Goal: Task Accomplishment & Management: Manage account settings

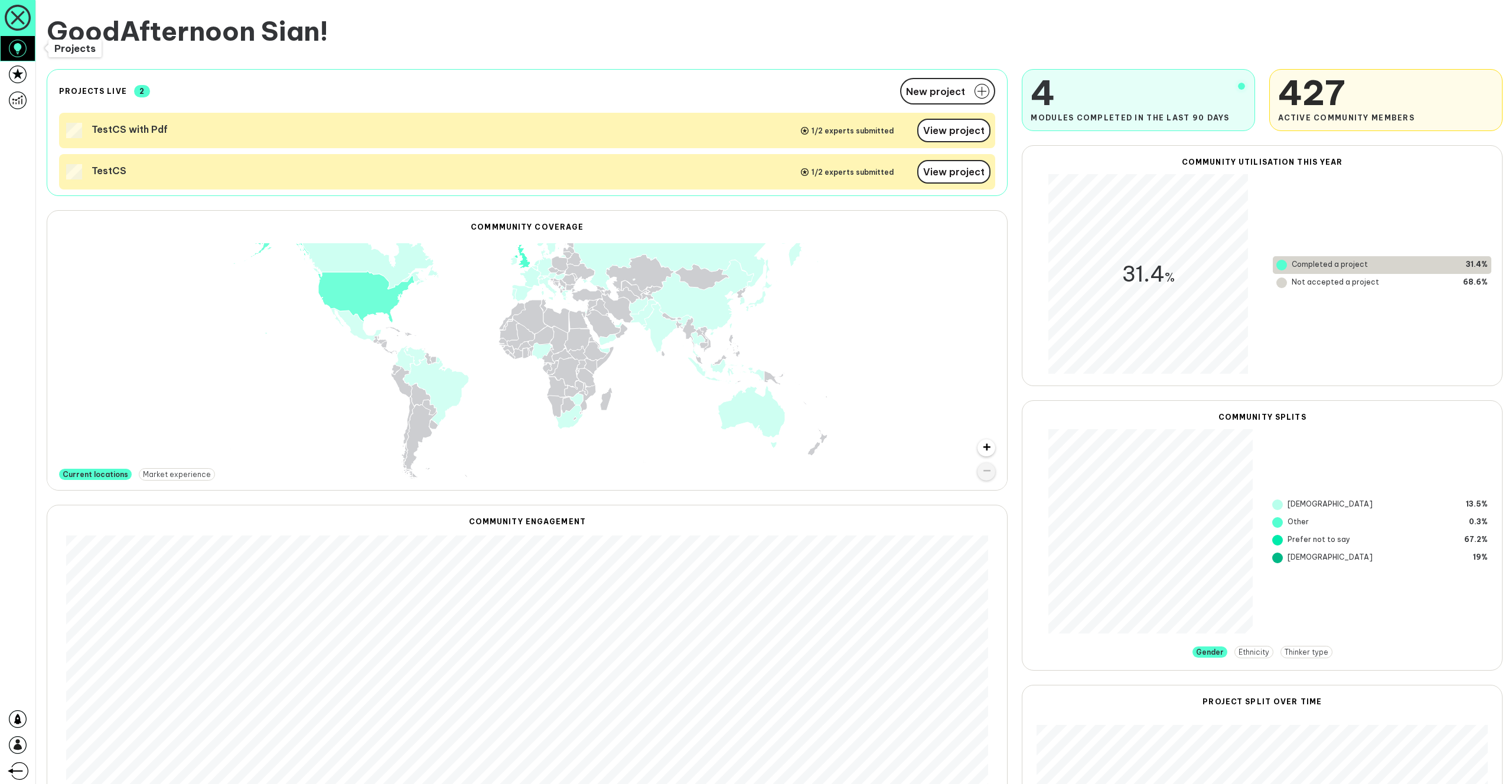
click at [18, 49] on icon at bounding box center [17, 48] width 8 height 11
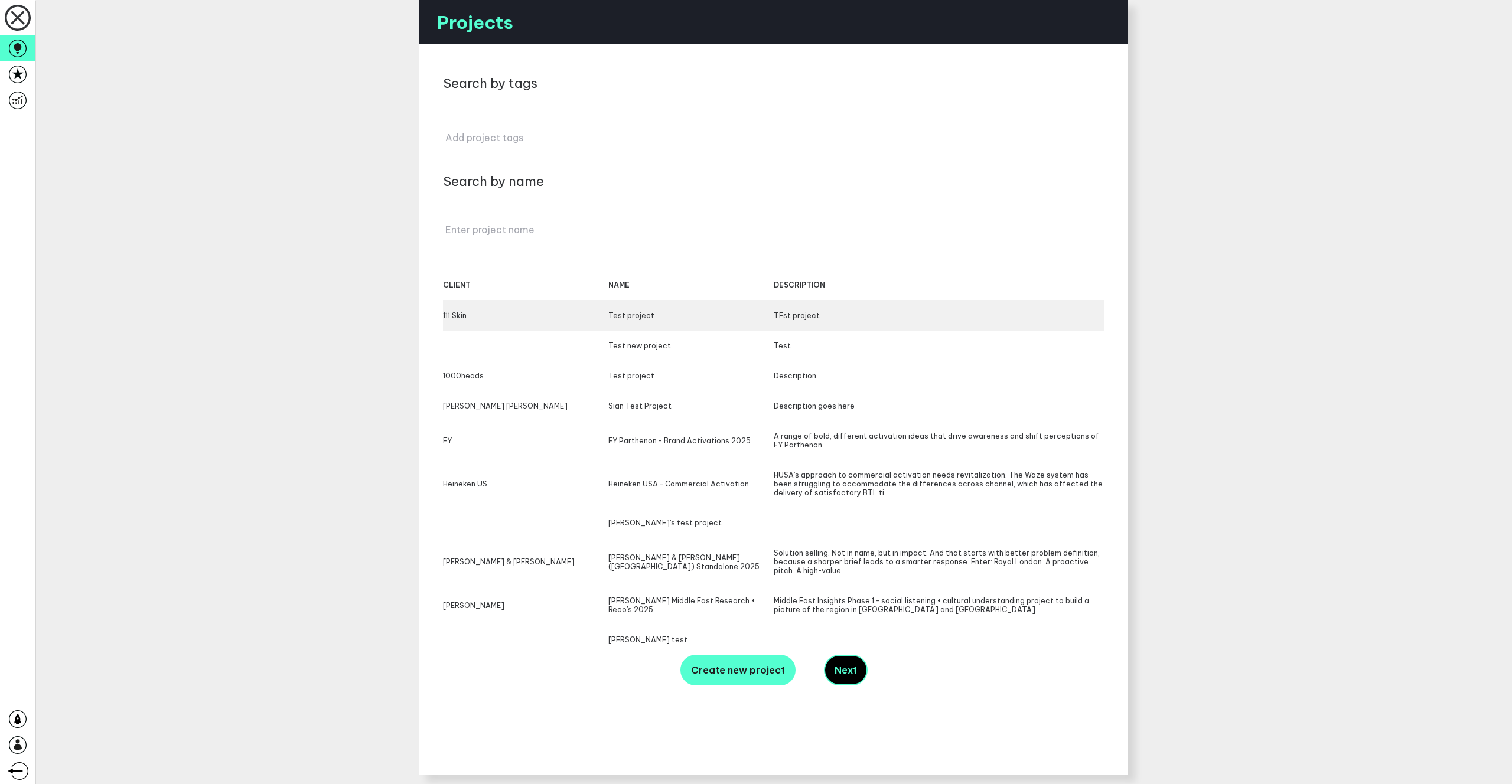
click at [469, 317] on div "111 Skin" at bounding box center [526, 315] width 165 height 9
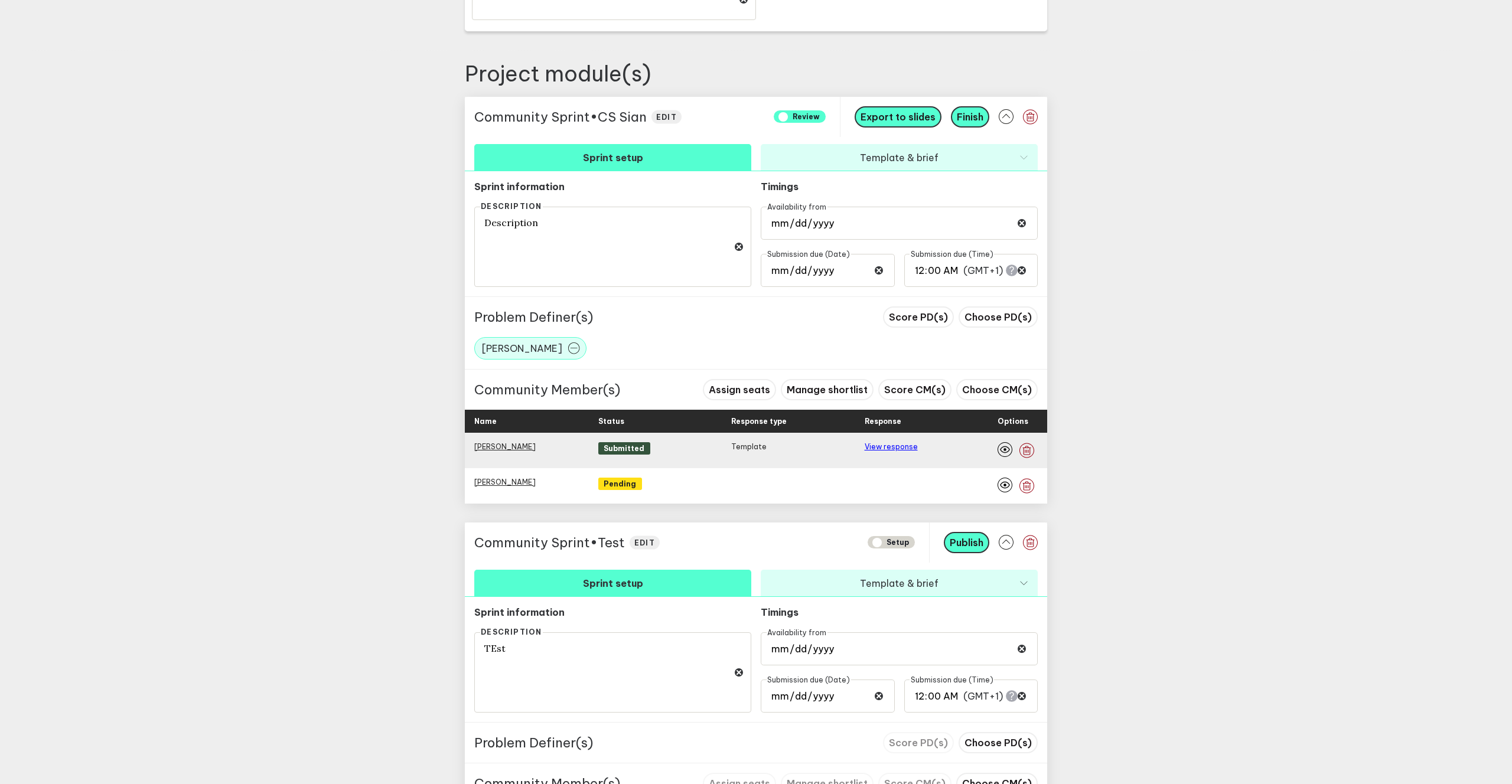
scroll to position [509, 0]
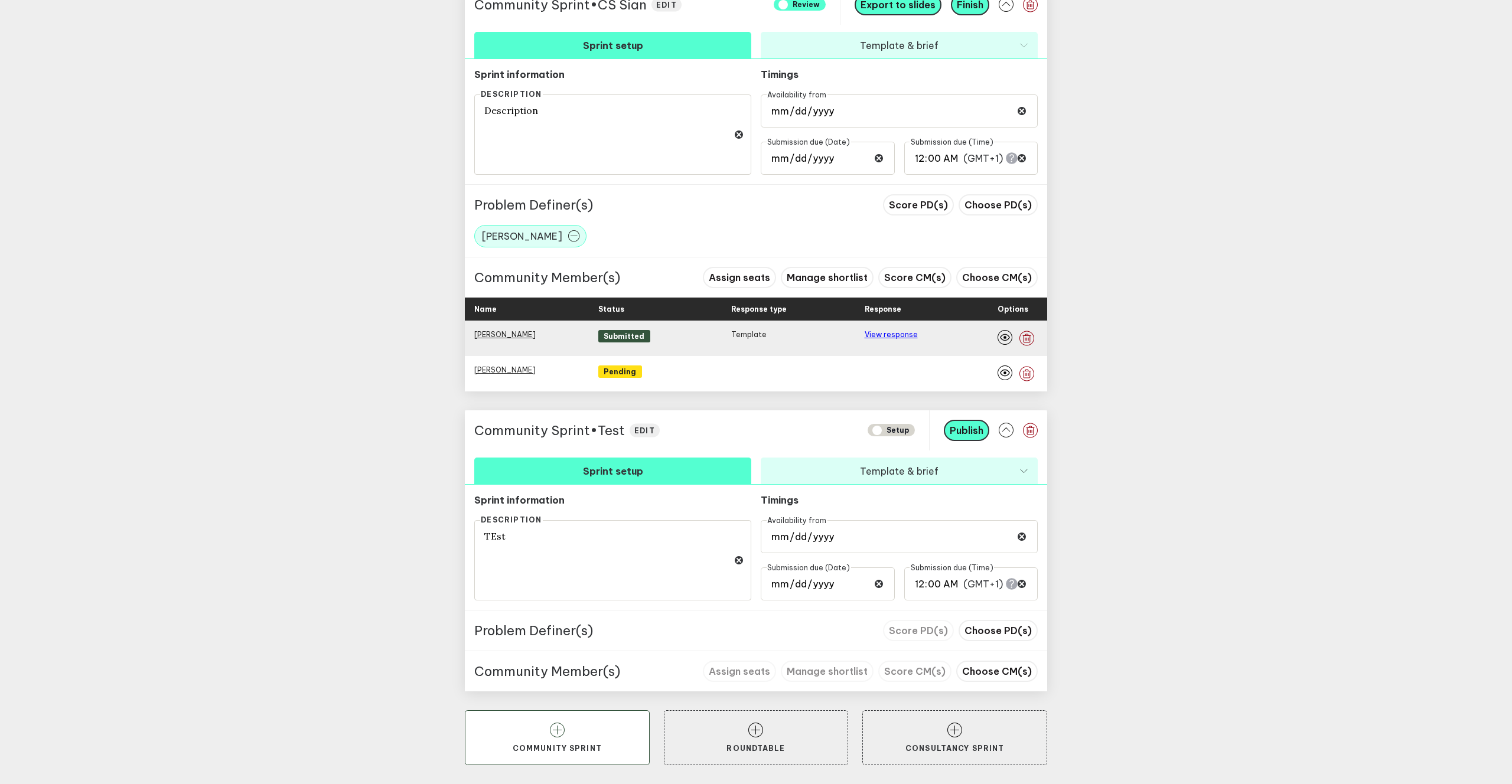
click at [551, 736] on icon at bounding box center [558, 730] width 15 height 15
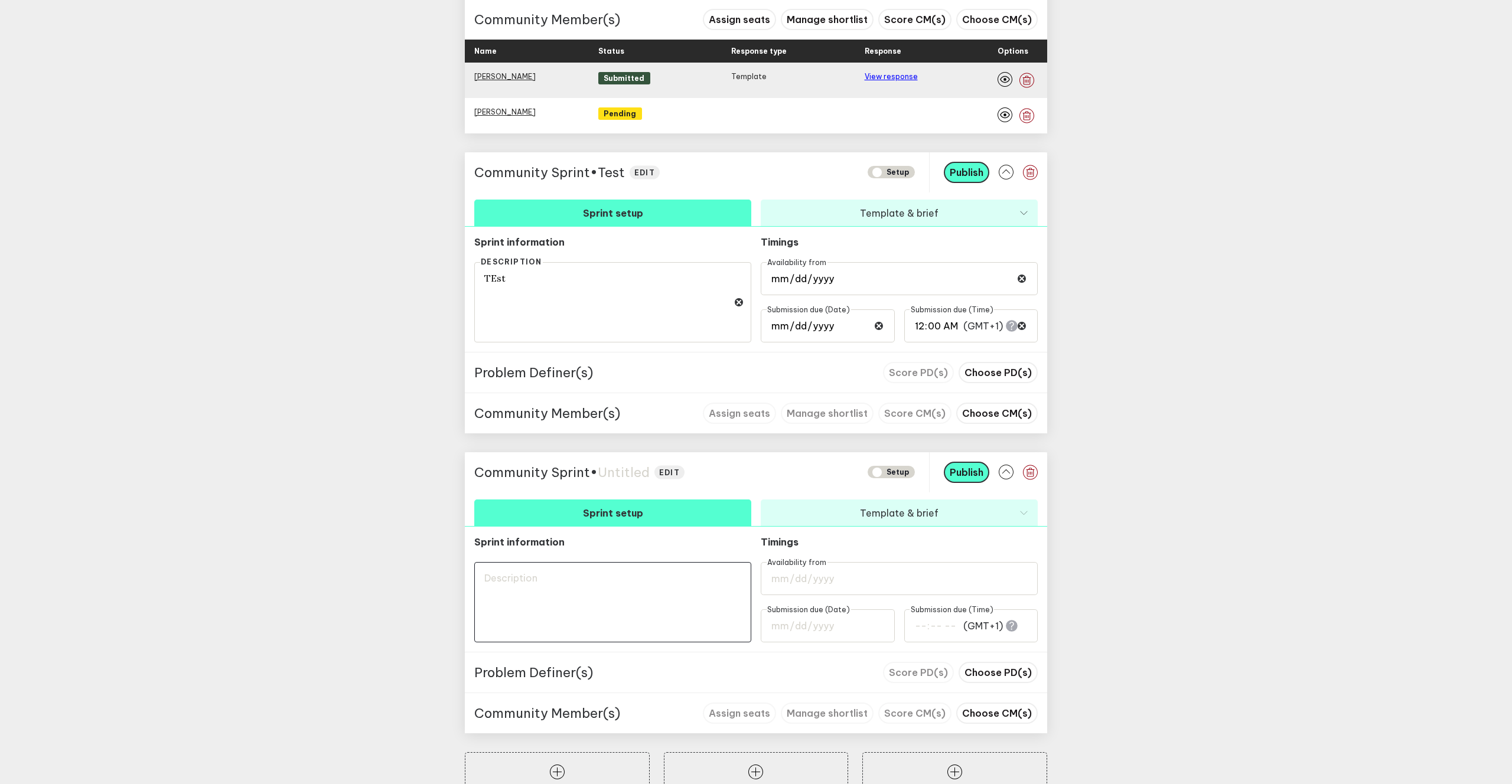
scroll to position [808, 0]
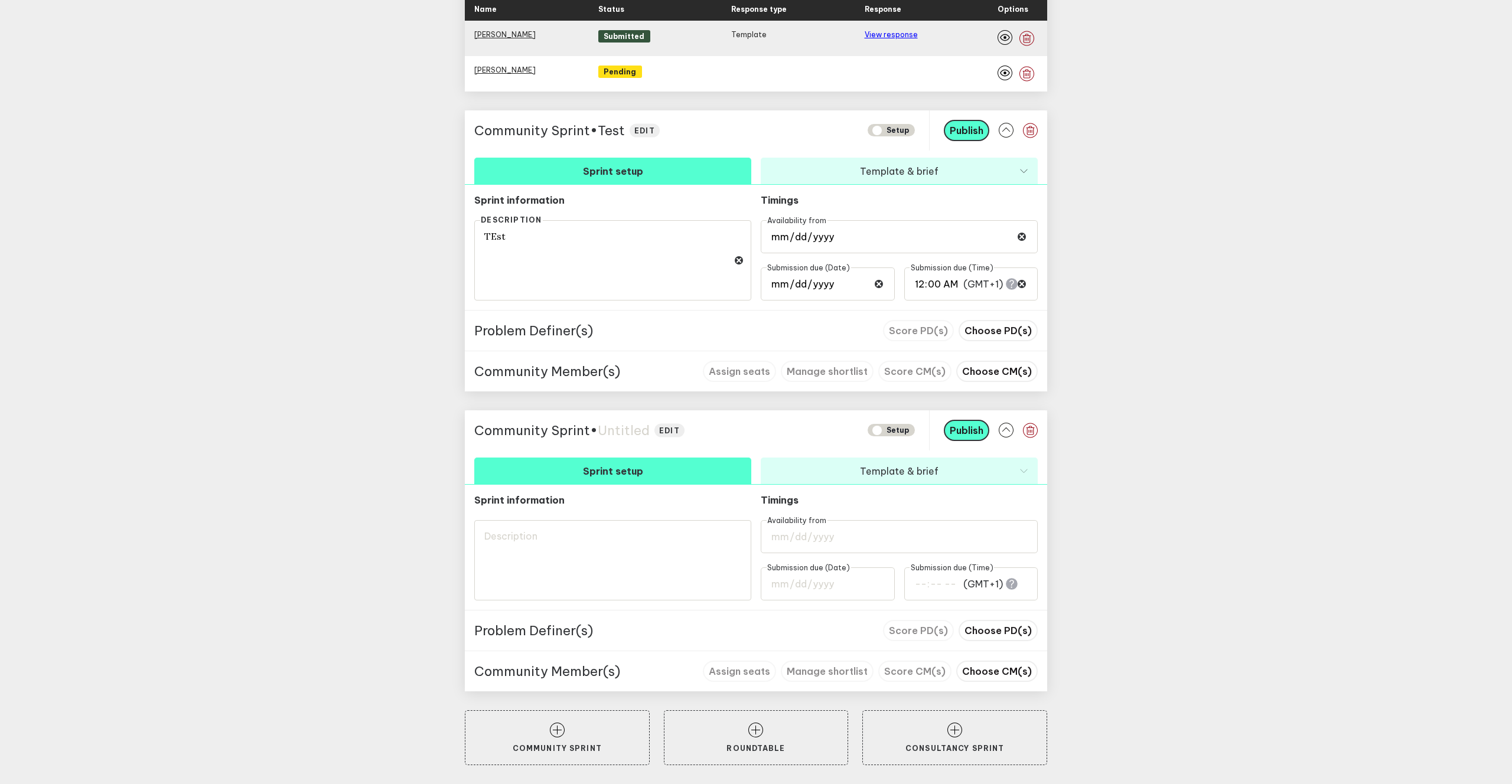
click at [616, 435] on span "Untitled" at bounding box center [624, 430] width 52 height 17
type textarea "T"
type textarea "Te"
type textarea "Tes"
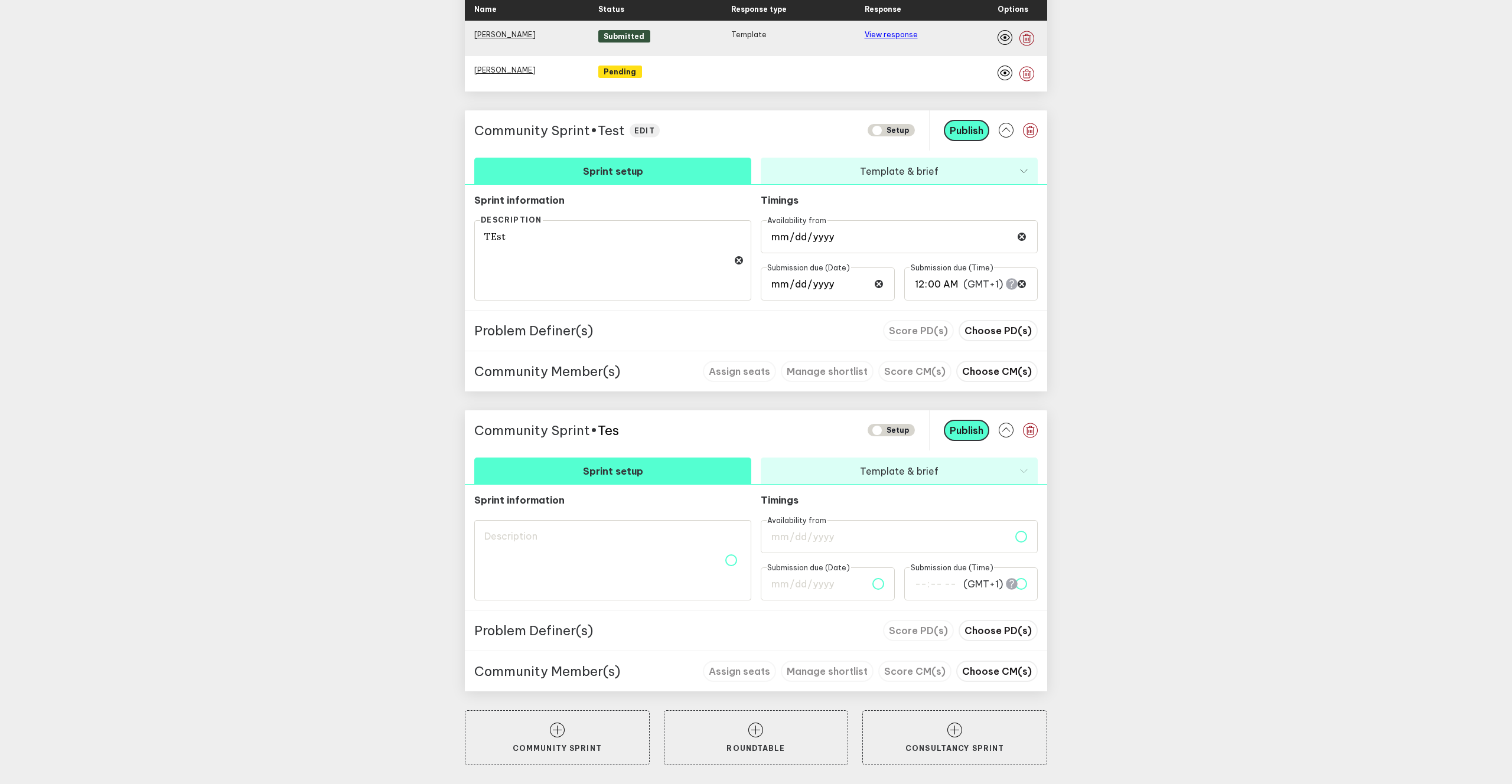
type textarea "Tes"
type textarea "Test"
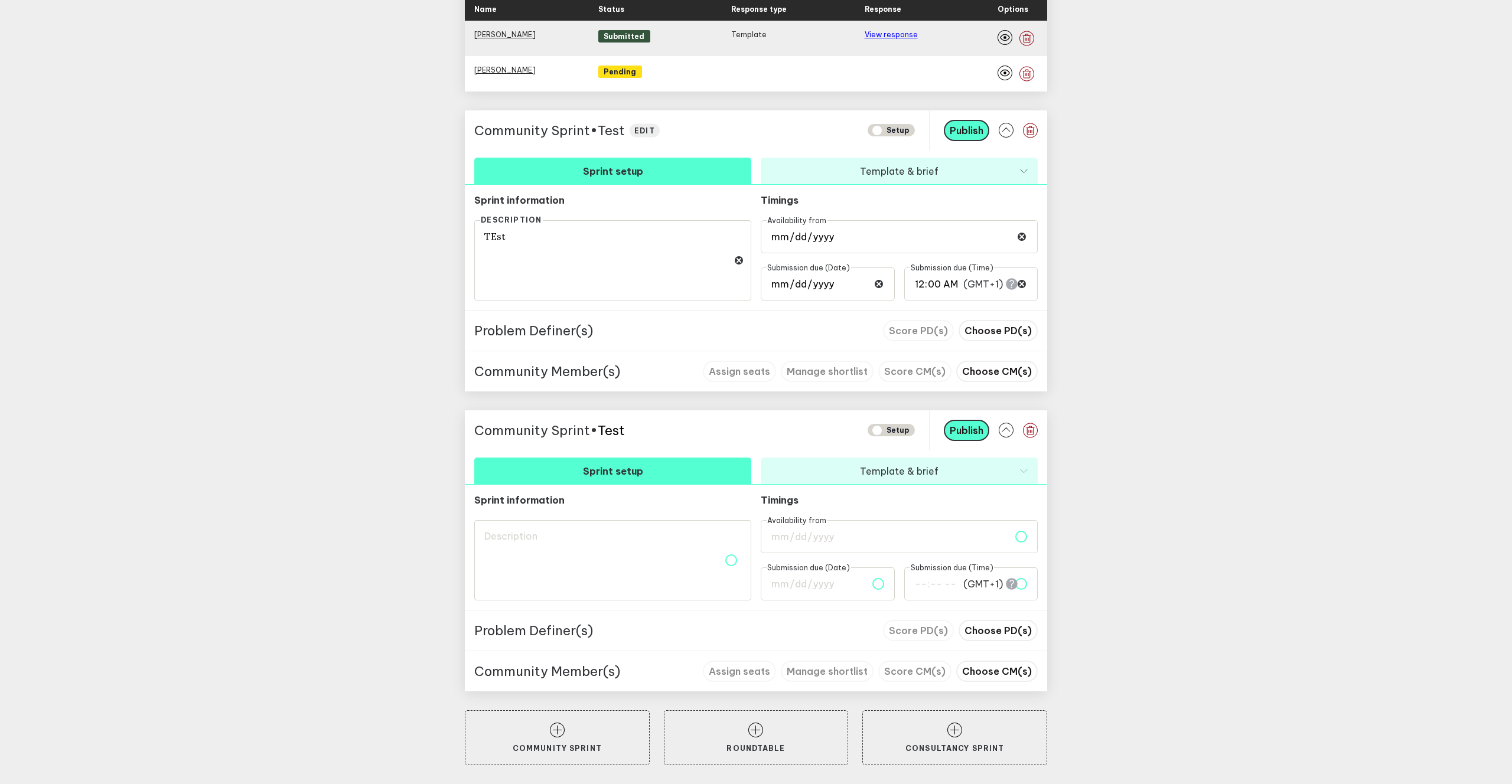
type textarea "Test C"
type textarea "Test CS"
click at [541, 543] on textarea at bounding box center [612, 560] width 277 height 80
type textarea "D"
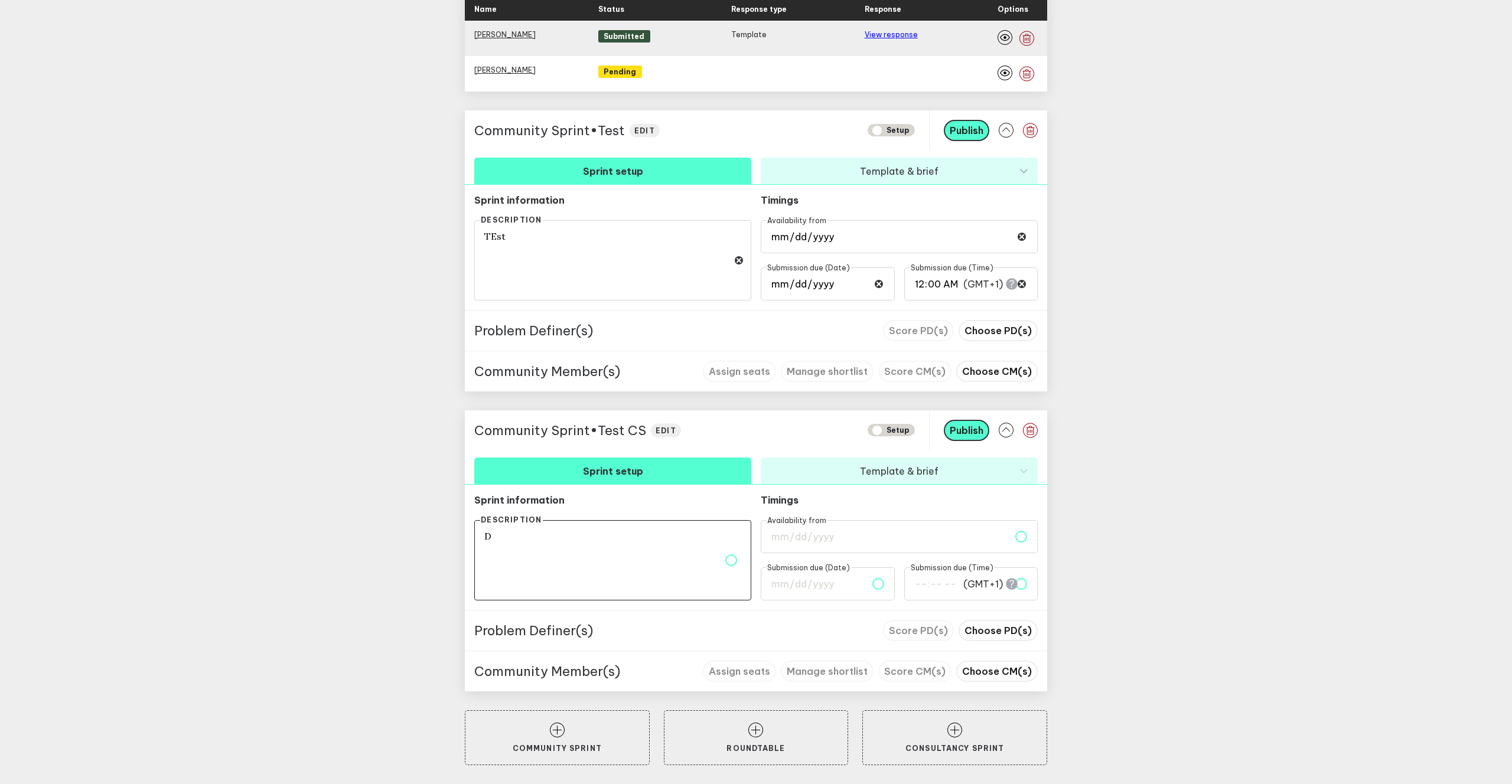
type textarea "De"
type textarea "Des"
type textarea "Desc"
type textarea "Descr"
type textarea "Descri"
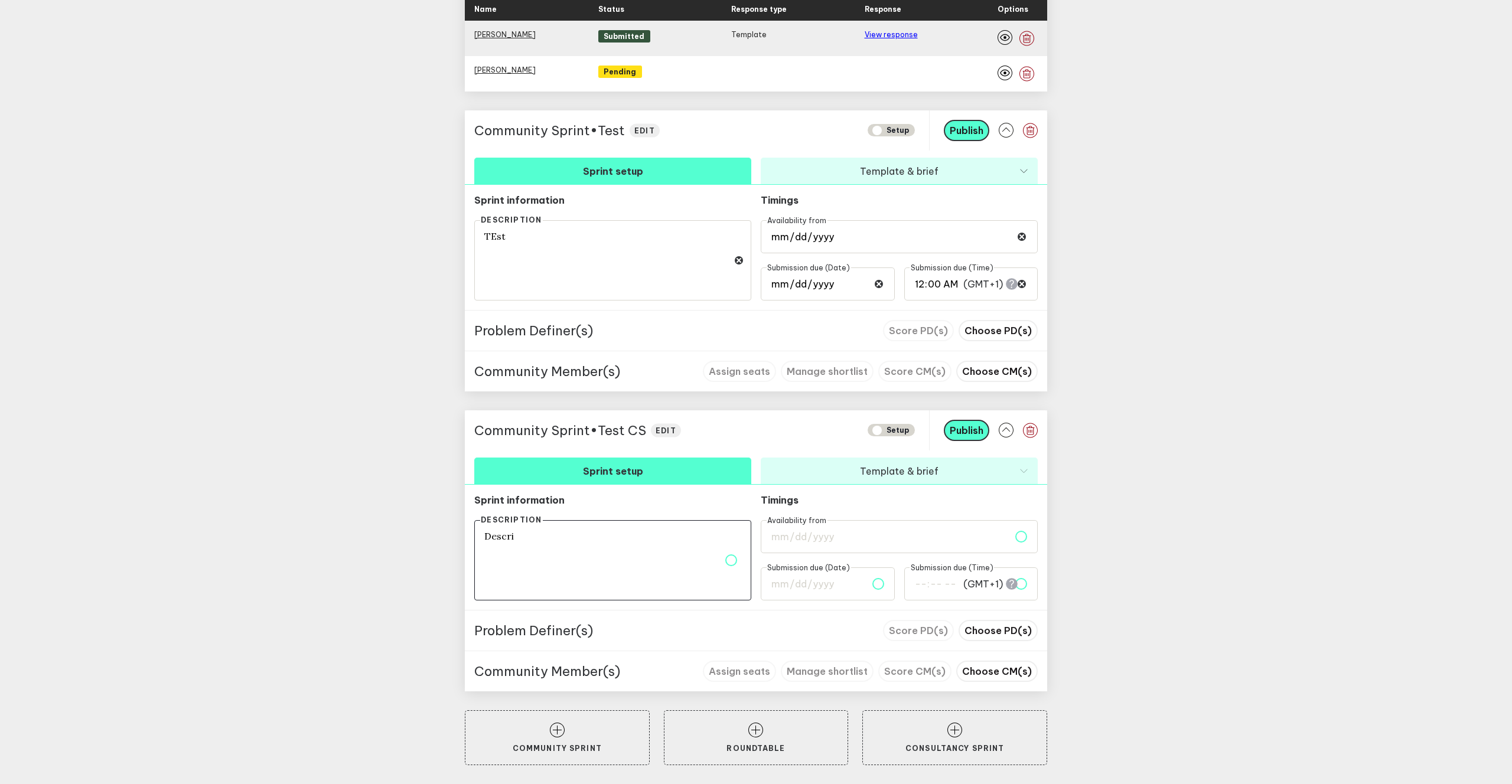
type textarea "Descrip"
type textarea "Descript"
type textarea "Descripti"
type textarea "Descriptio"
type textarea "Description"
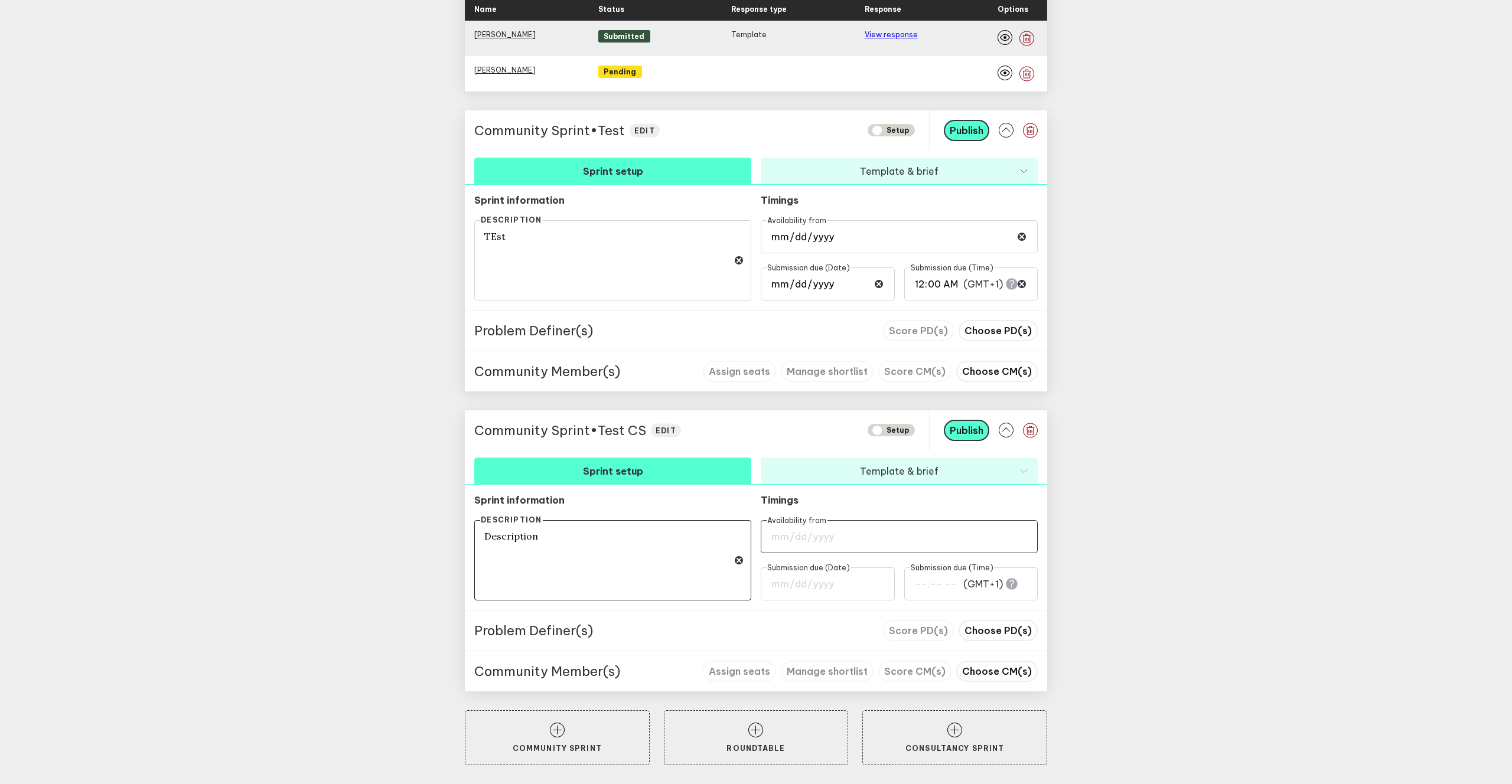
type textarea "Description"
click at [824, 542] on input "date" at bounding box center [899, 536] width 277 height 33
click at [788, 491] on div "Sprint information Description Description Timings Availability from Submission…" at bounding box center [756, 547] width 582 height 125
click at [801, 540] on input "date" at bounding box center [899, 536] width 277 height 33
type input "2025-10-24"
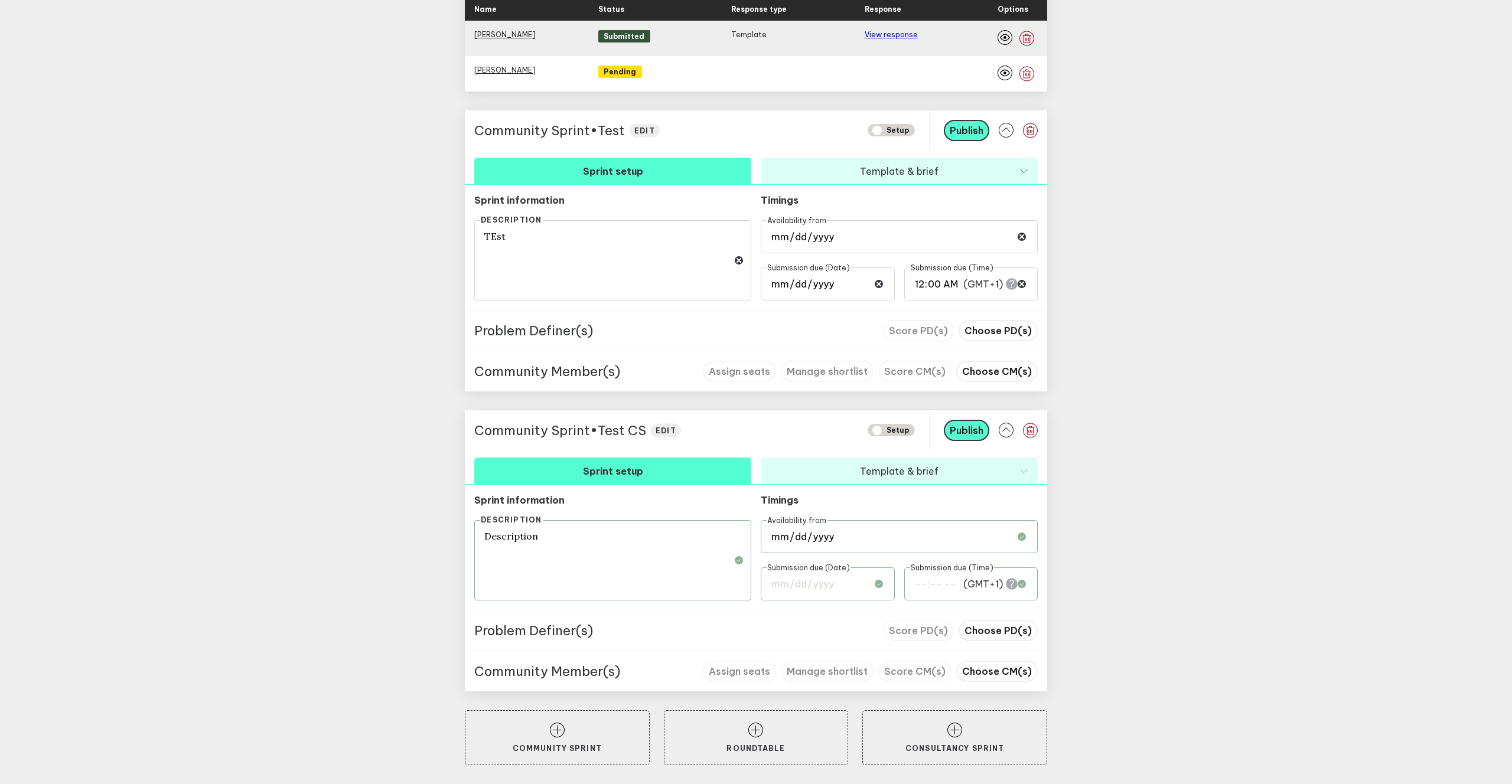
click at [803, 592] on input "date" at bounding box center [827, 584] width 134 height 33
type input "2025-11-07"
type input "00:00"
click at [983, 634] on span "Choose PD(s)" at bounding box center [998, 631] width 67 height 12
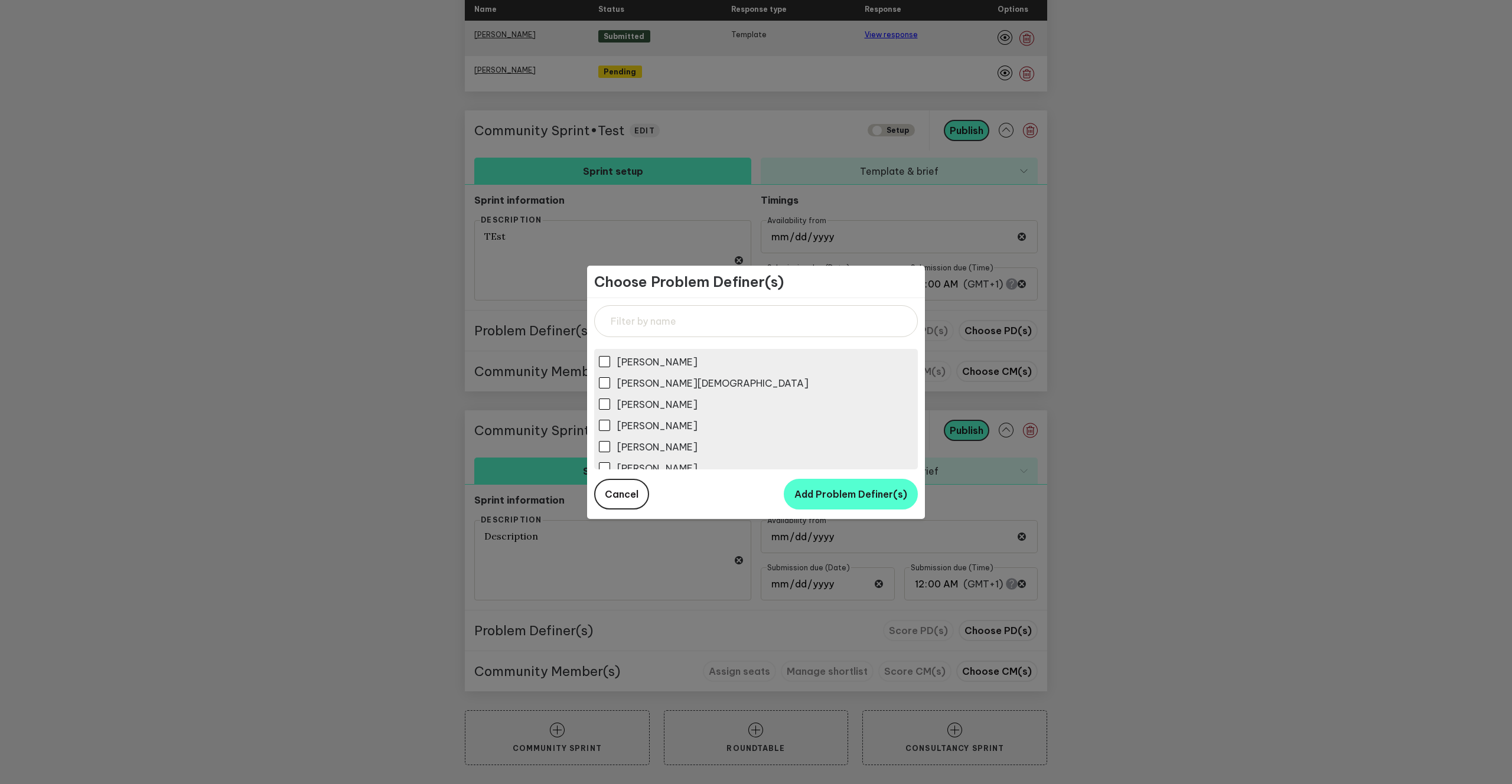
click at [607, 385] on input "Jacquie Chick" at bounding box center [604, 382] width 11 height 11
checkbox input "true"
click at [860, 508] on button "Add Problem Definer(s)" at bounding box center [850, 494] width 134 height 30
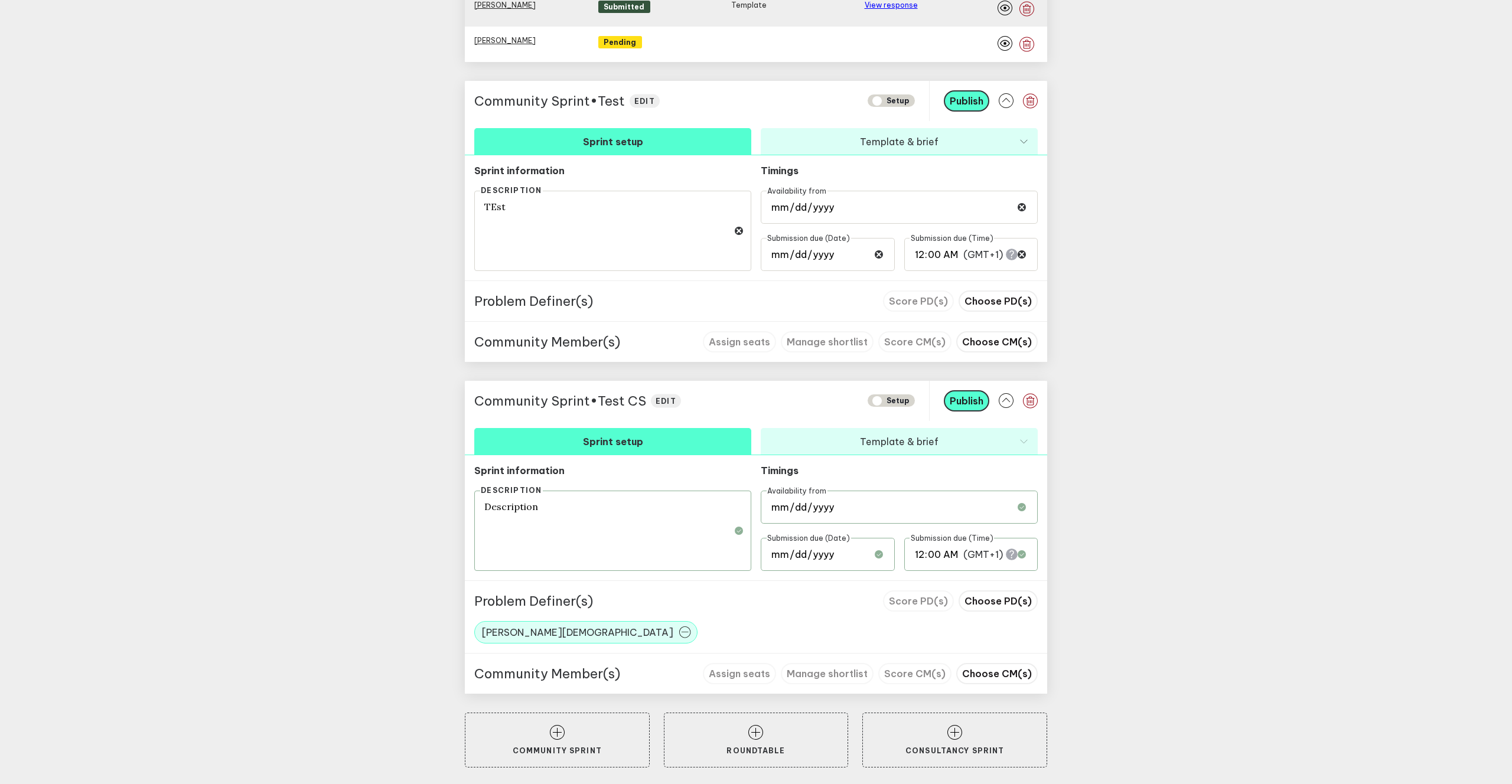
scroll to position [840, 0]
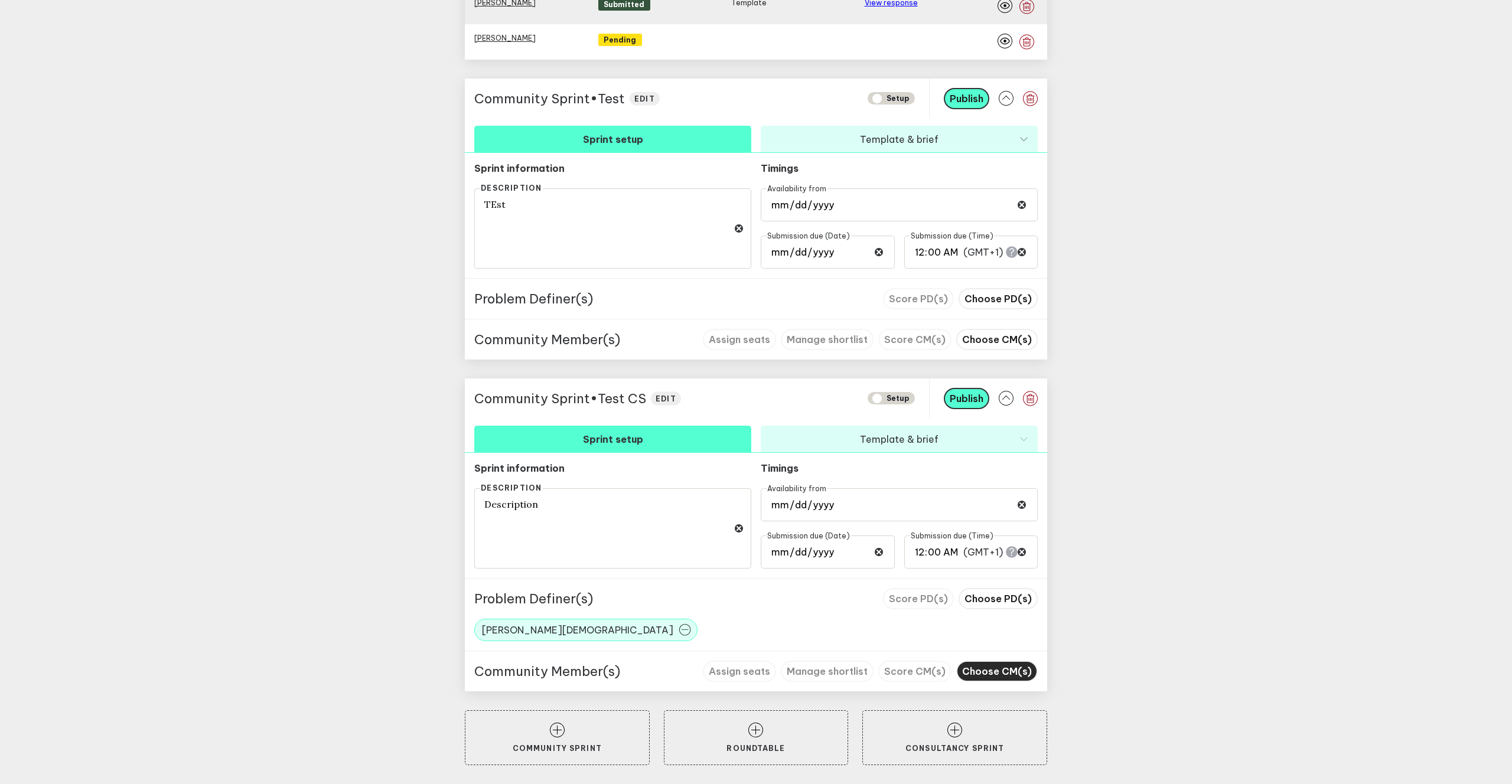
click at [975, 671] on span "Choose CM(s)" at bounding box center [996, 671] width 70 height 12
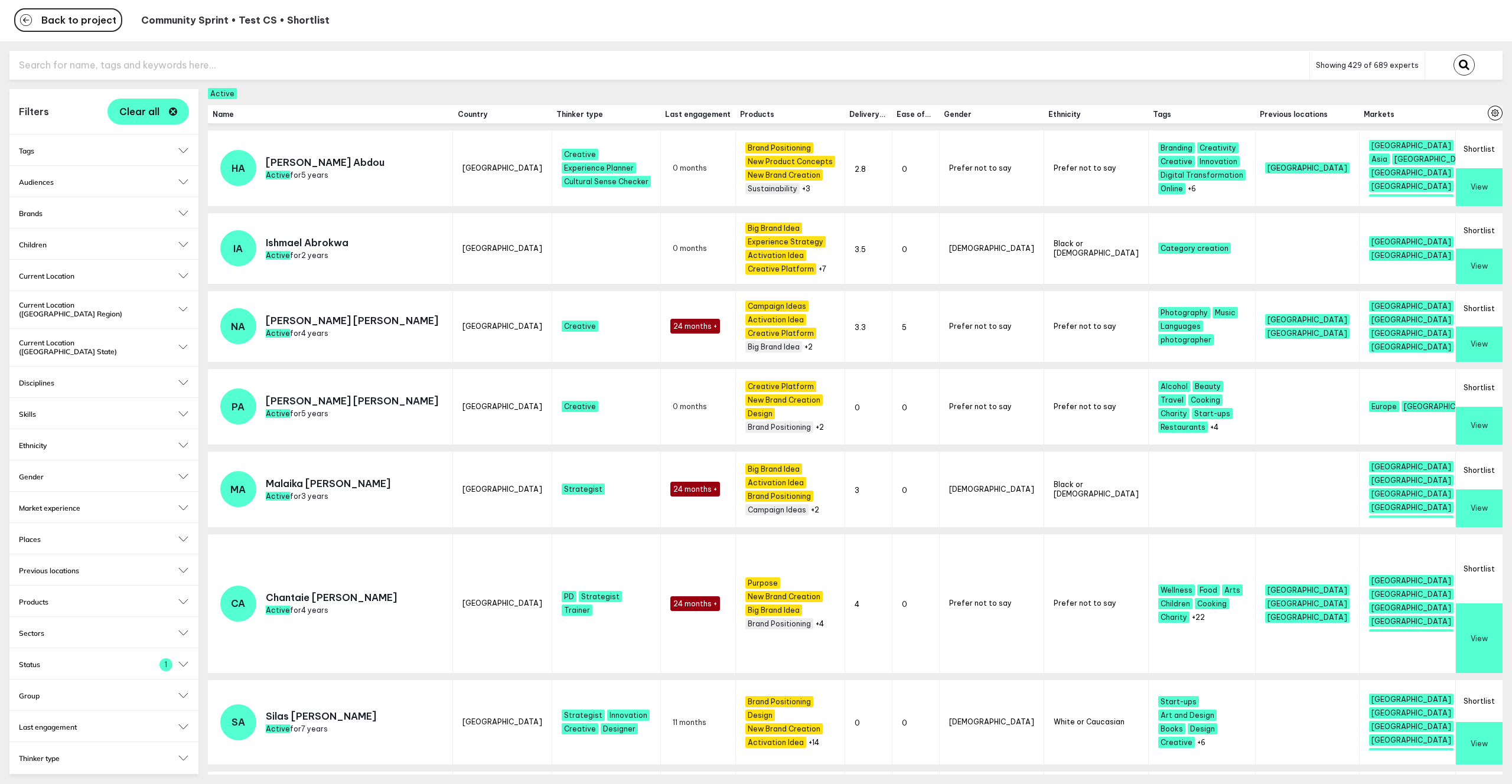
scroll to position [0, 1]
click at [1480, 152] on button "Shortlist" at bounding box center [1478, 149] width 46 height 38
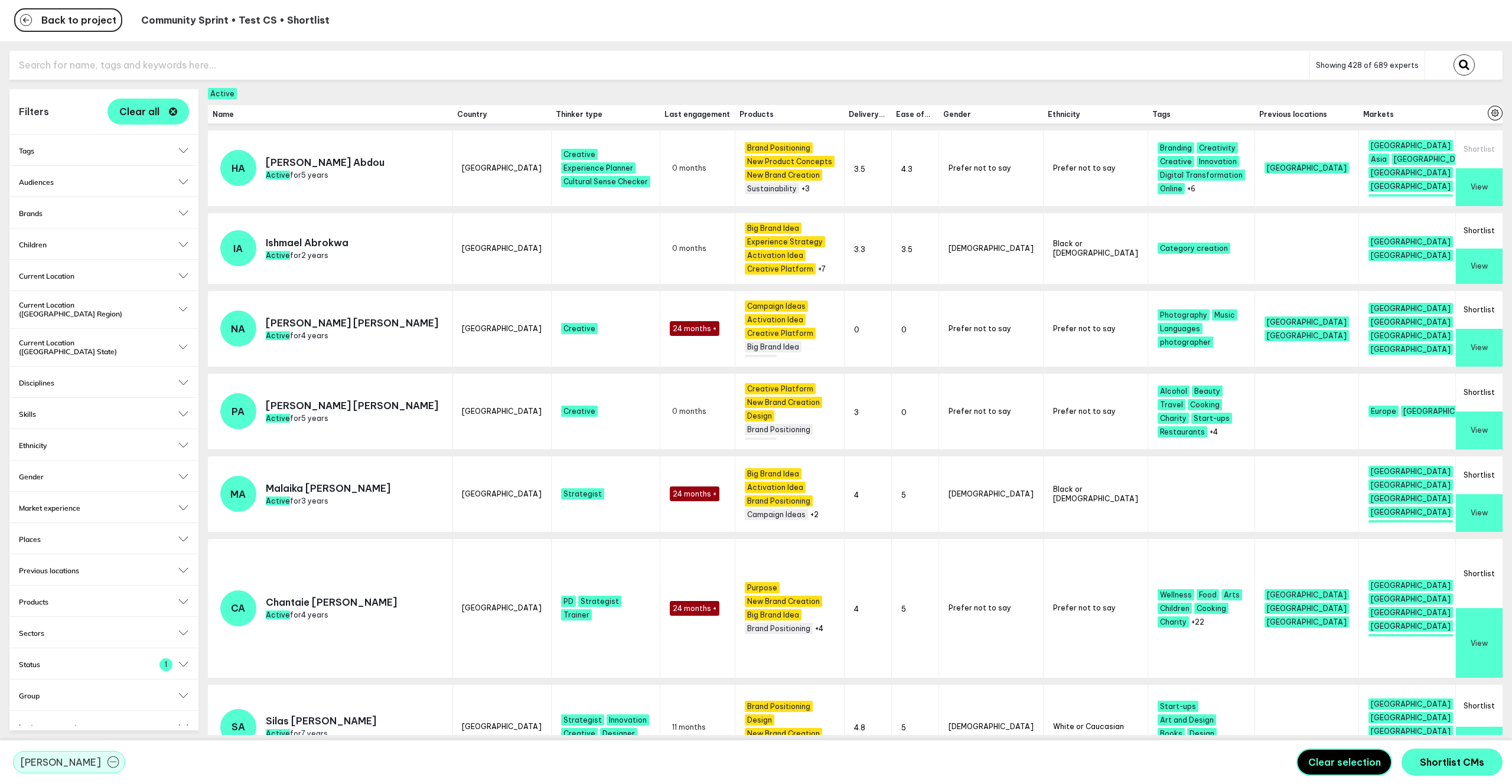
scroll to position [0, 0]
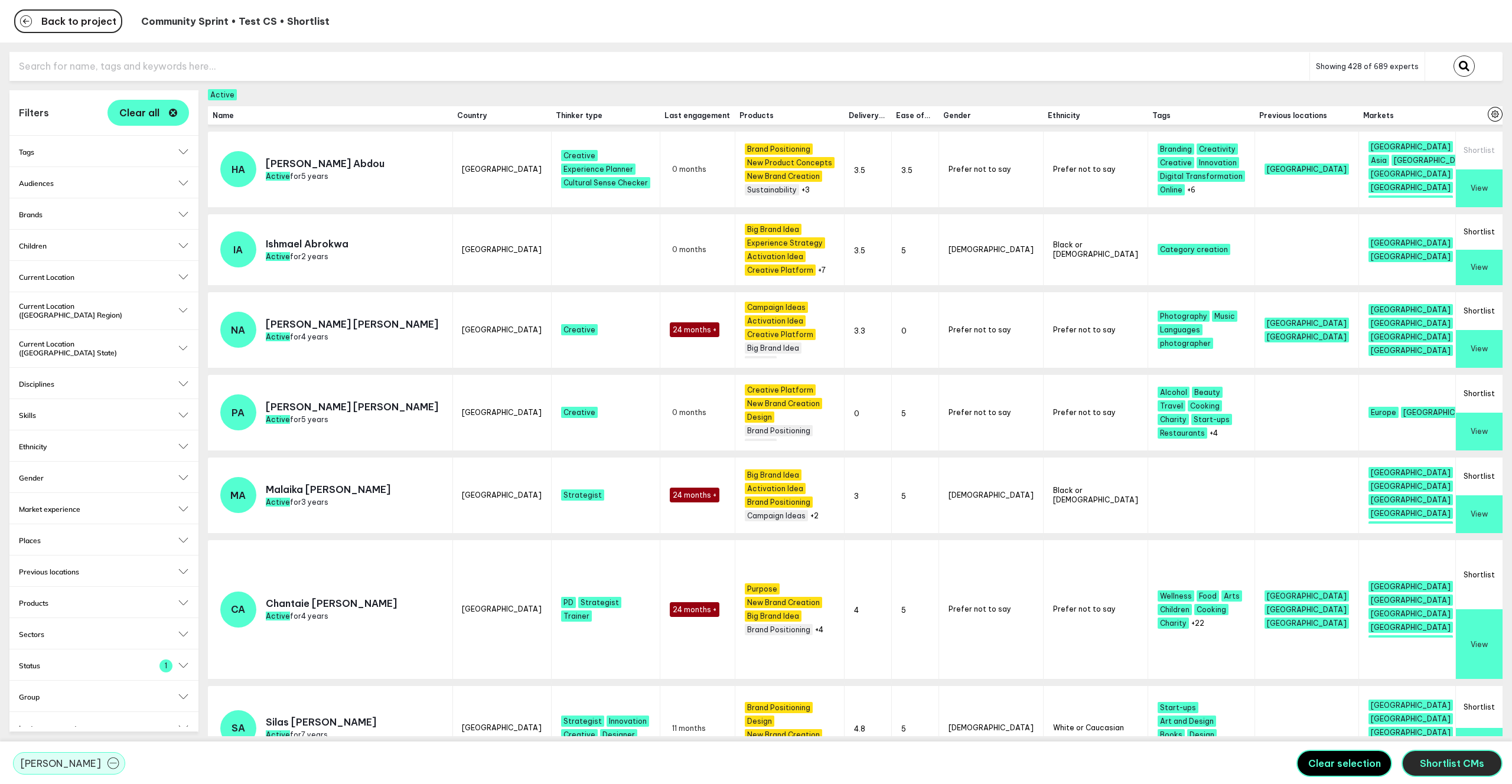
click at [1435, 761] on span "Shortlist CMs" at bounding box center [1451, 764] width 64 height 12
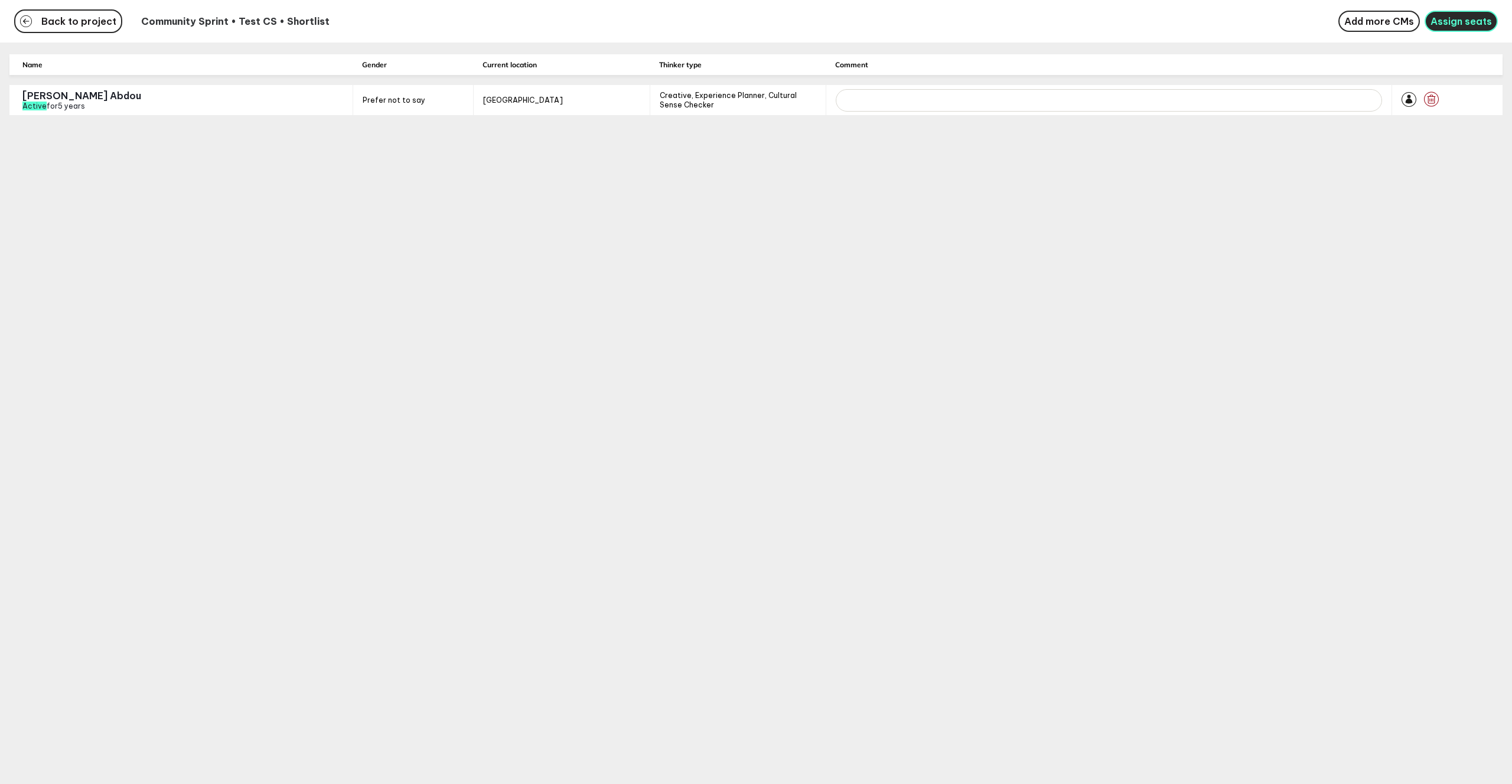
click at [1471, 21] on span "Assign seats" at bounding box center [1461, 21] width 61 height 12
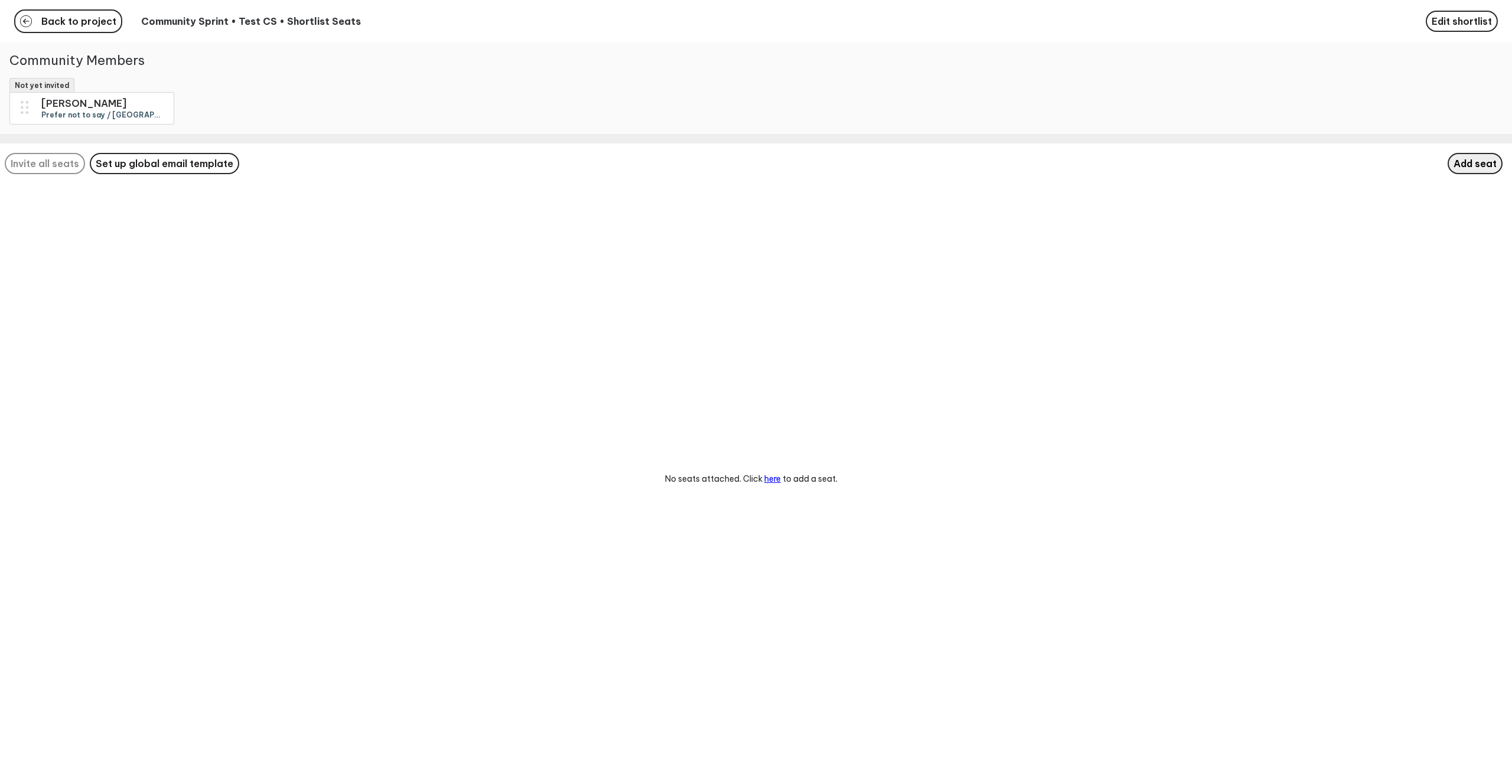
click at [1494, 161] on span "Add seat" at bounding box center [1474, 163] width 43 height 12
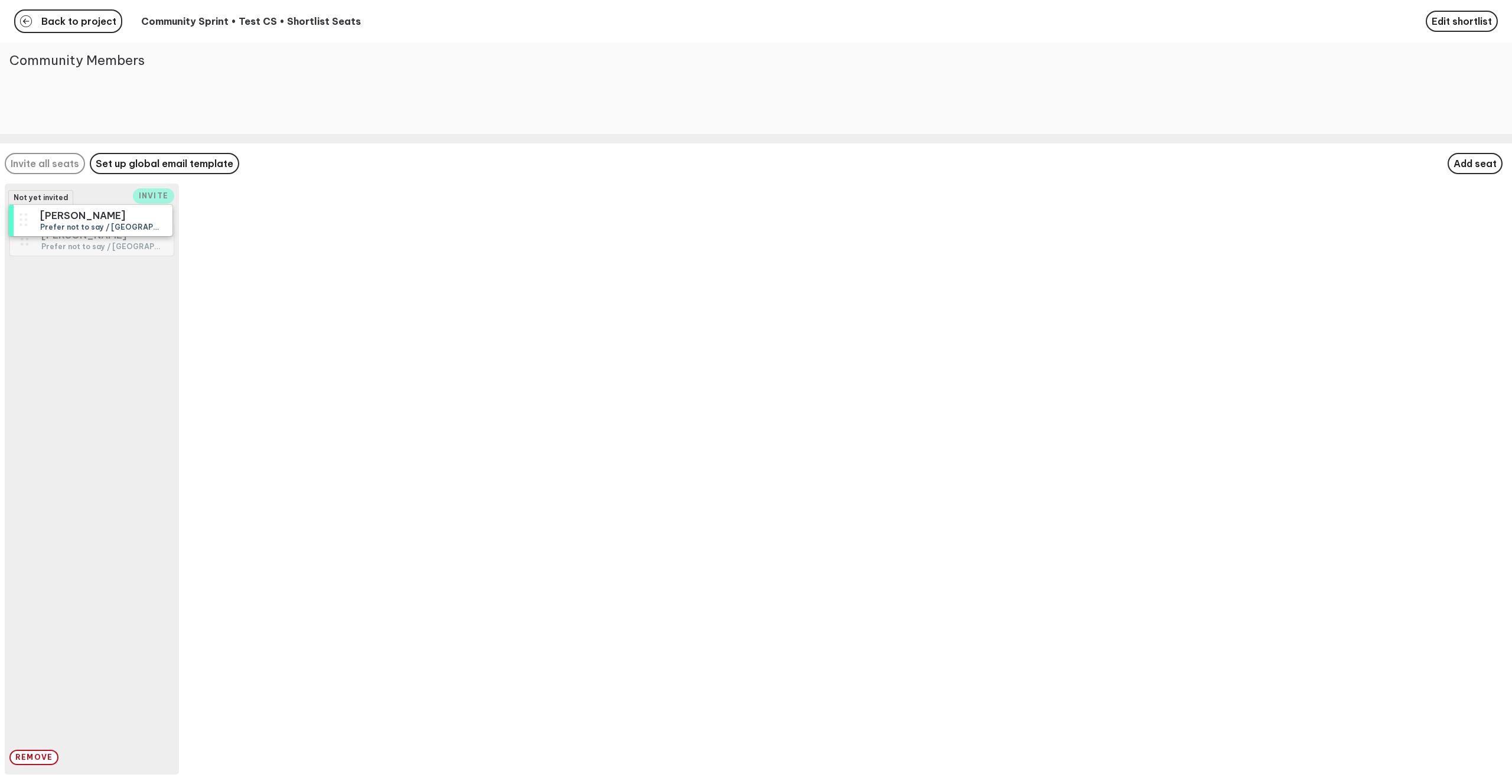
drag, startPoint x: 91, startPoint y: 106, endPoint x: 90, endPoint y: 218, distance: 112.0
click at [90, 218] on div "Not yet invited Hany Abdou Prefer not to say / United Arab Emirates / Creative,…" at bounding box center [756, 392] width 1512 height 784
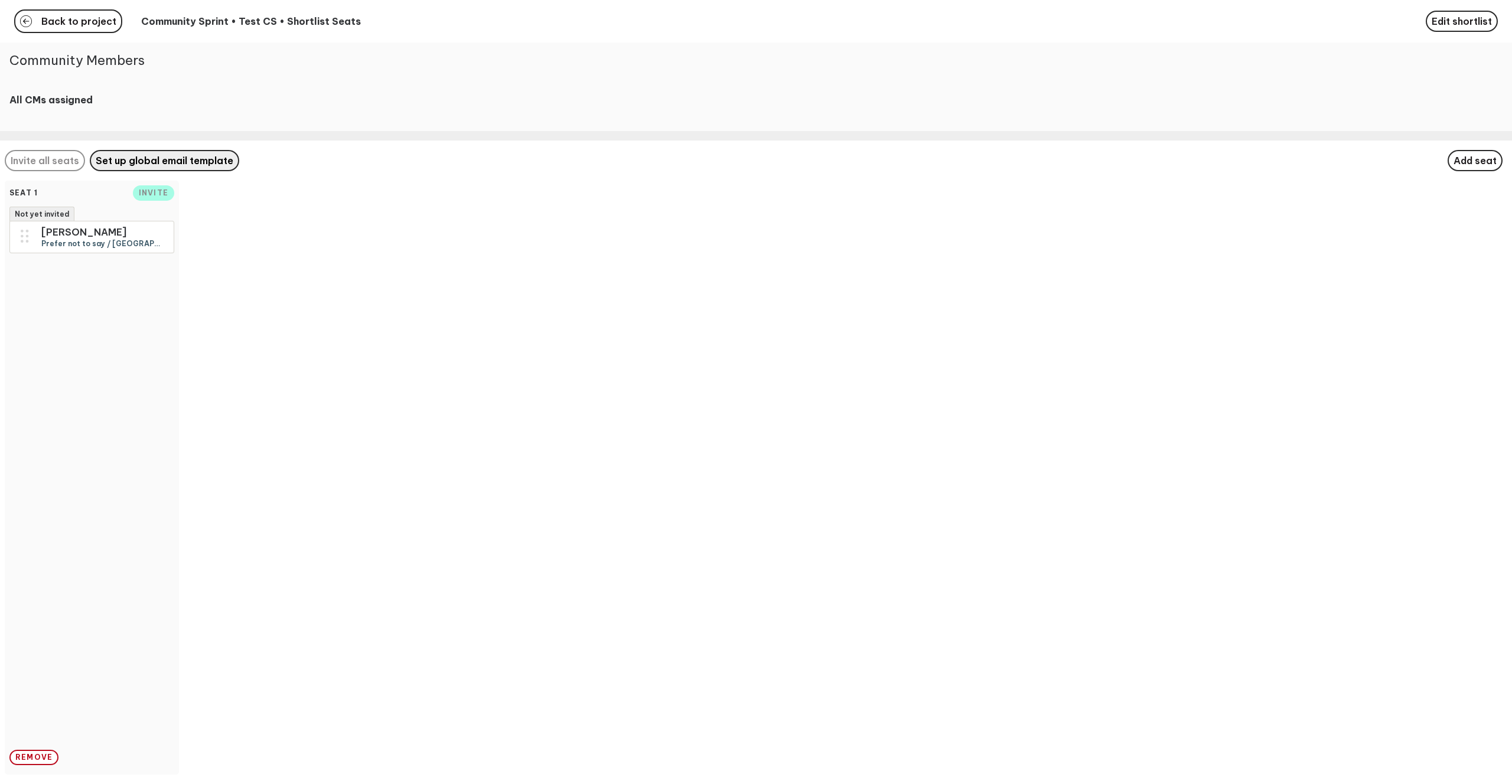
click at [177, 157] on span "Set up global email template" at bounding box center [164, 161] width 137 height 12
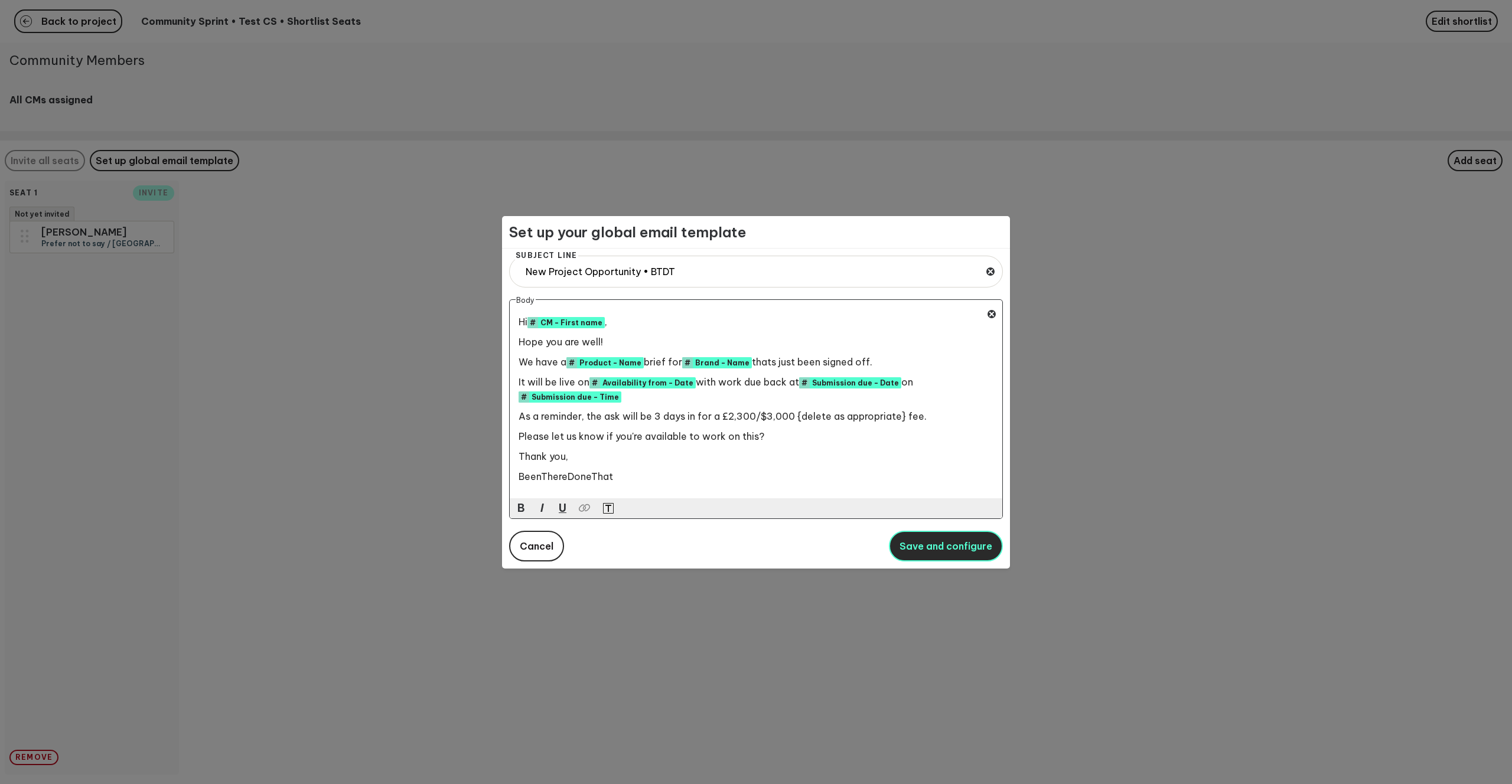
click at [962, 552] on span "Save and configure" at bounding box center [946, 547] width 93 height 12
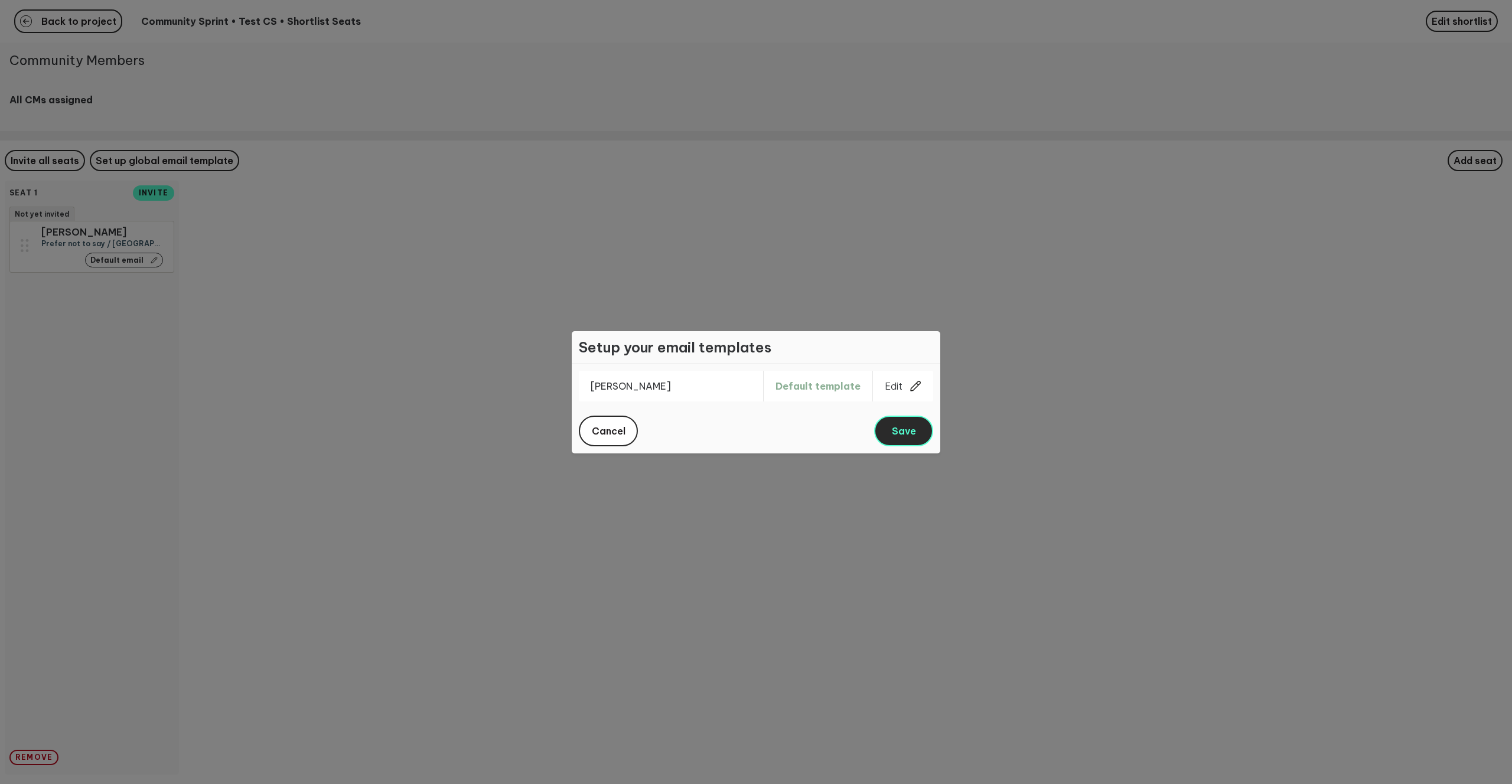
click at [912, 426] on span "Save" at bounding box center [904, 431] width 24 height 12
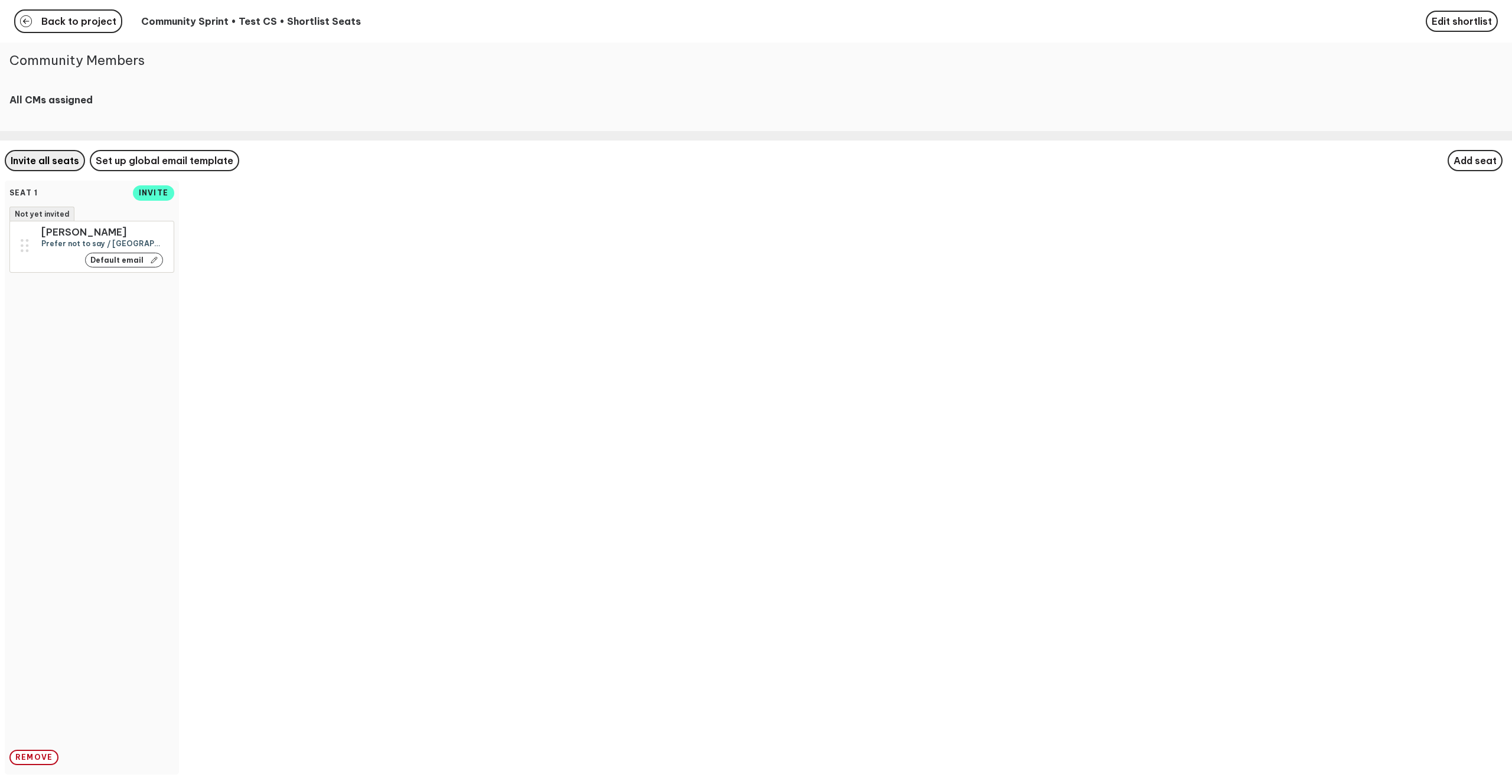
click at [44, 163] on span "Invite all seats" at bounding box center [45, 161] width 68 height 12
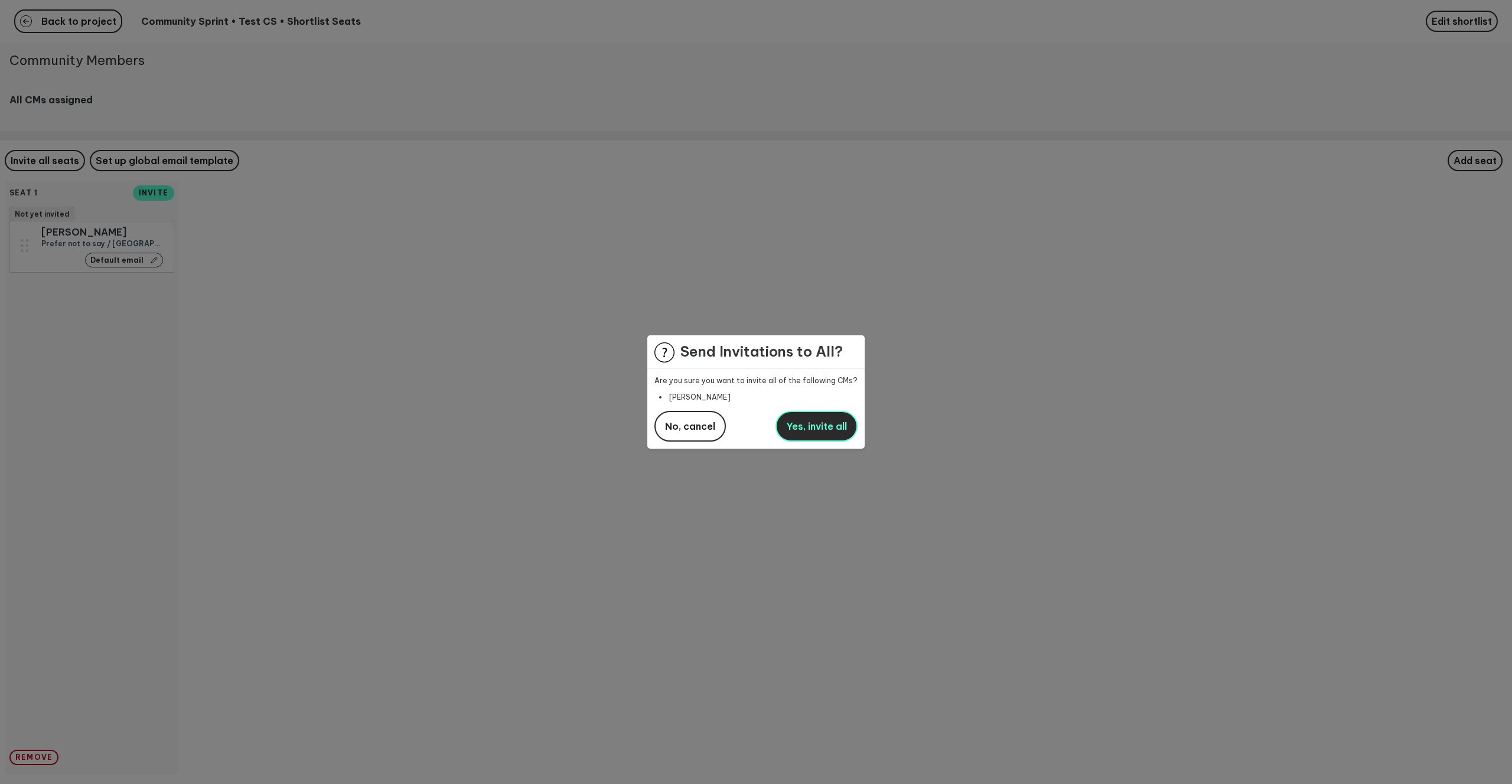
drag, startPoint x: 817, startPoint y: 427, endPoint x: 811, endPoint y: 426, distance: 6.1
click at [817, 427] on span "Yes, invite all" at bounding box center [816, 426] width 61 height 12
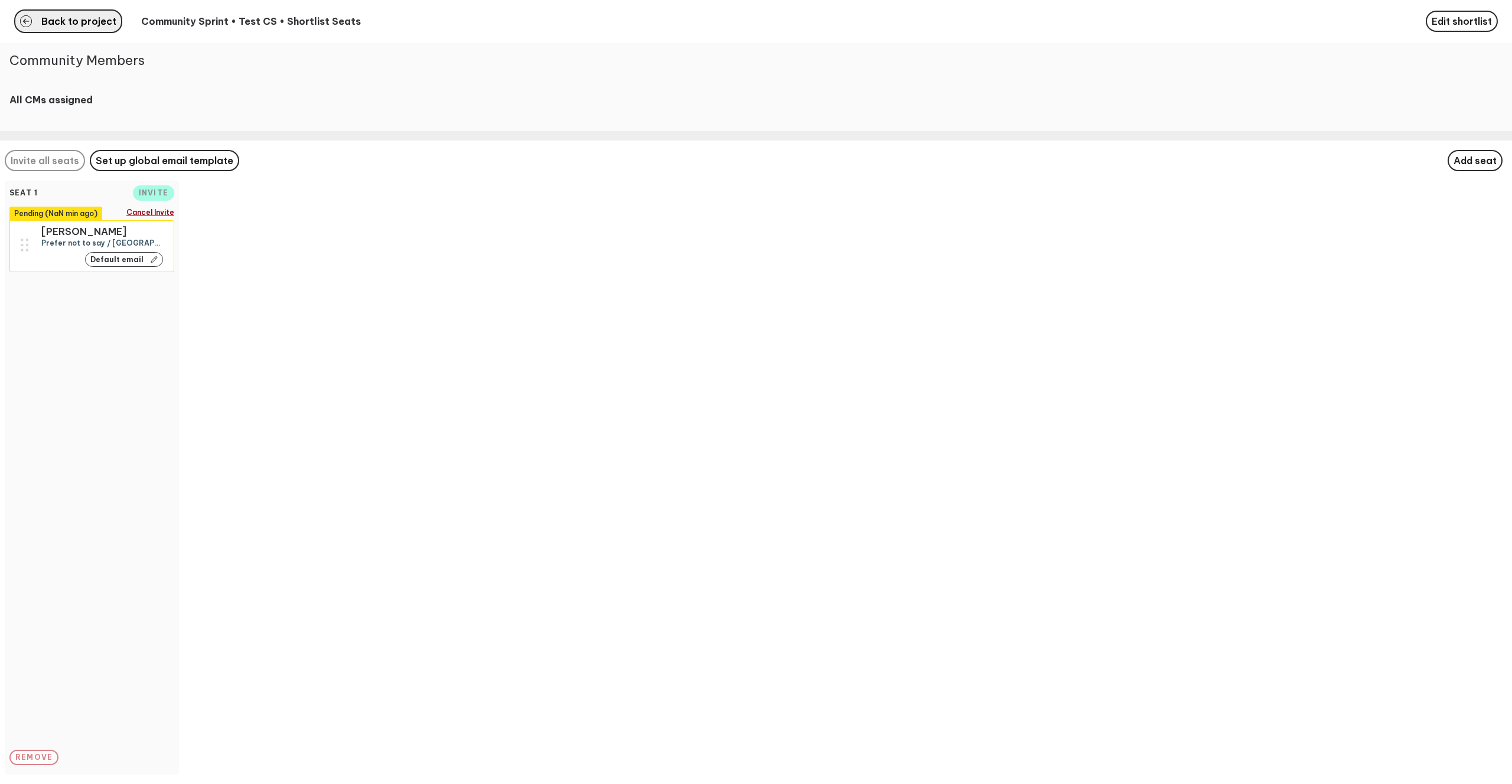
click at [102, 25] on span "Back to project" at bounding box center [78, 21] width 75 height 9
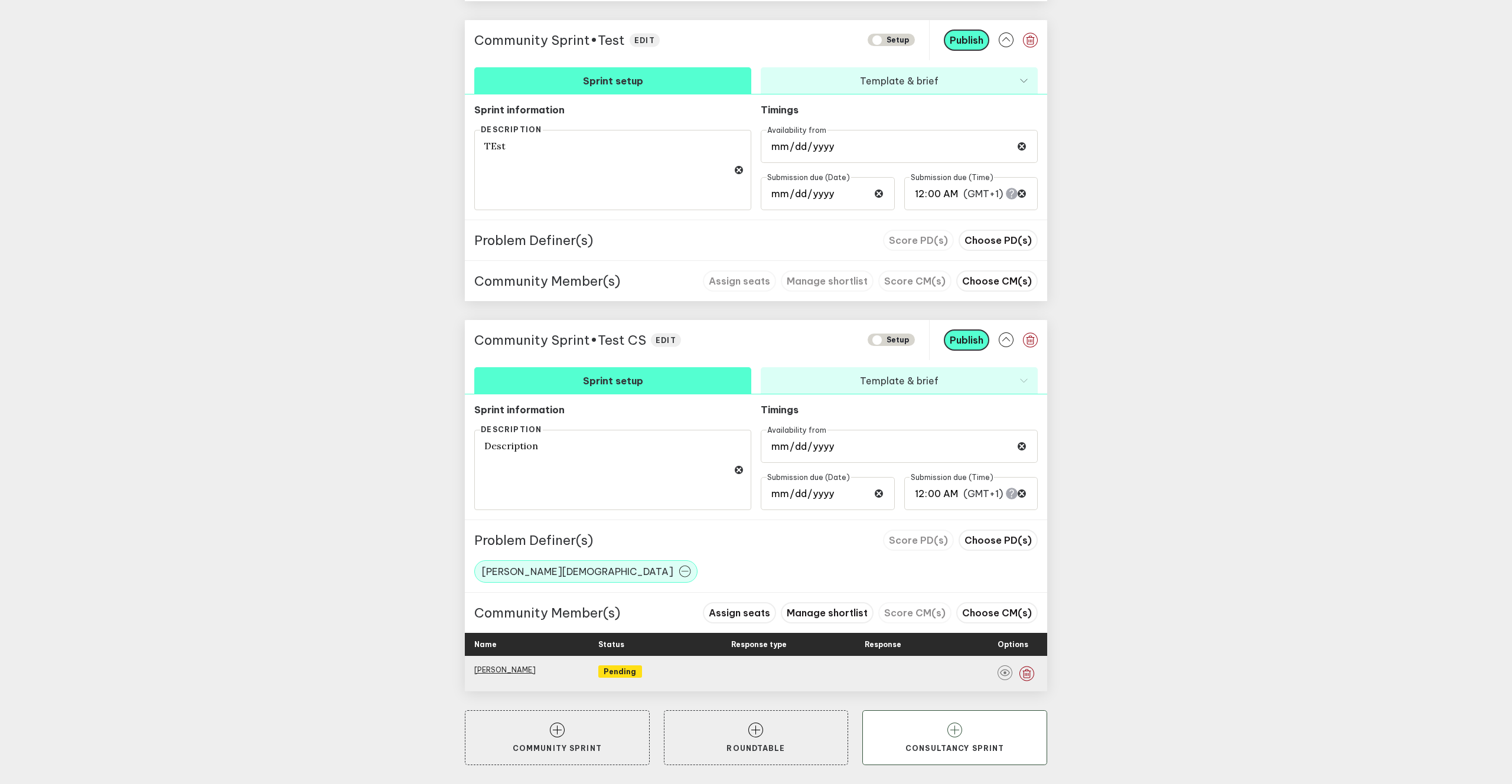
scroll to position [898, 0]
click at [919, 716] on button "Consultancy Sprint" at bounding box center [954, 739] width 184 height 56
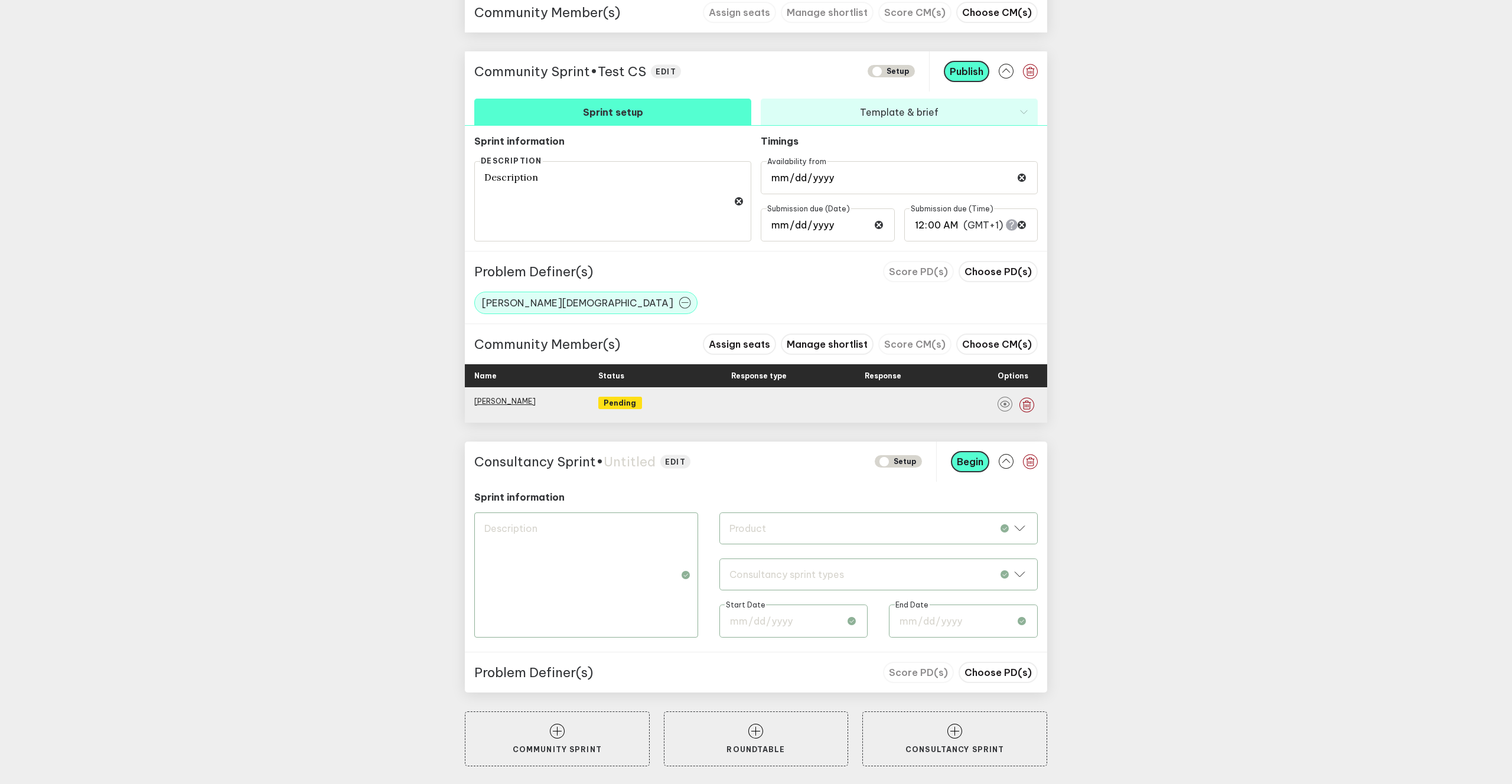
scroll to position [1169, 0]
click at [737, 534] on div "Product Product" at bounding box center [879, 527] width 318 height 32
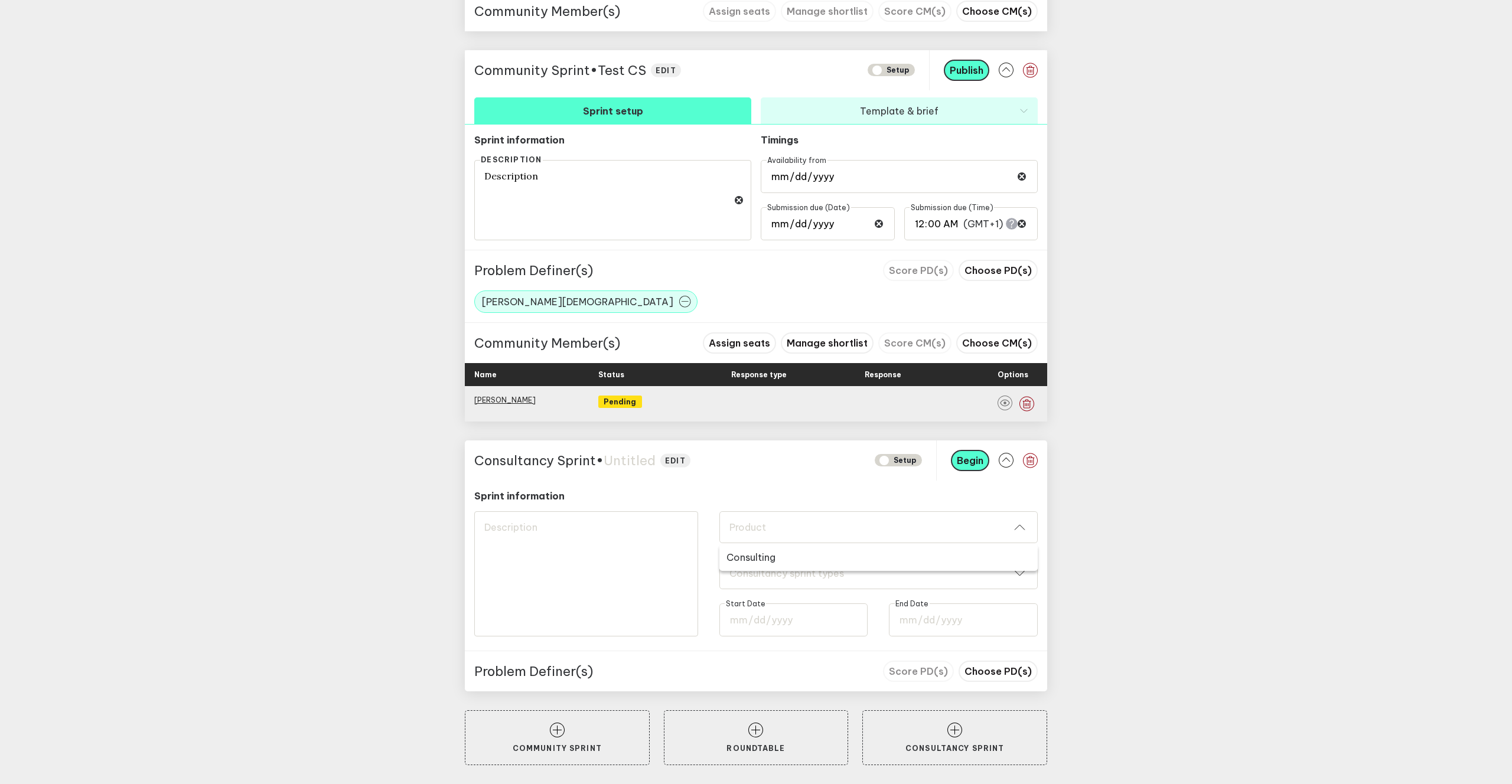
click at [740, 552] on span "Consulting" at bounding box center [751, 557] width 49 height 12
click at [755, 579] on div "Consultancy sprint types Consultancy sprint types" at bounding box center [879, 573] width 318 height 32
click at [751, 584] on div "Consultancy sprint types Consultancy sprint types" at bounding box center [879, 573] width 318 height 32
click at [1033, 463] on icon "button" at bounding box center [1030, 461] width 15 height 15
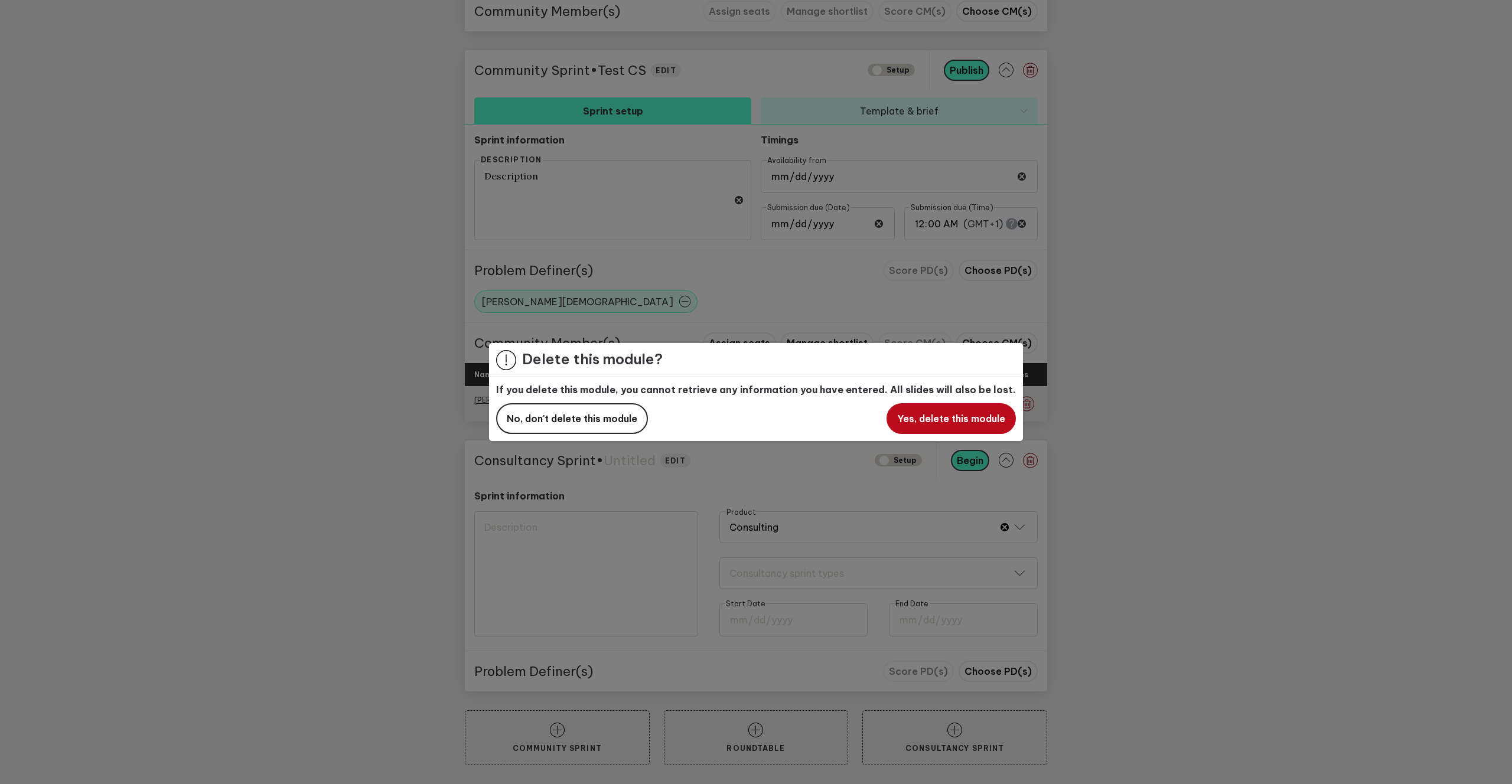
click at [921, 424] on button "Yes, delete this module" at bounding box center [951, 419] width 130 height 30
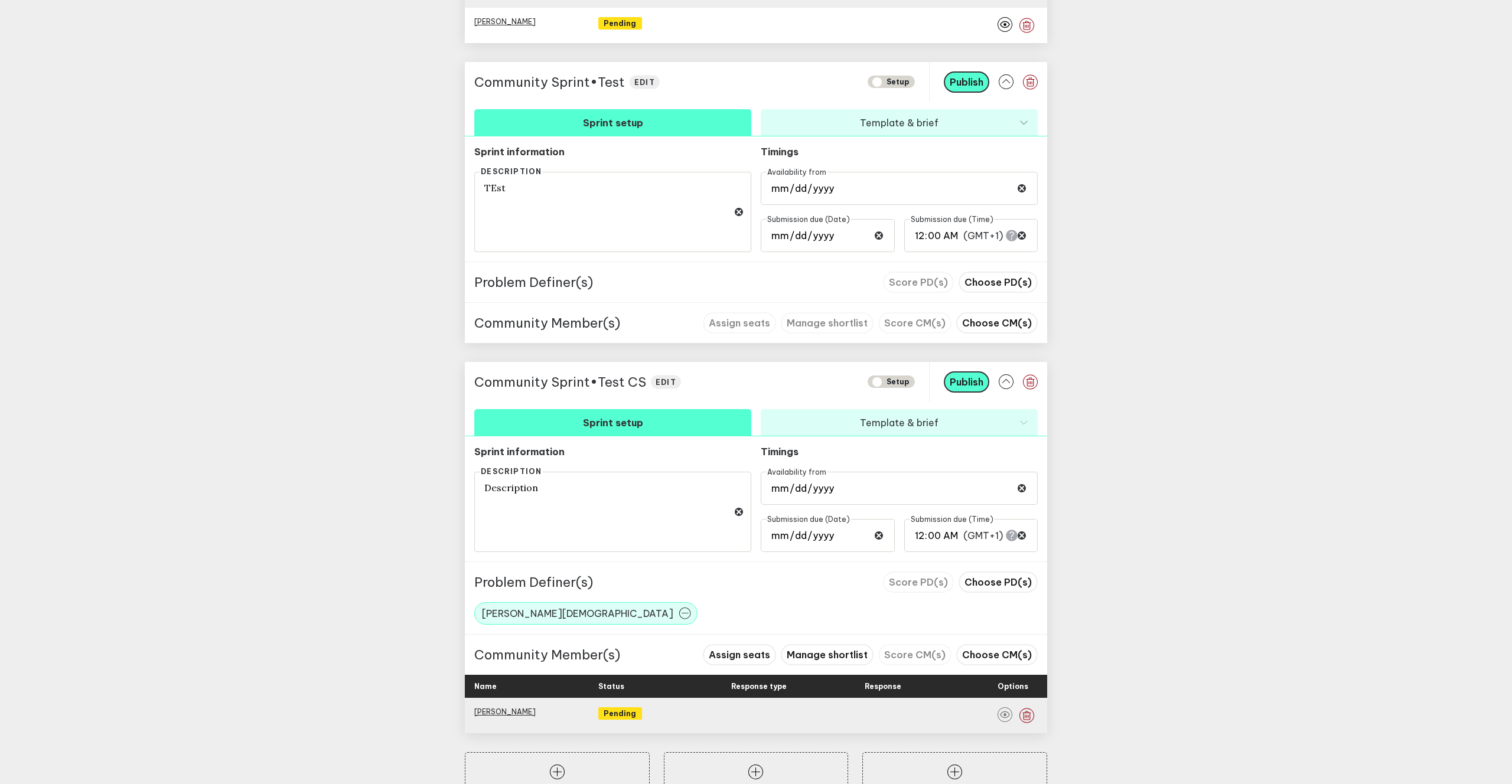
scroll to position [858, 0]
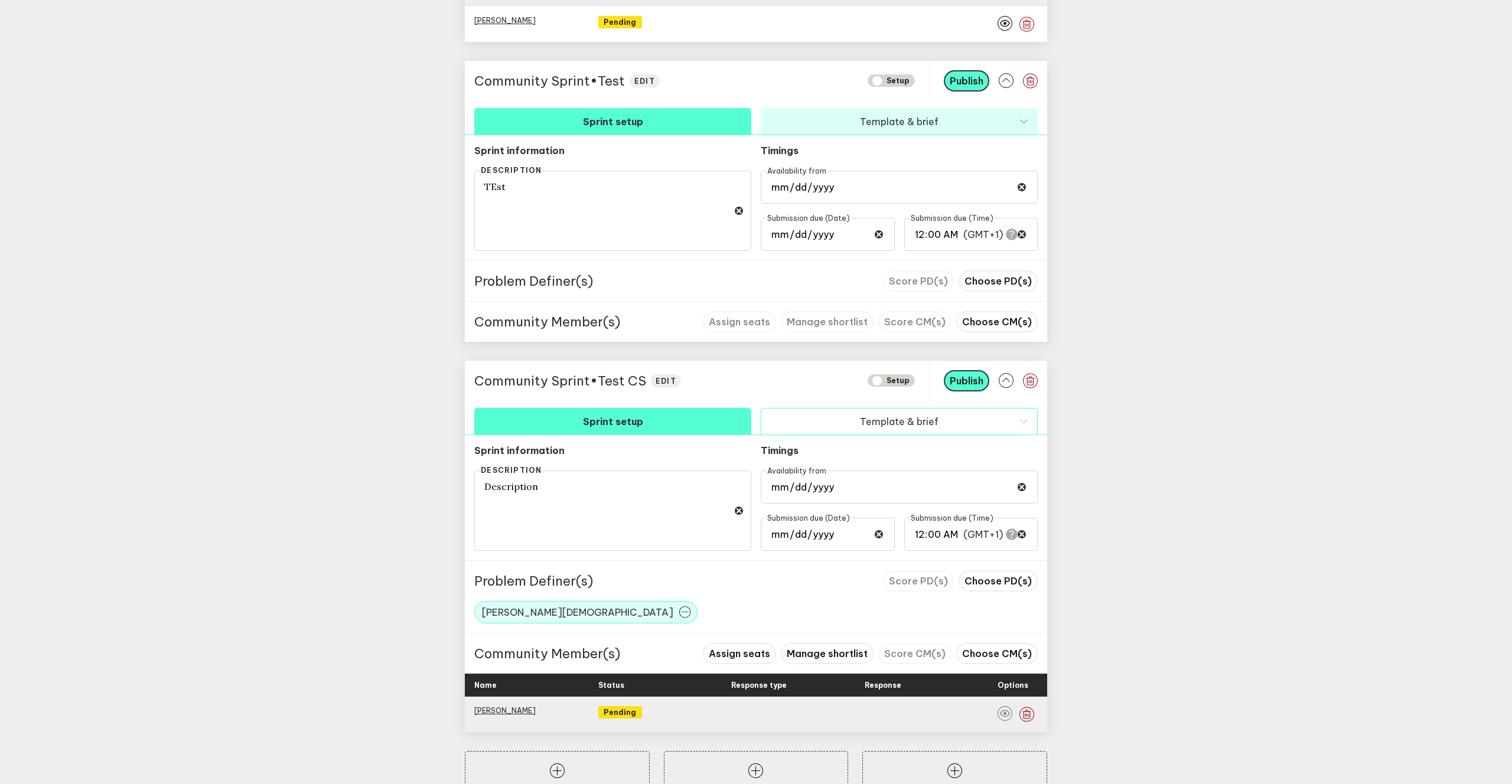
click at [868, 414] on button "Template & brief" at bounding box center [899, 421] width 277 height 27
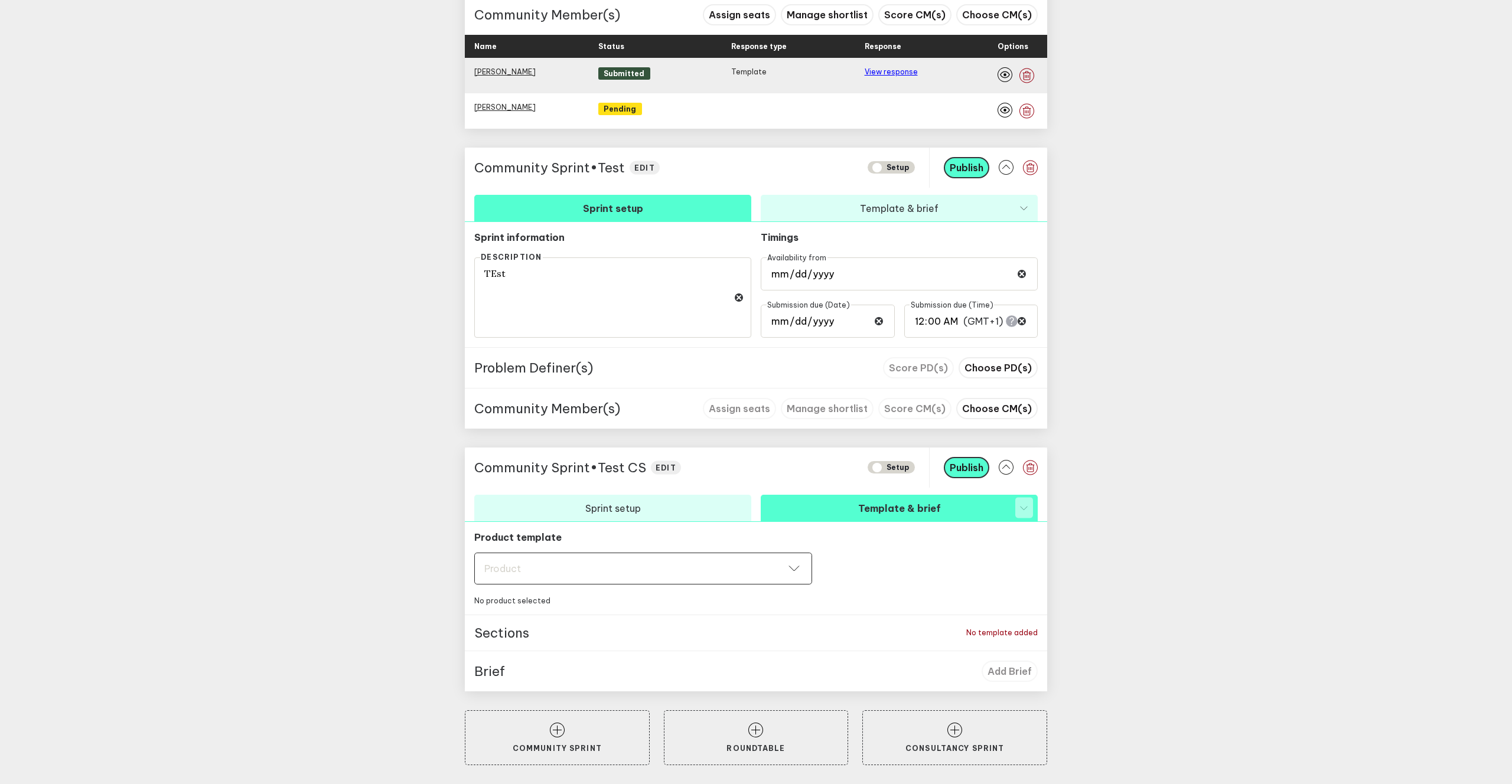
click at [733, 564] on div "Product" at bounding box center [643, 568] width 318 height 12
click at [580, 675] on button "Campaign Ideas" at bounding box center [643, 676] width 338 height 27
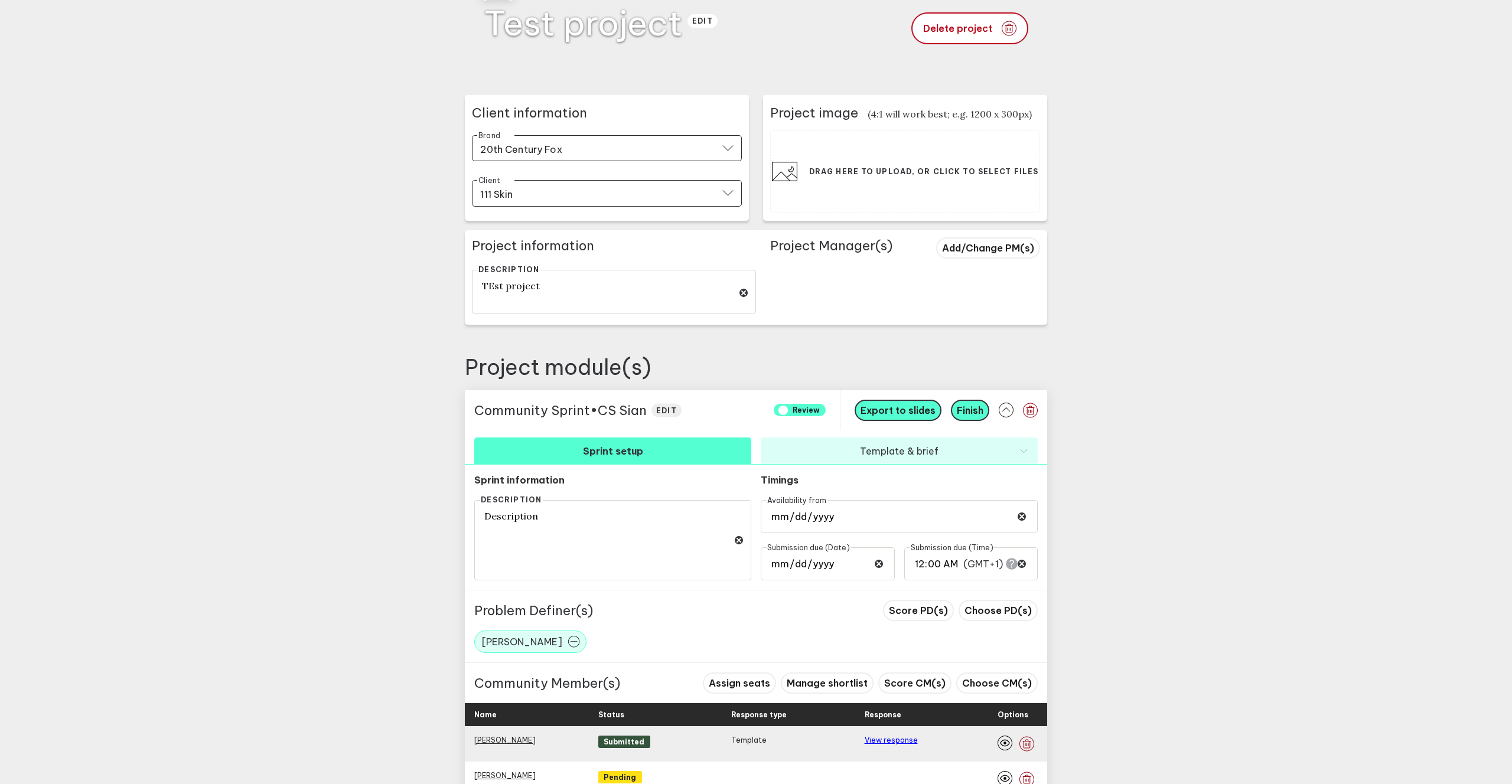
scroll to position [0, 0]
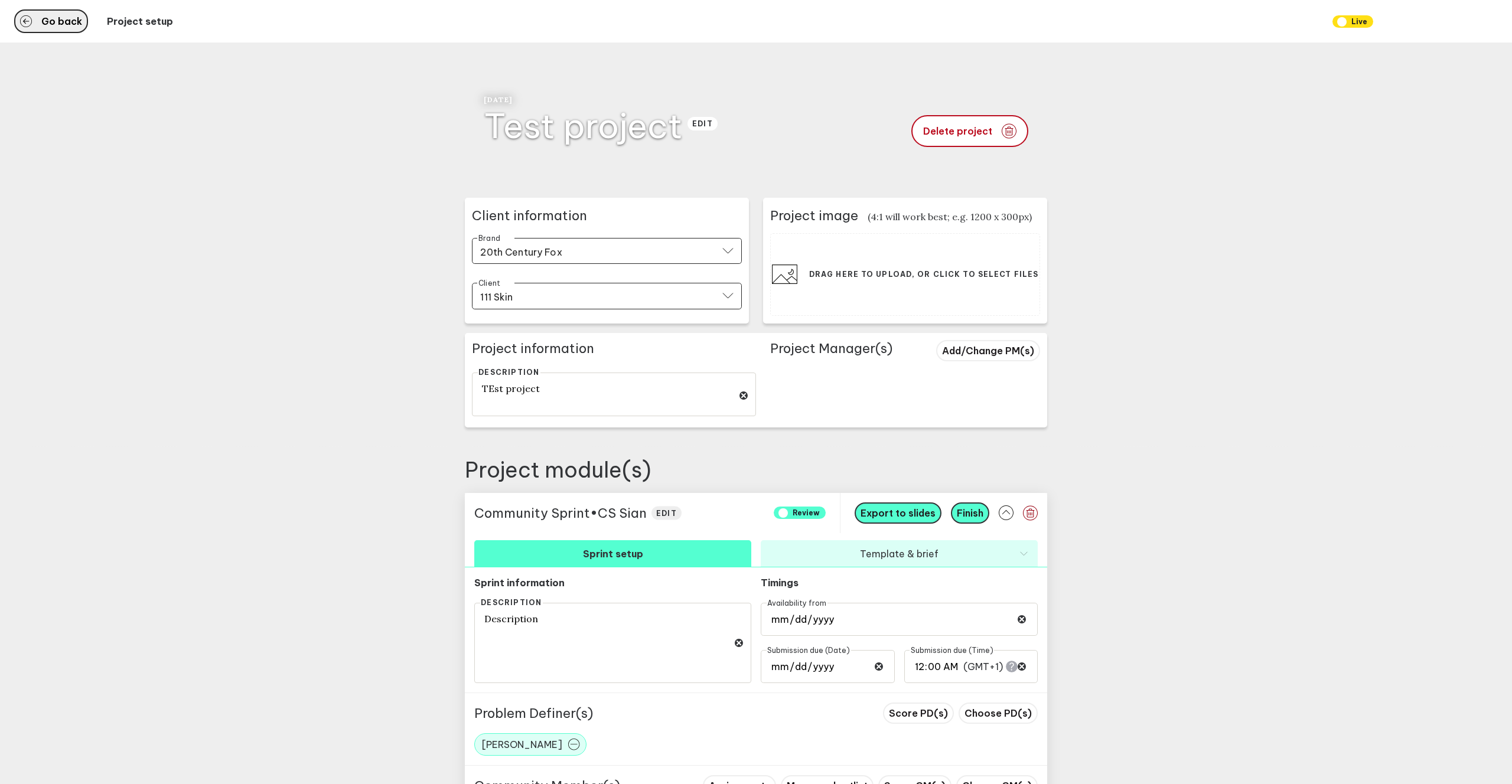
click at [53, 29] on button "Go back" at bounding box center [51, 21] width 74 height 24
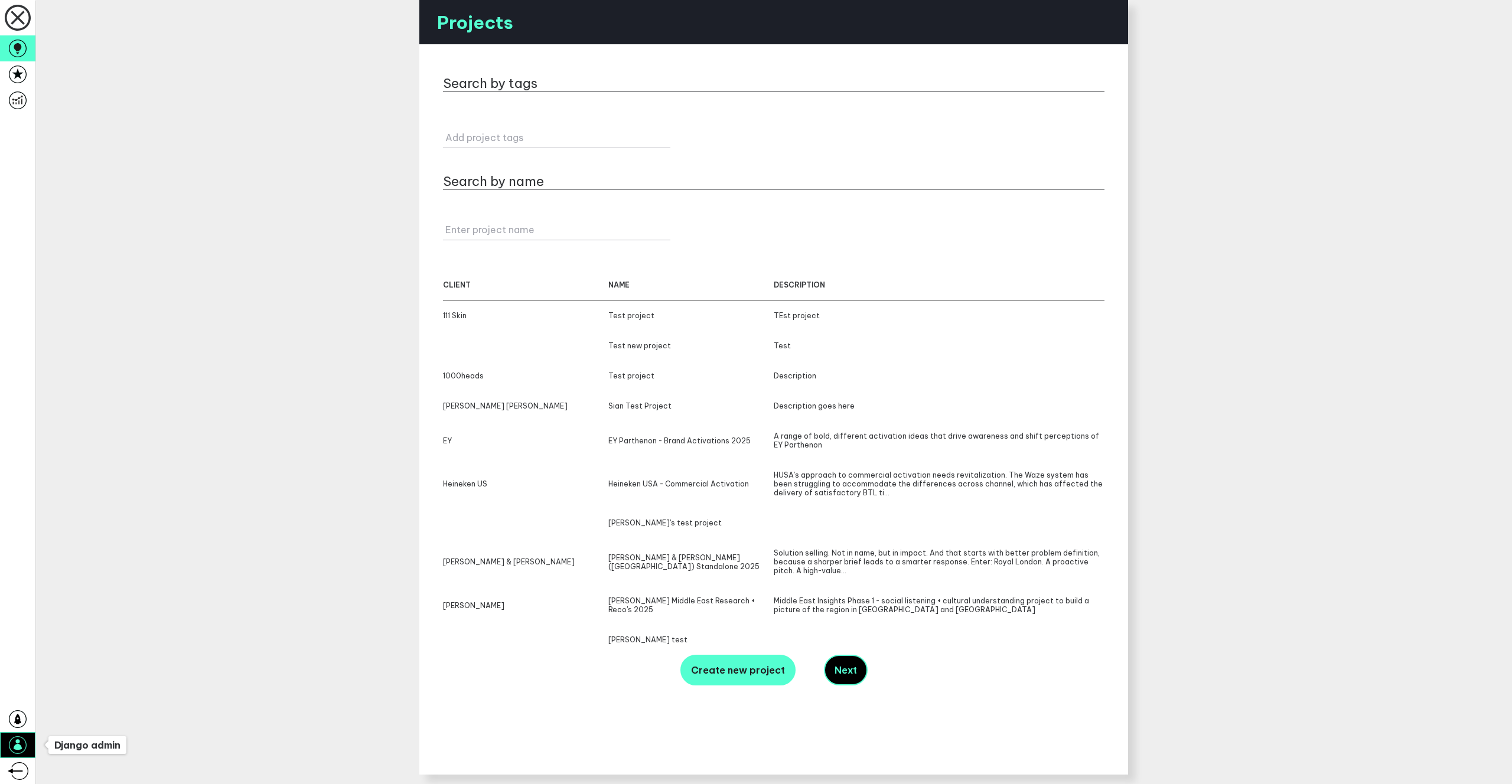
click at [22, 749] on icon at bounding box center [18, 744] width 18 height 18
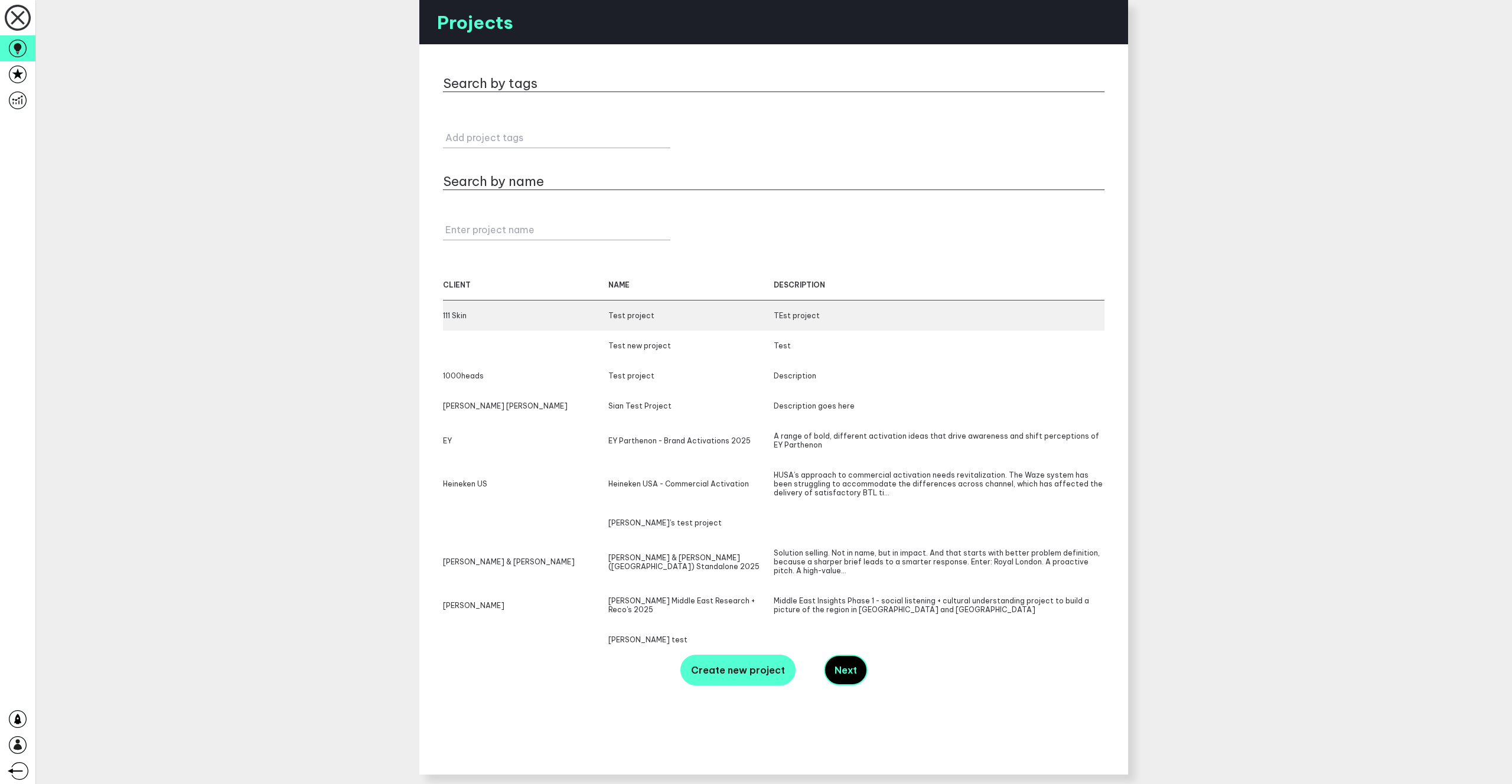
click at [478, 319] on div "111 Skin" at bounding box center [526, 315] width 165 height 9
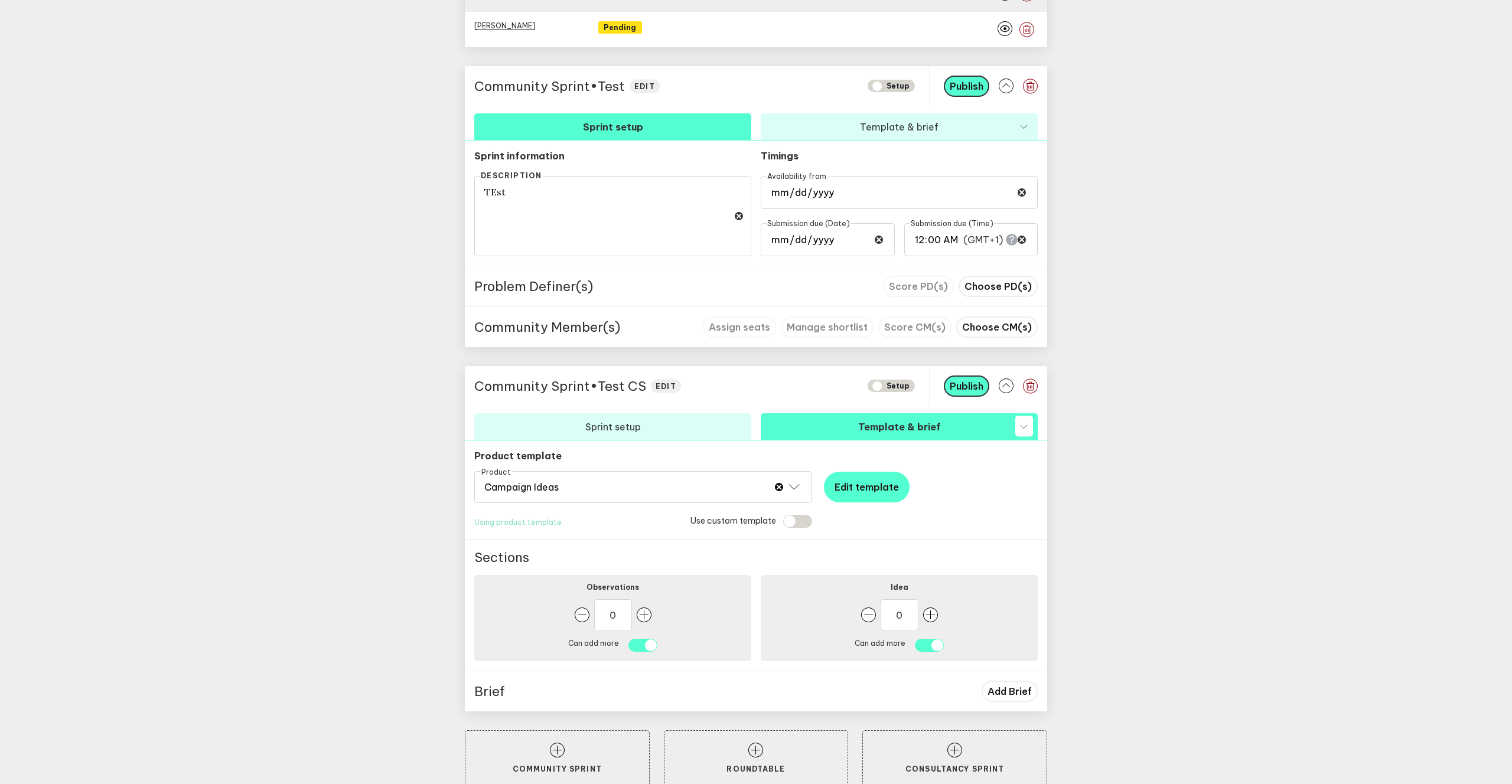
scroll to position [872, 0]
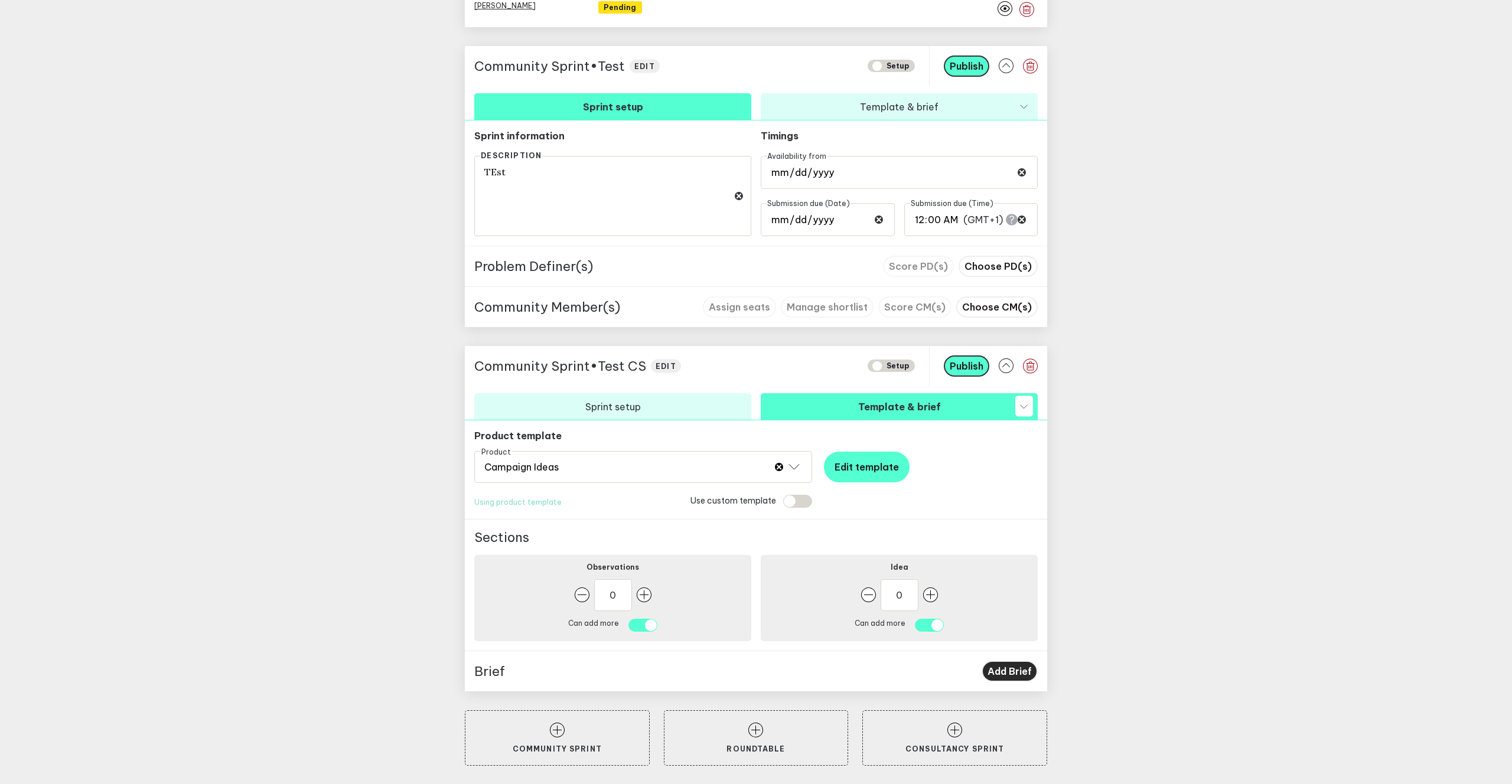
click at [1011, 667] on span "Add Brief" at bounding box center [1009, 671] width 45 height 12
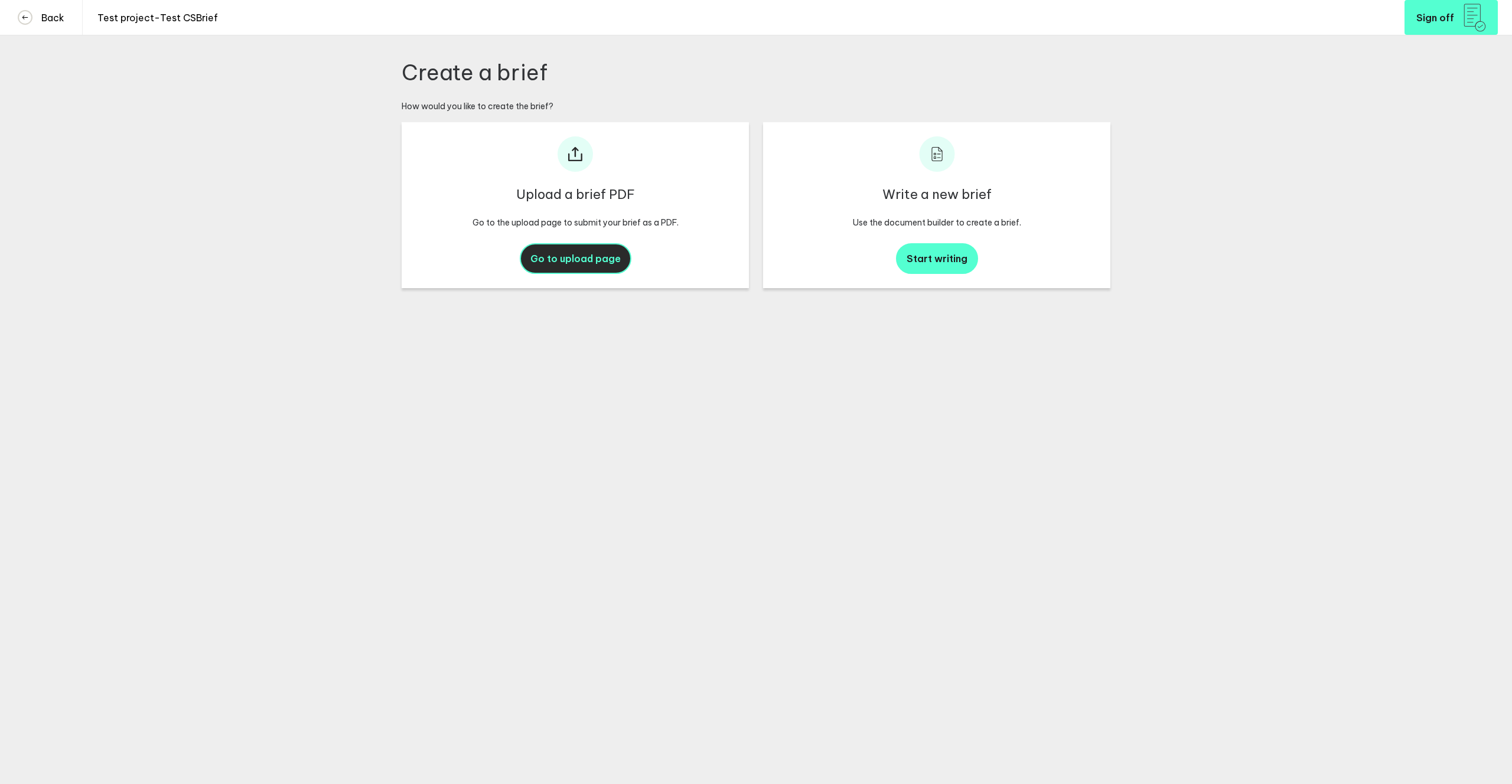
click at [560, 253] on span "Go to upload page" at bounding box center [575, 259] width 90 height 12
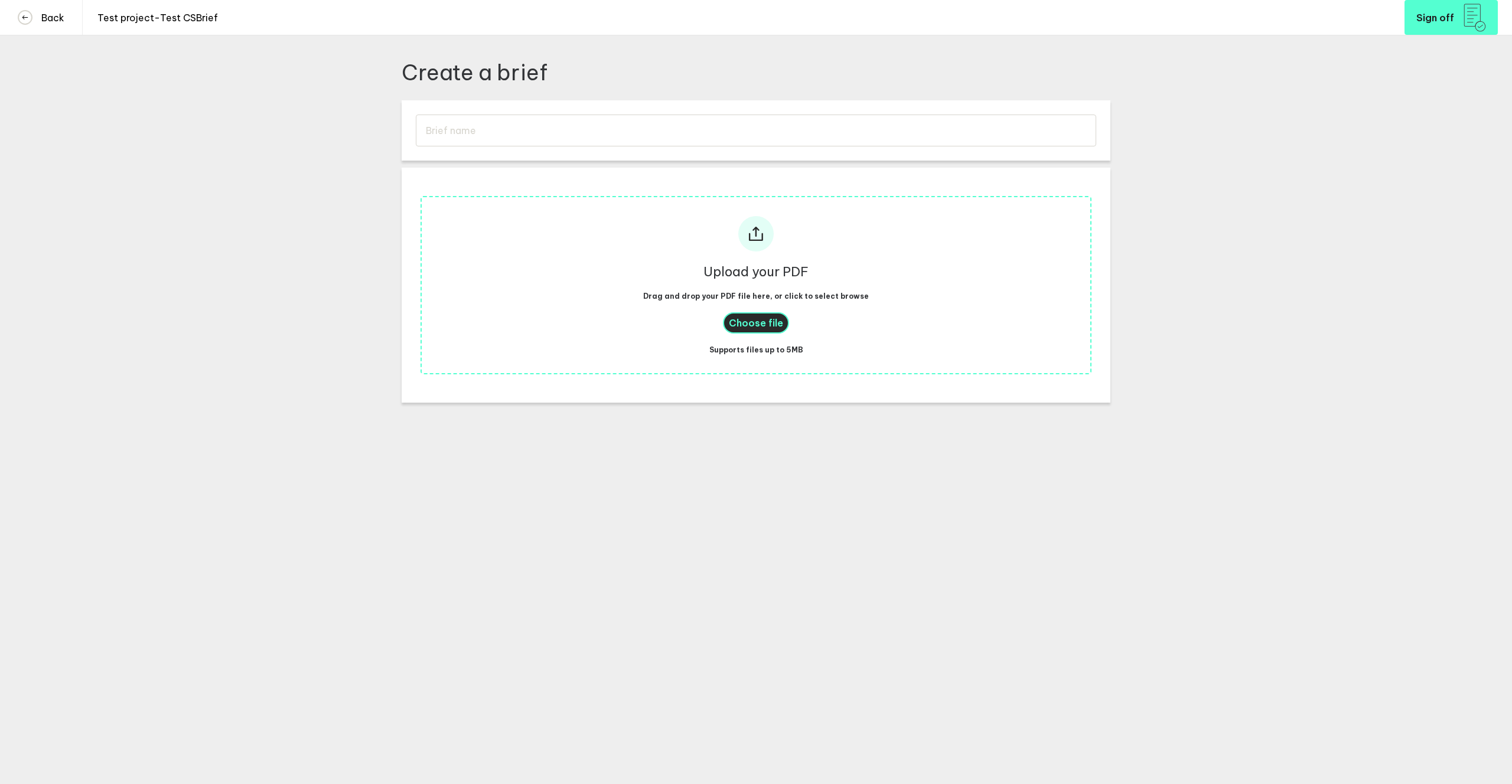
click at [760, 325] on span "Choose file" at bounding box center [756, 323] width 55 height 12
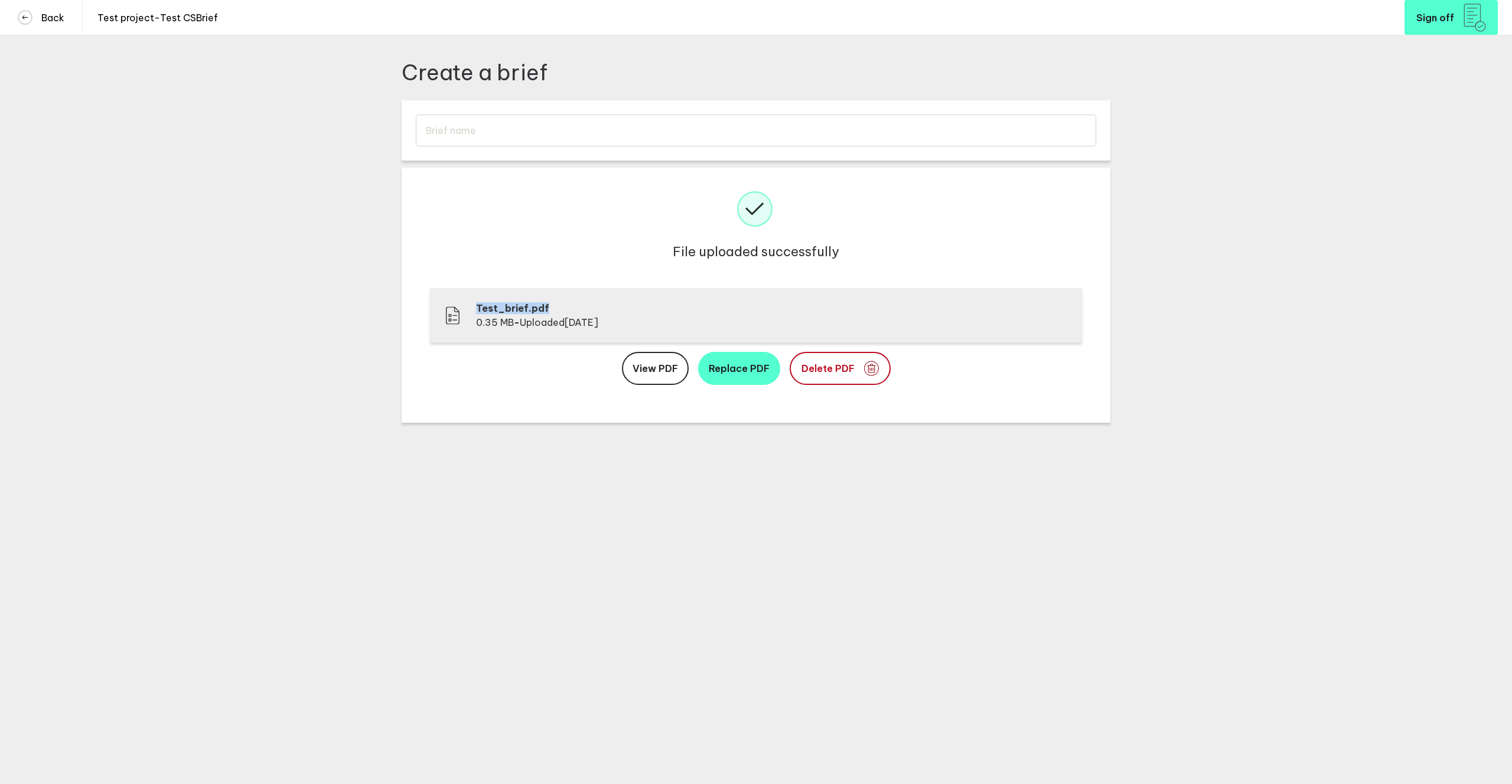
drag, startPoint x: 478, startPoint y: 308, endPoint x: 545, endPoint y: 315, distance: 67.4
click at [553, 310] on p "Test_brief.pdf" at bounding box center [537, 308] width 122 height 12
drag, startPoint x: 476, startPoint y: 323, endPoint x: 513, endPoint y: 323, distance: 37.0
click at [513, 323] on span "0.35 MB" at bounding box center [494, 323] width 38 height 12
drag, startPoint x: 628, startPoint y: 327, endPoint x: 564, endPoint y: 326, distance: 64.0
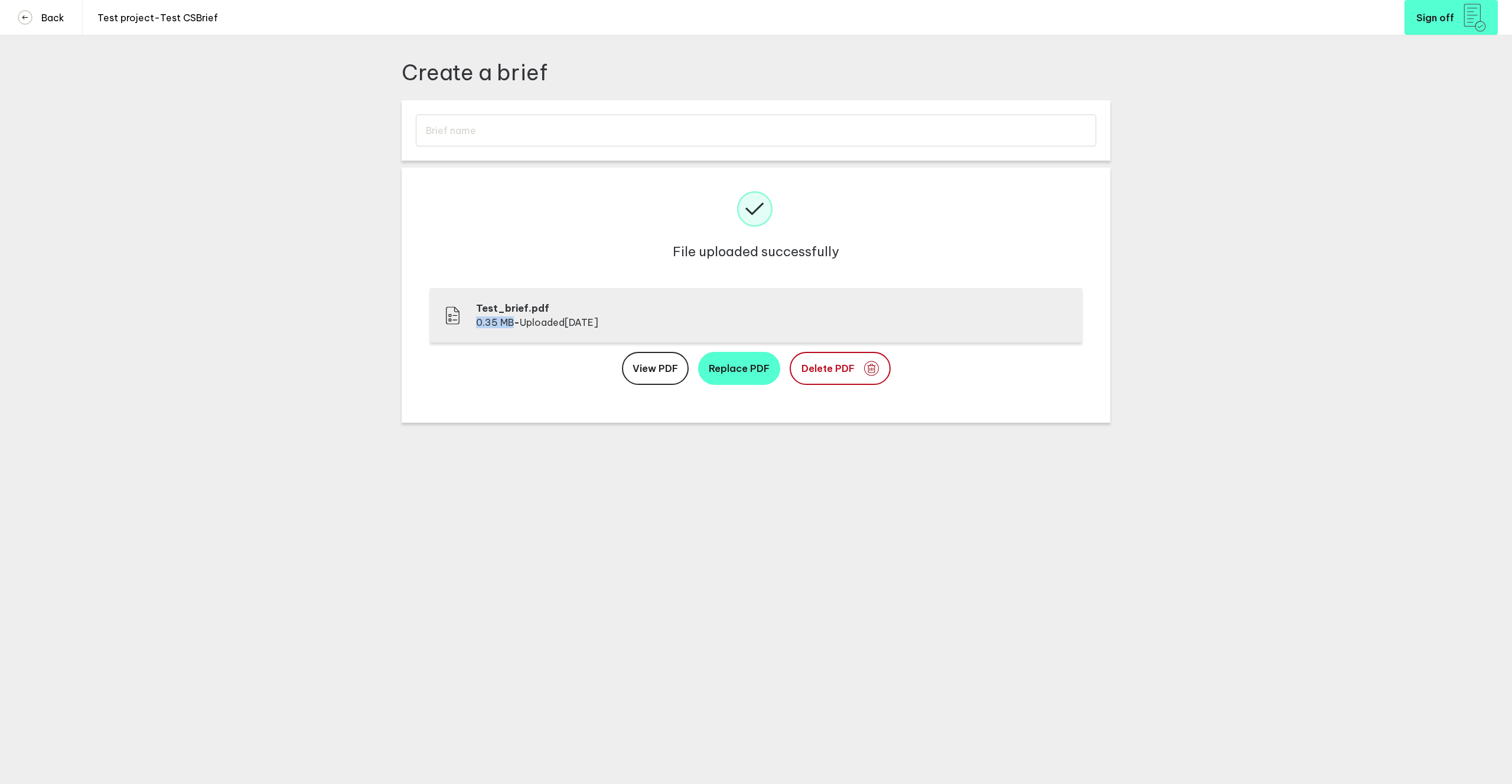
click at [564, 326] on div "Test_brief.pdf 0.35 MB - Uploaded [DATE]" at bounding box center [756, 315] width 623 height 26
click at [663, 376] on link "View PDF" at bounding box center [654, 368] width 67 height 33
click at [67, 21] on link "Back" at bounding box center [41, 17] width 83 height 35
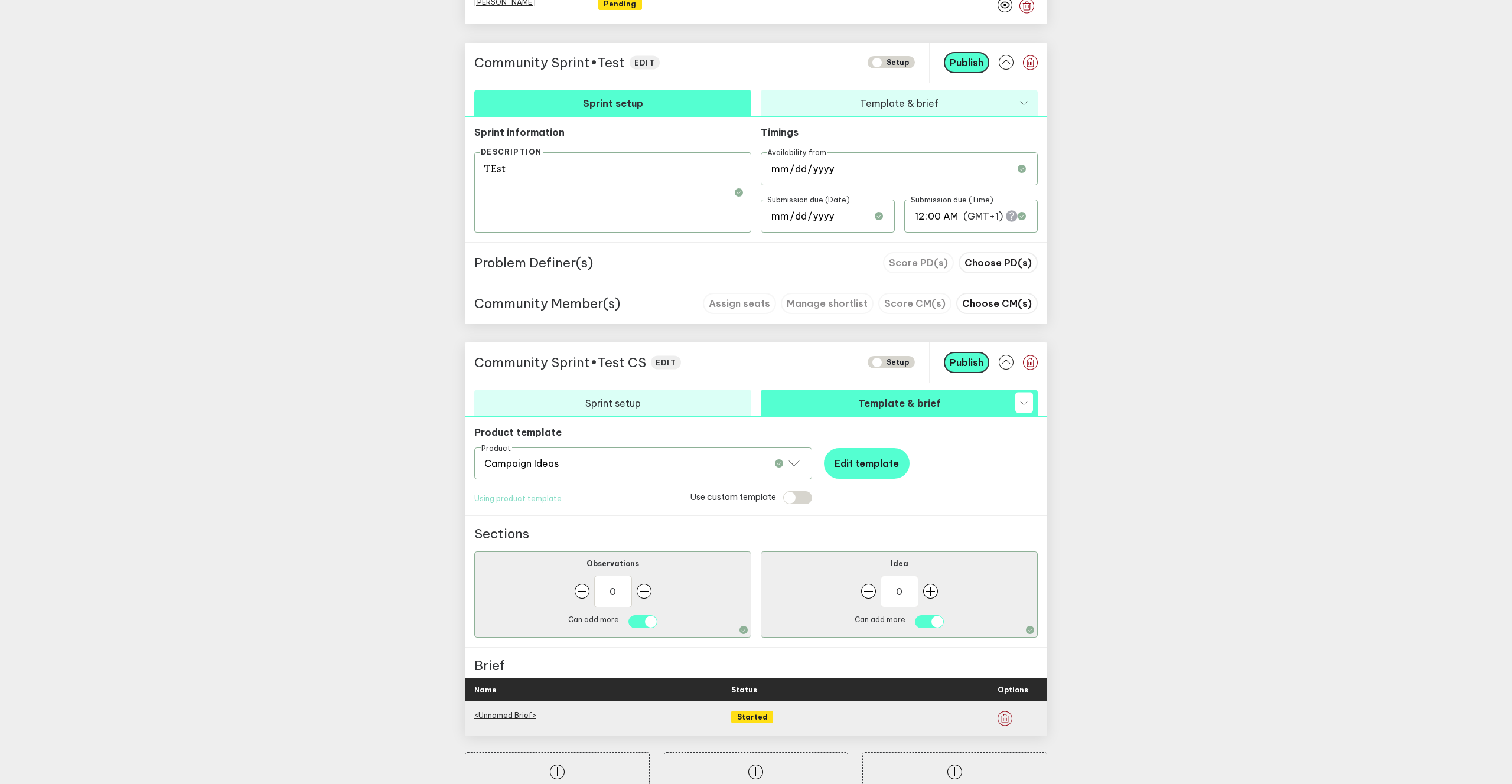
scroll to position [918, 0]
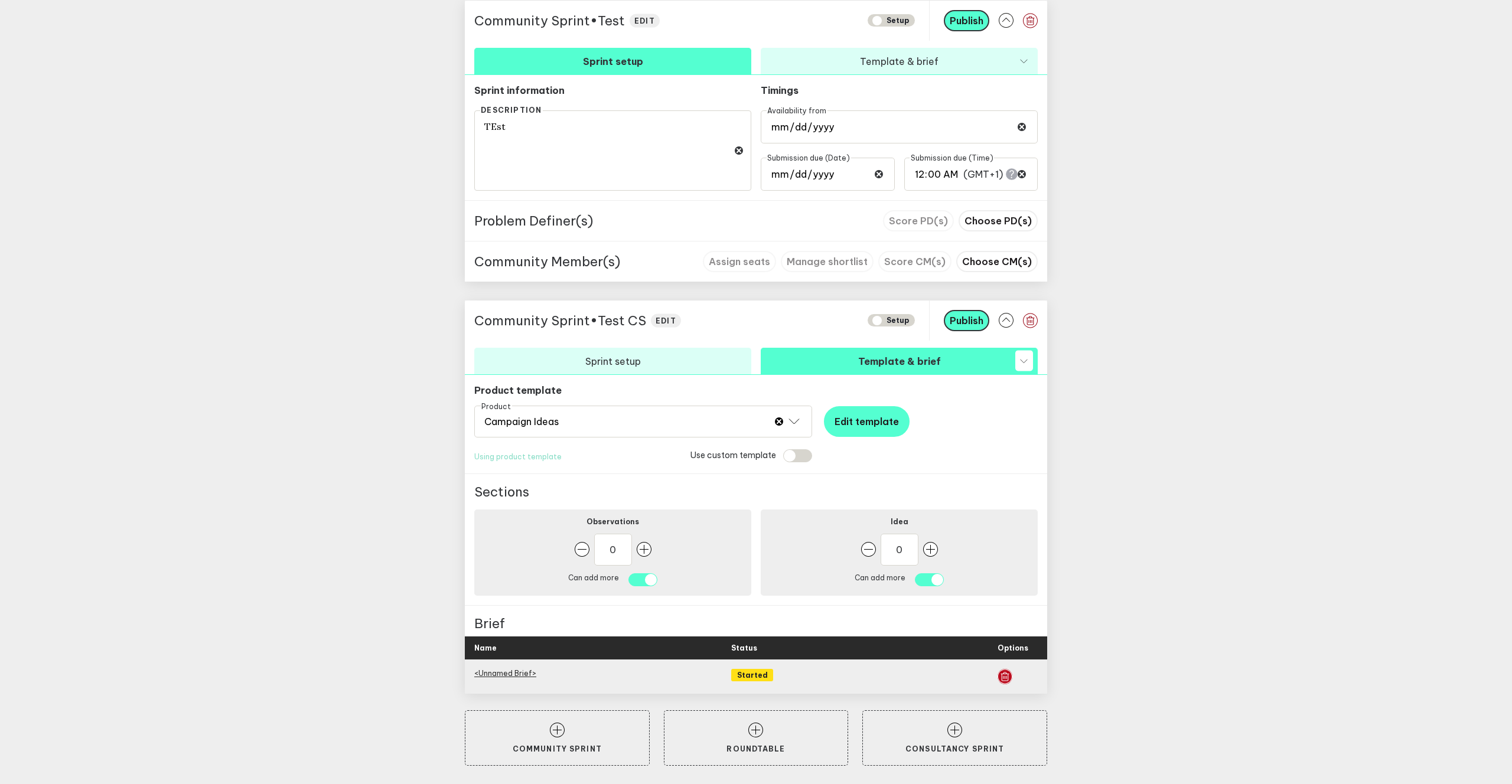
click at [1005, 679] on icon "button" at bounding box center [1005, 676] width 15 height 15
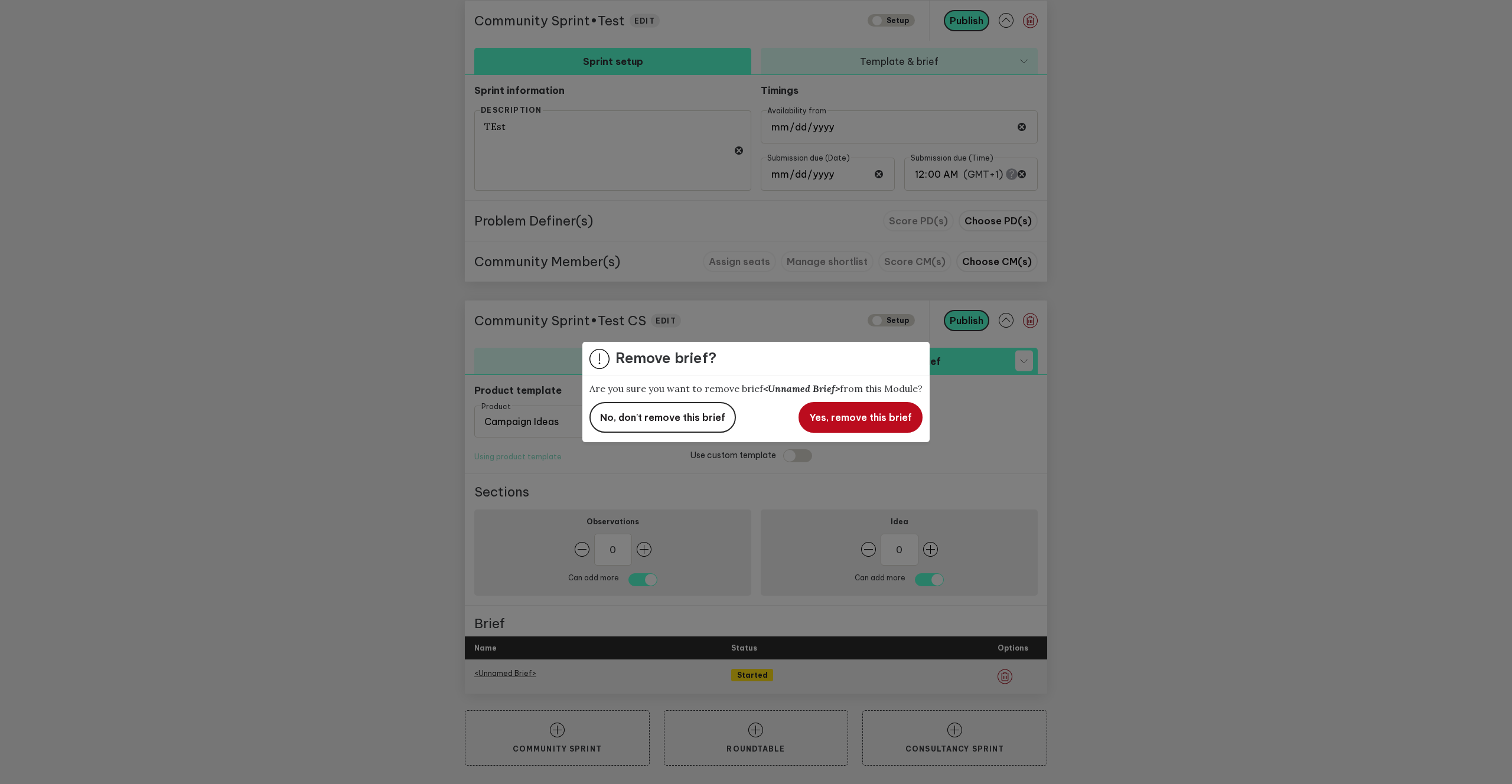
click at [823, 419] on span "Yes, remove this brief" at bounding box center [861, 418] width 103 height 12
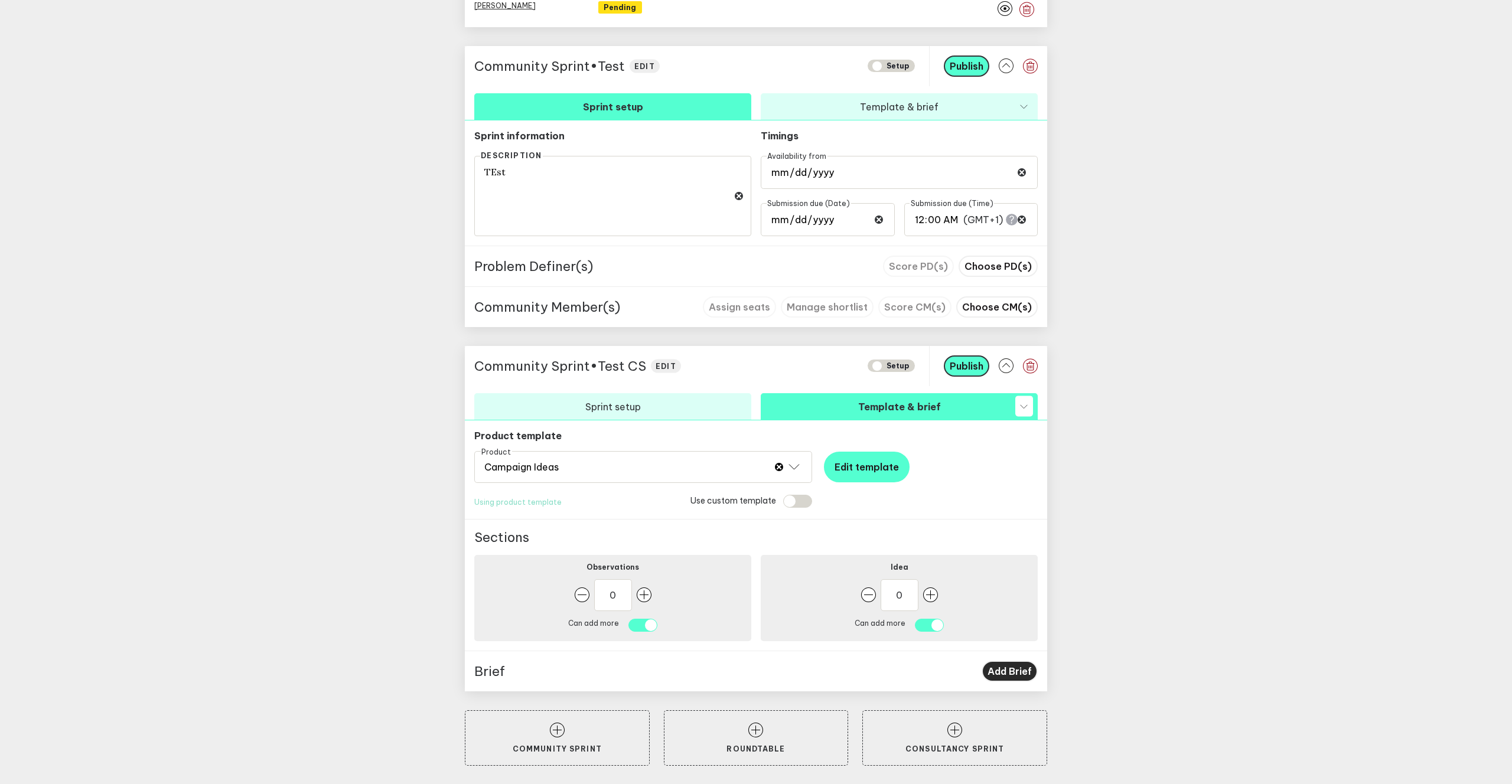
click at [1002, 668] on span "Add Brief" at bounding box center [1009, 671] width 45 height 12
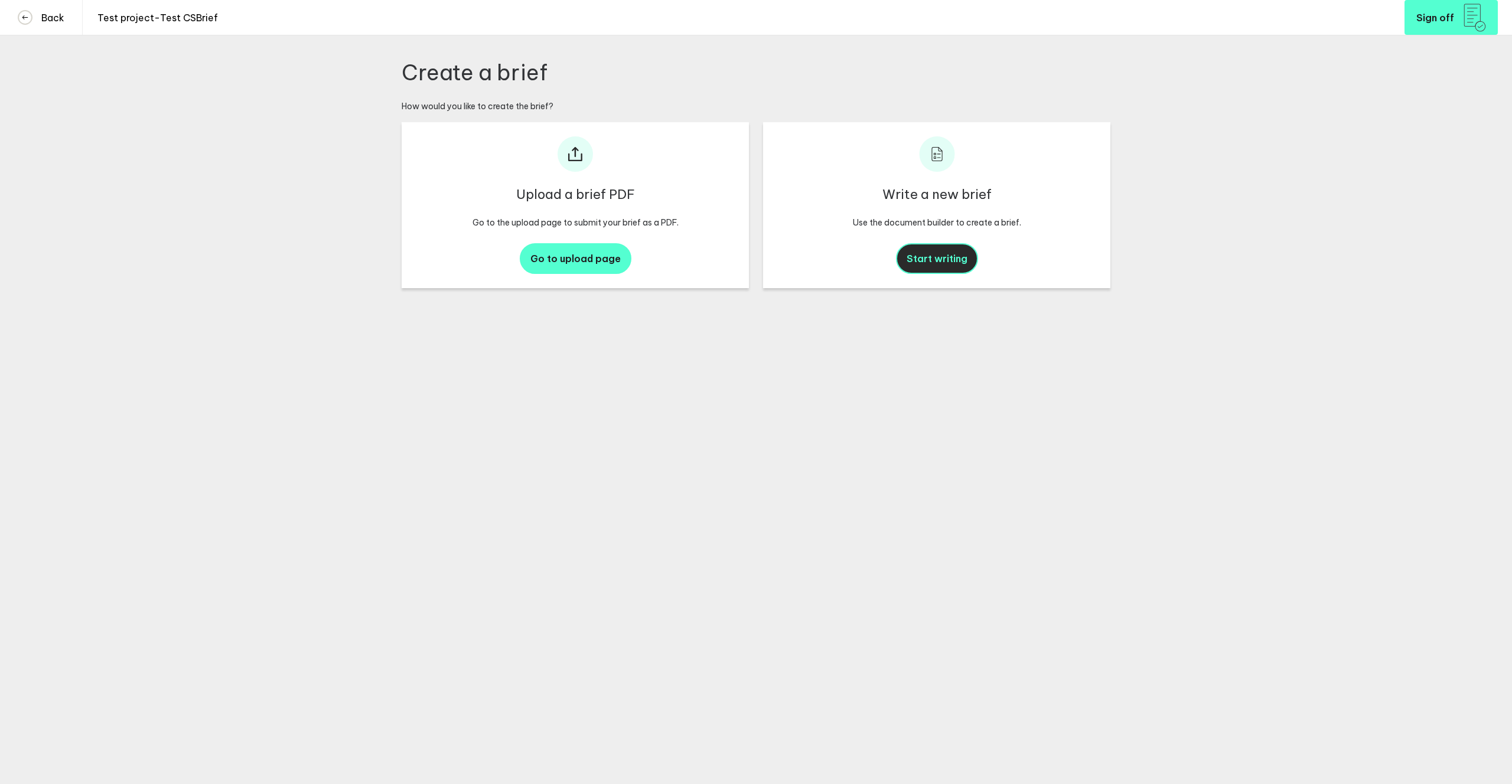
click at [924, 258] on span "Start writing" at bounding box center [937, 259] width 61 height 12
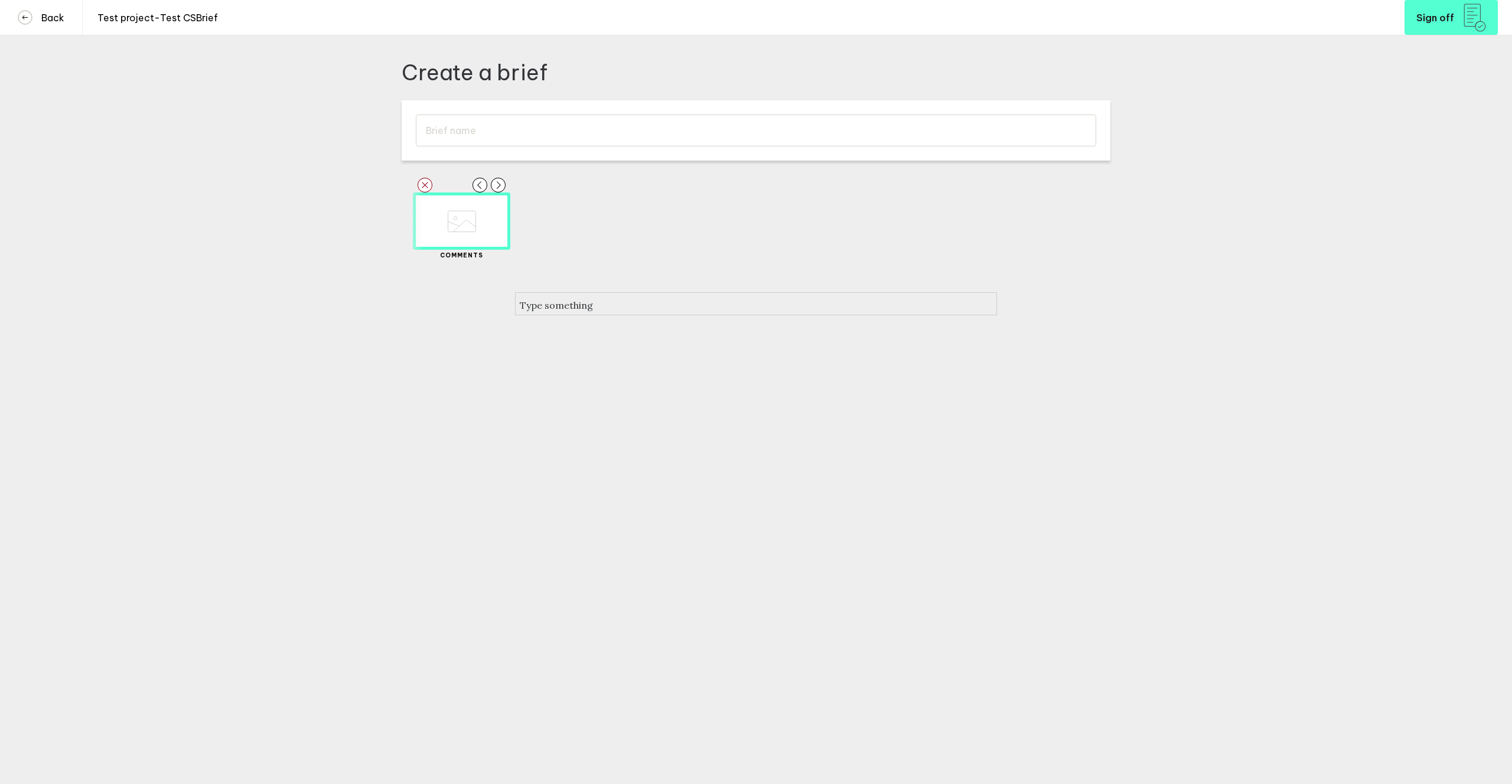
click at [572, 312] on div at bounding box center [756, 305] width 473 height 14
click at [513, 218] on rect "button" at bounding box center [510, 220] width 15 height 15
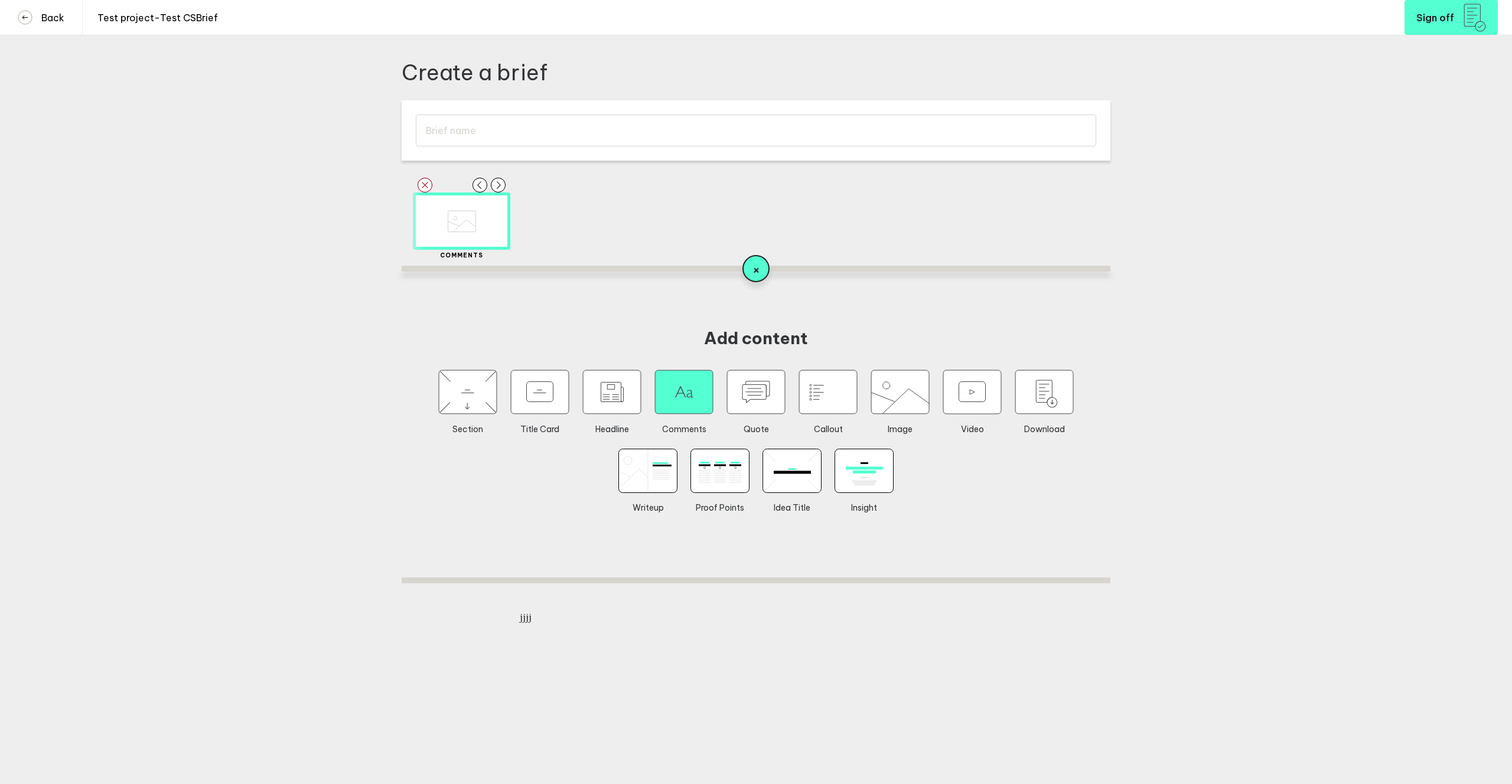
click at [675, 402] on icon "button" at bounding box center [684, 392] width 58 height 44
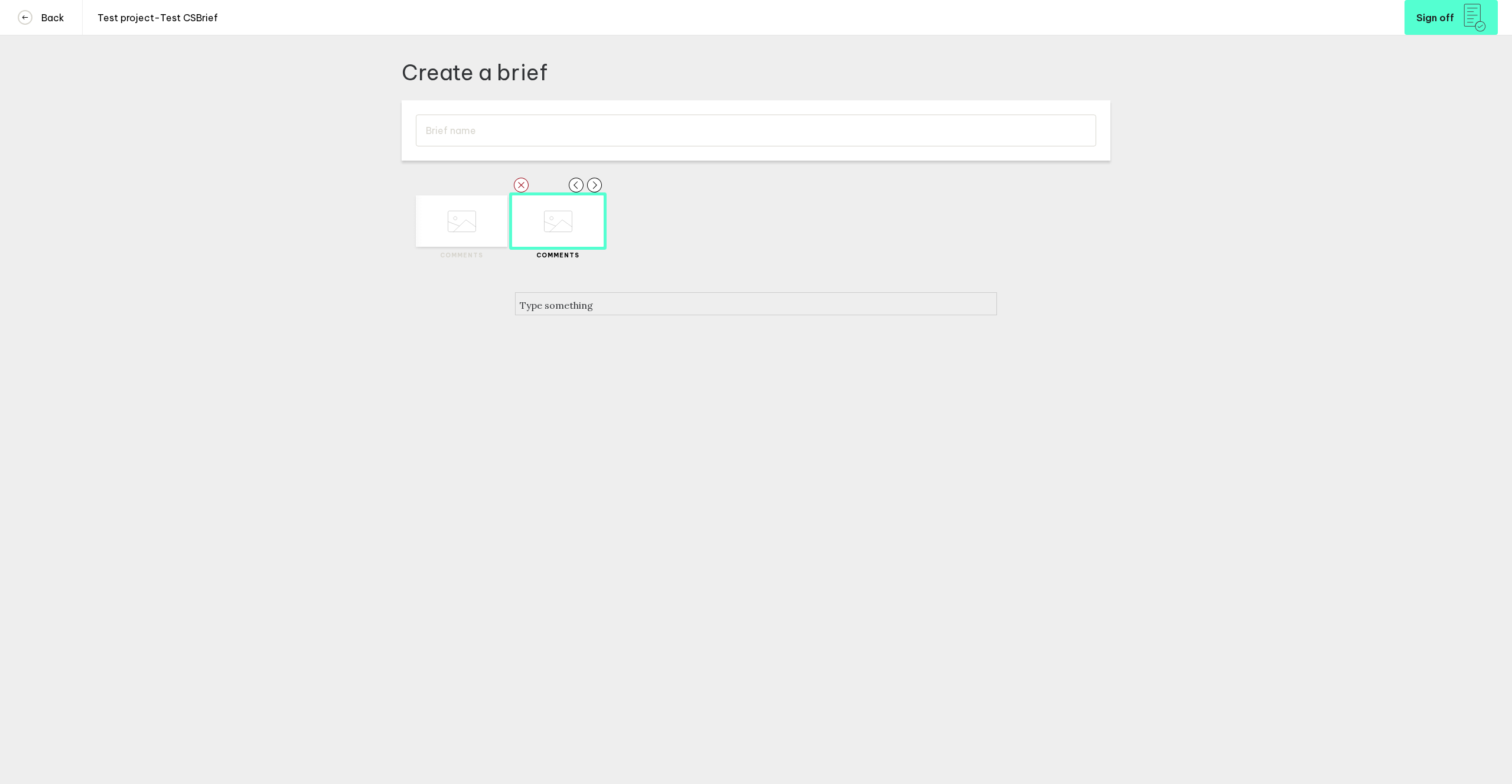
click at [611, 312] on div at bounding box center [756, 305] width 473 height 14
click at [619, 355] on div "Delete Created with Sketch. Move Left Created with Sketch. Move Right Created w…" at bounding box center [756, 269] width 708 height 204
click at [606, 220] on rect "button" at bounding box center [606, 220] width 15 height 15
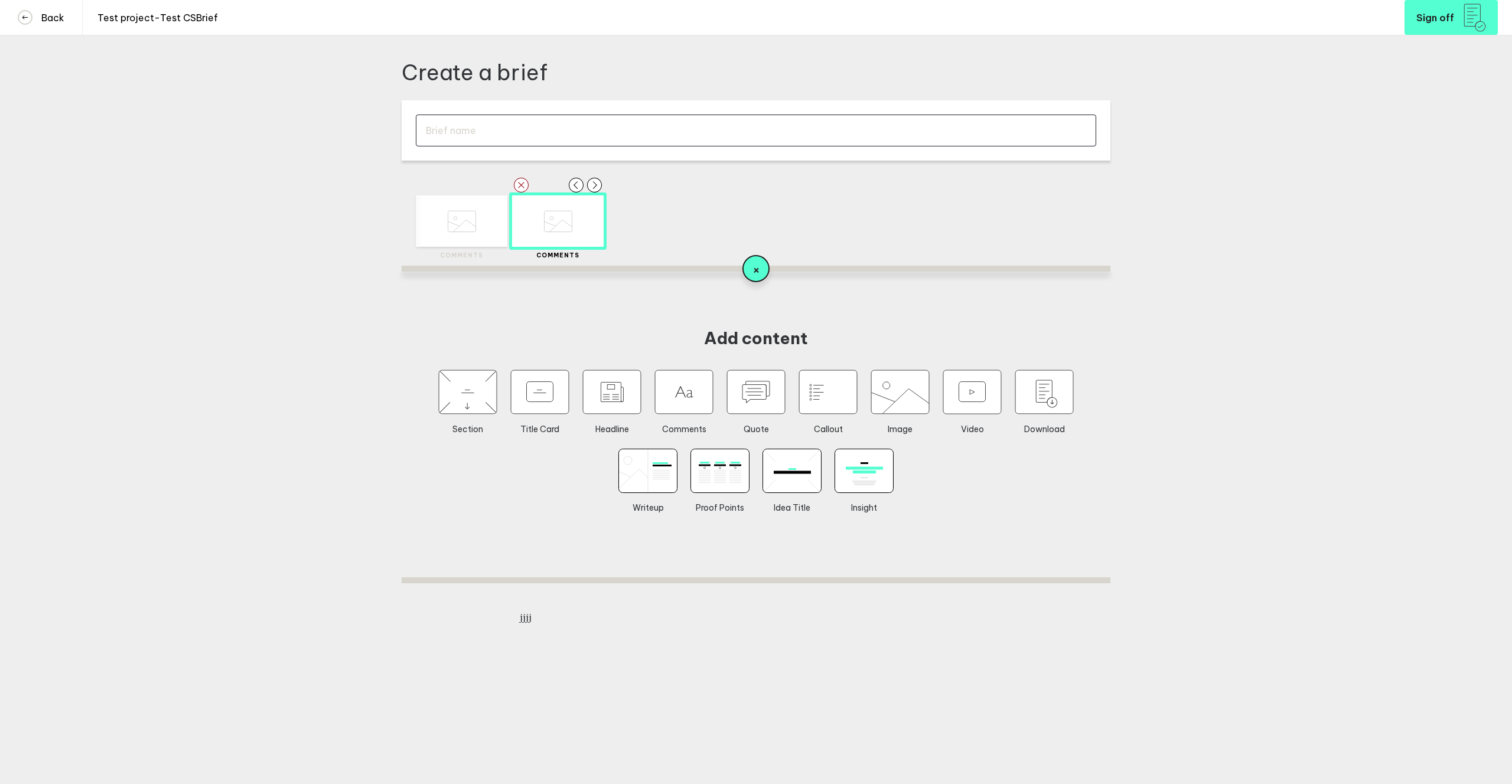
click at [548, 133] on input "text" at bounding box center [756, 131] width 681 height 32
type input "PDF brief"
click at [954, 86] on div "Create a brief Brief name PDF brief Delete Created with Sketch. Move Left Creat…" at bounding box center [756, 371] width 708 height 624
click at [67, 117] on div "Create a brief Brief name PDF brief Delete Created with Sketch. Move Left Creat…" at bounding box center [756, 392] width 1512 height 784
click at [51, 29] on link "Back" at bounding box center [41, 17] width 83 height 35
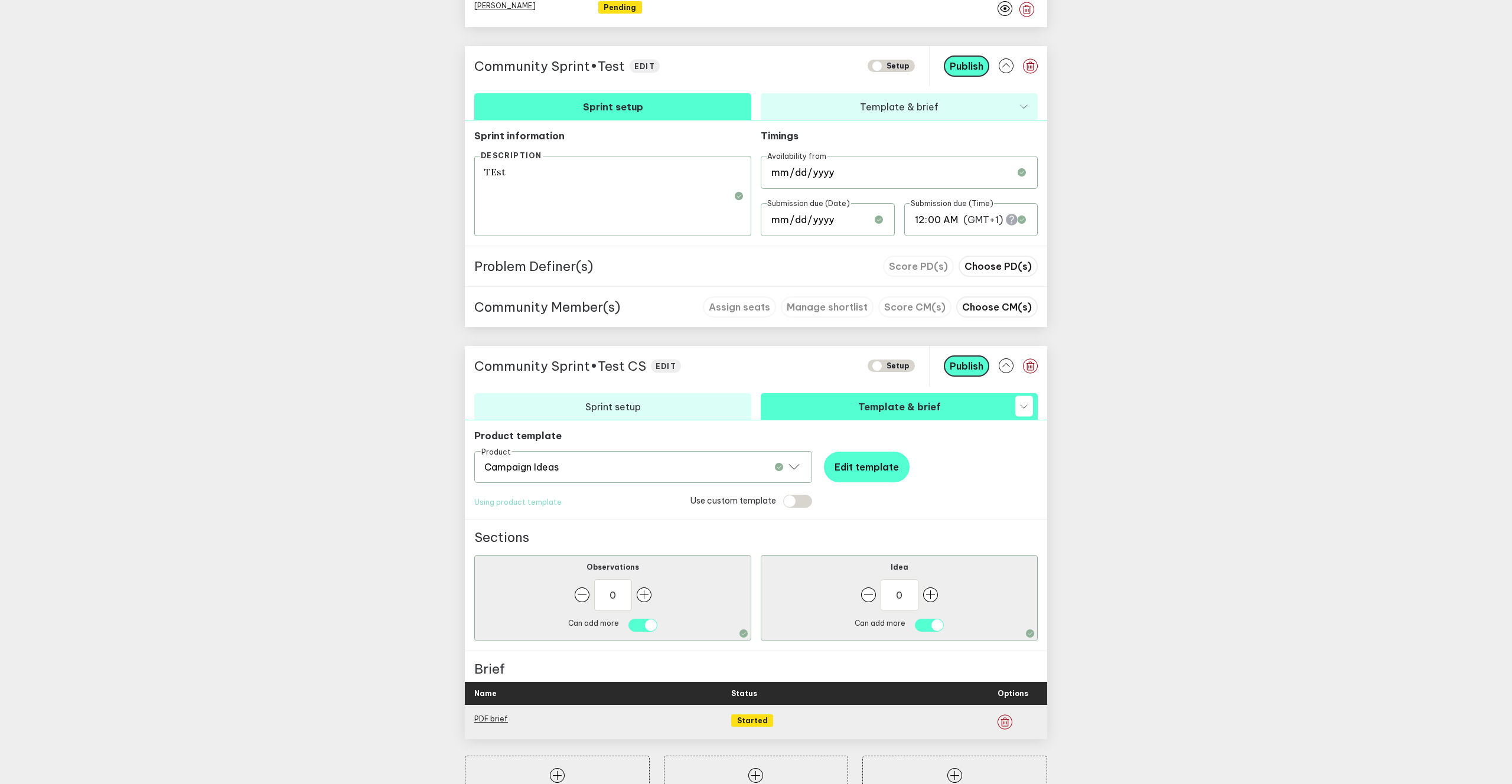
scroll to position [918, 0]
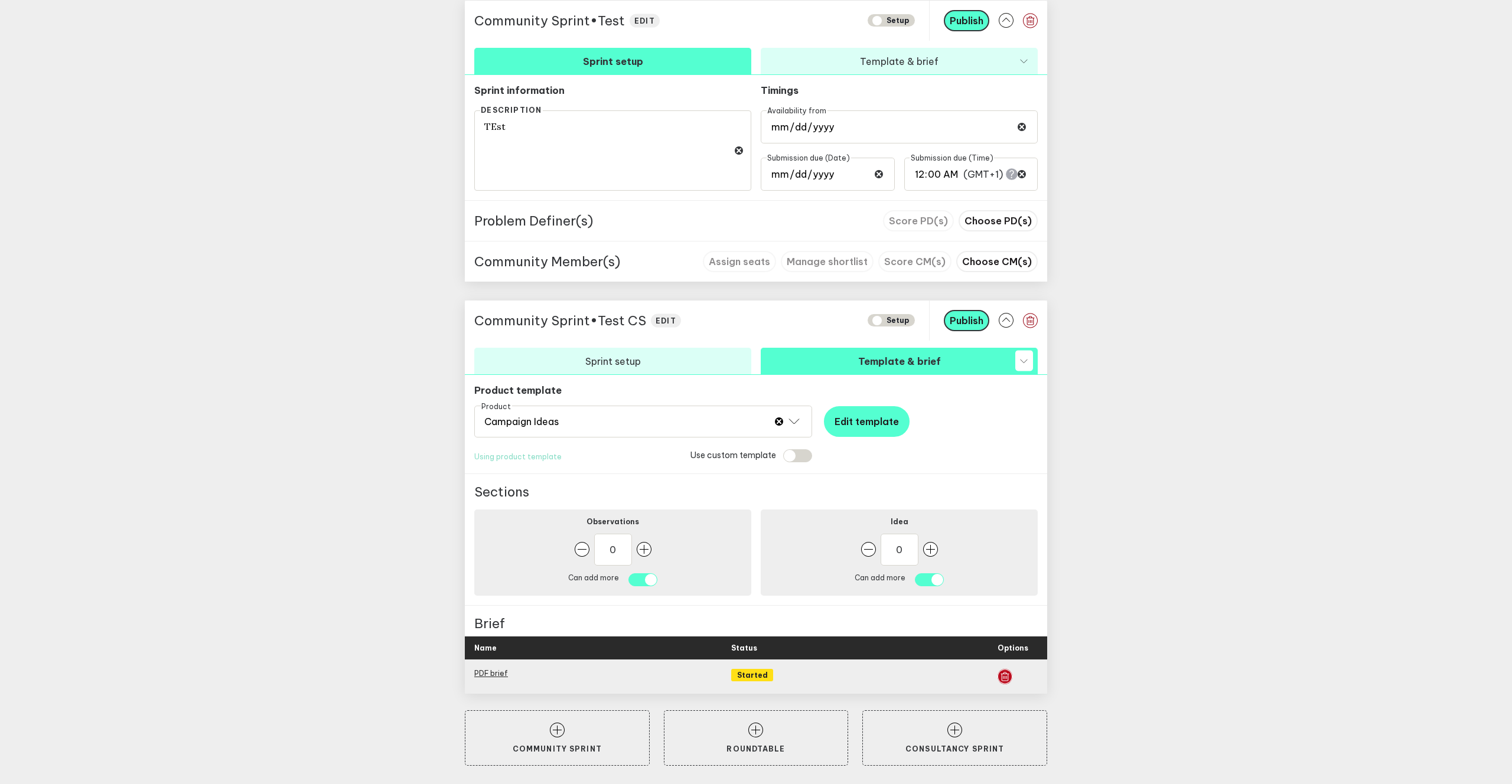
click at [1005, 676] on icon "button" at bounding box center [1005, 676] width 15 height 15
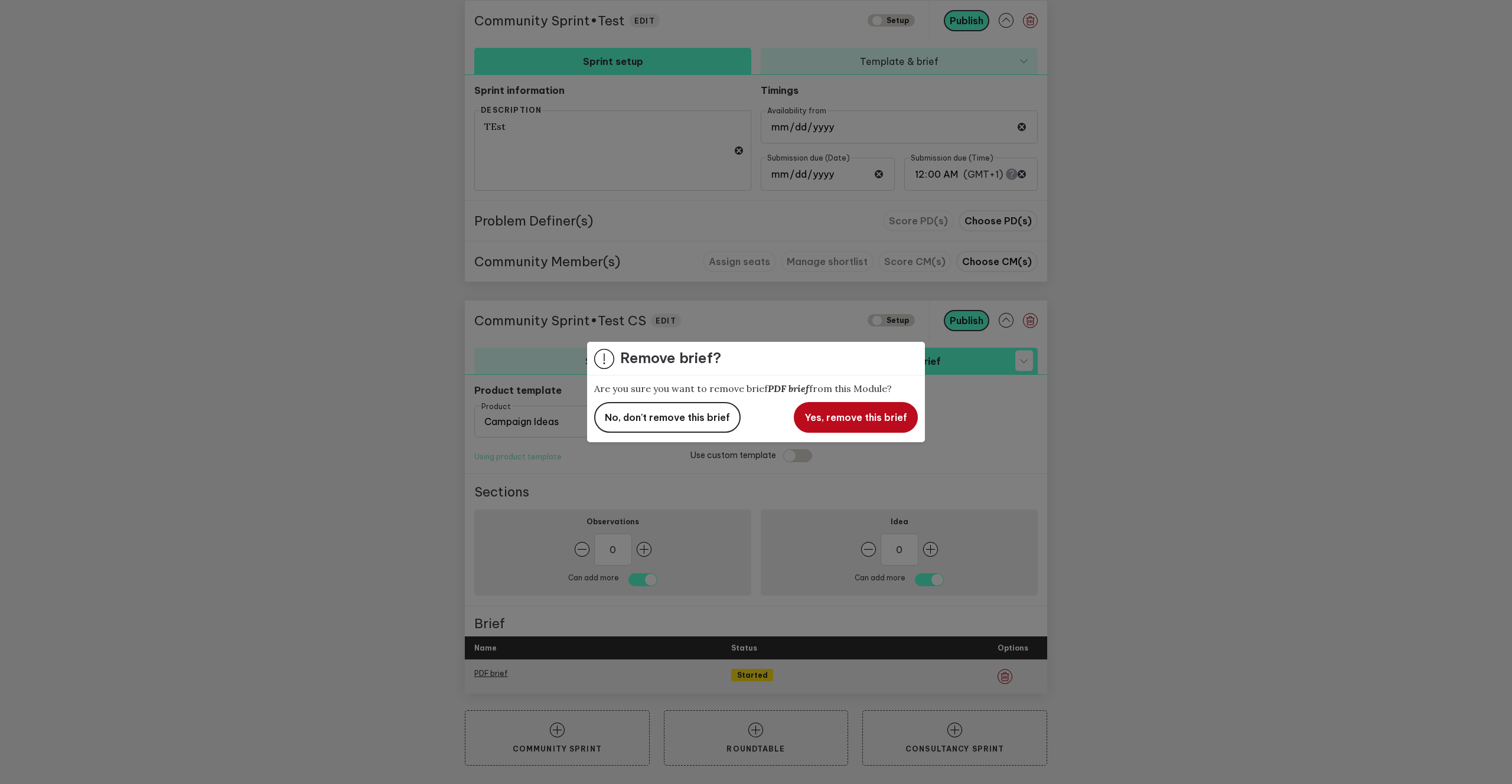
click at [831, 419] on span "Yes, remove this brief" at bounding box center [856, 418] width 103 height 12
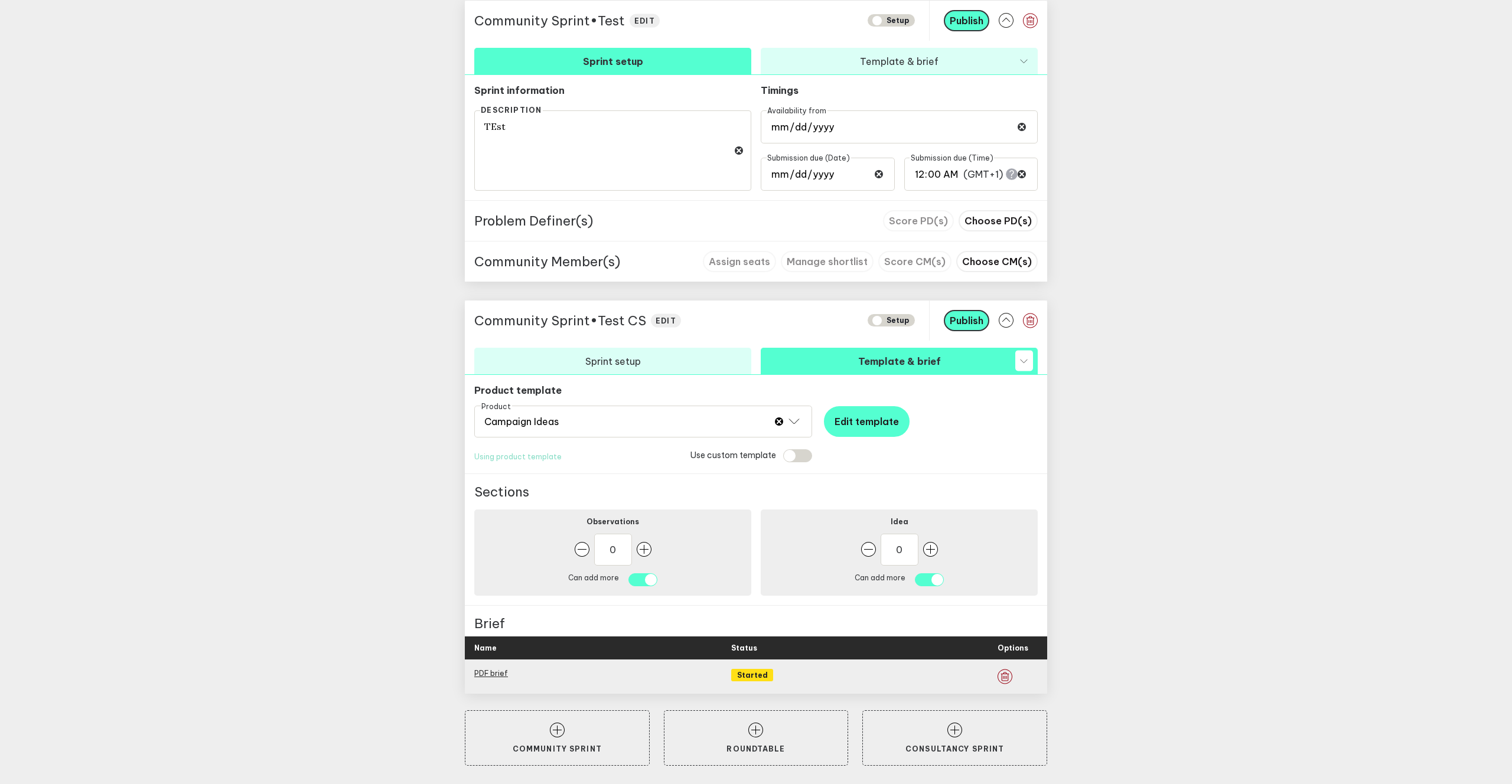
scroll to position [872, 0]
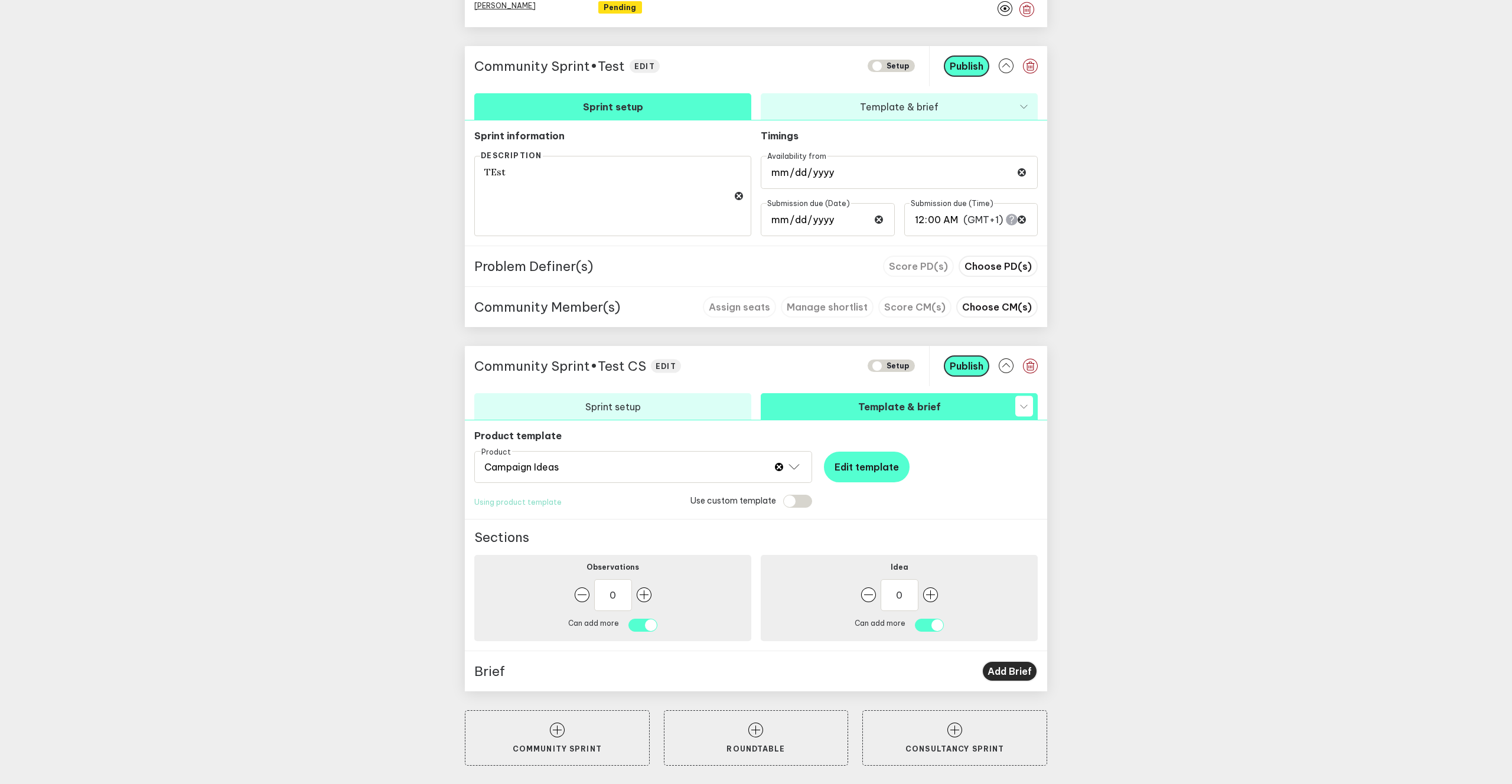
click at [1007, 667] on span "Add Brief" at bounding box center [1009, 671] width 45 height 12
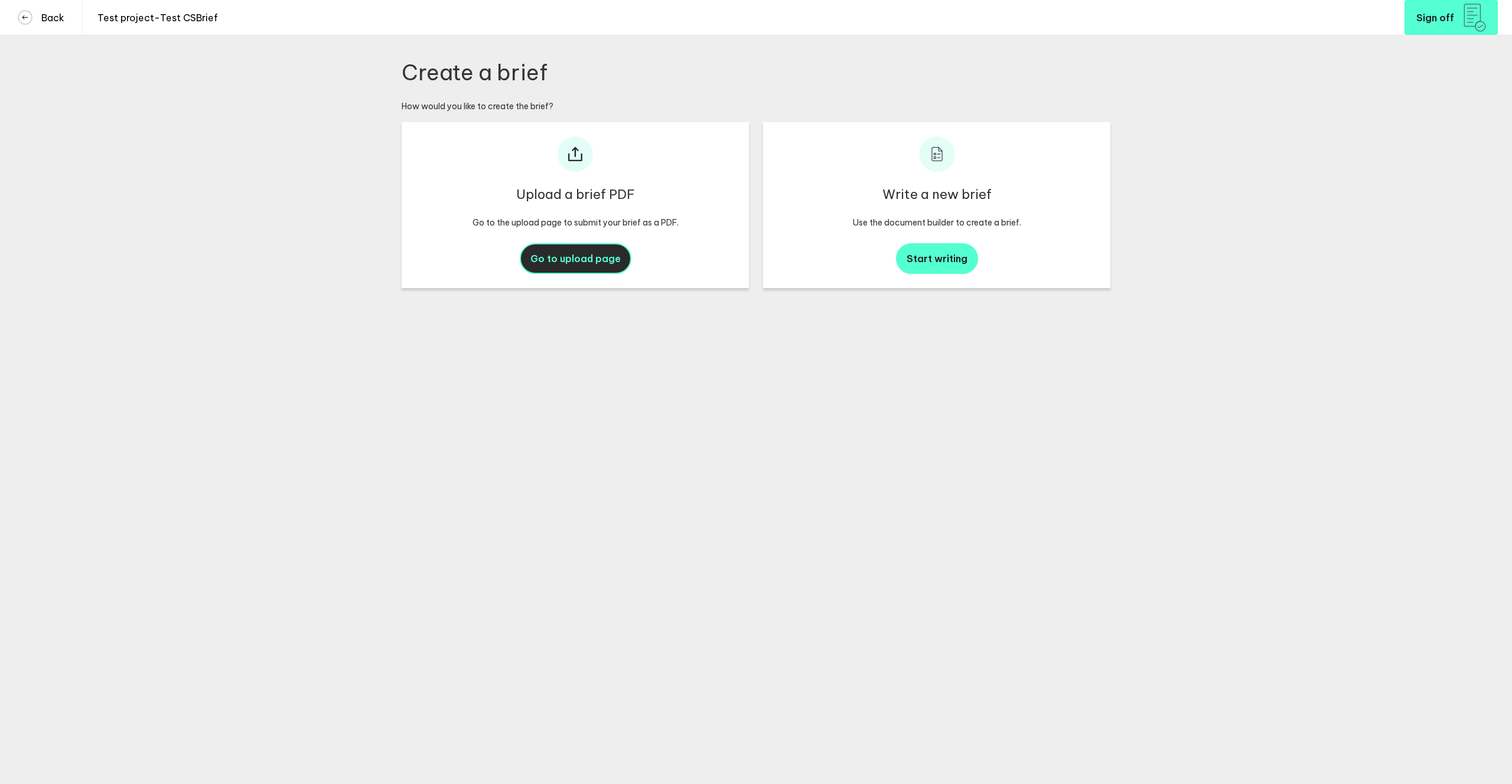
click at [568, 269] on button "Go to upload page" at bounding box center [575, 259] width 112 height 30
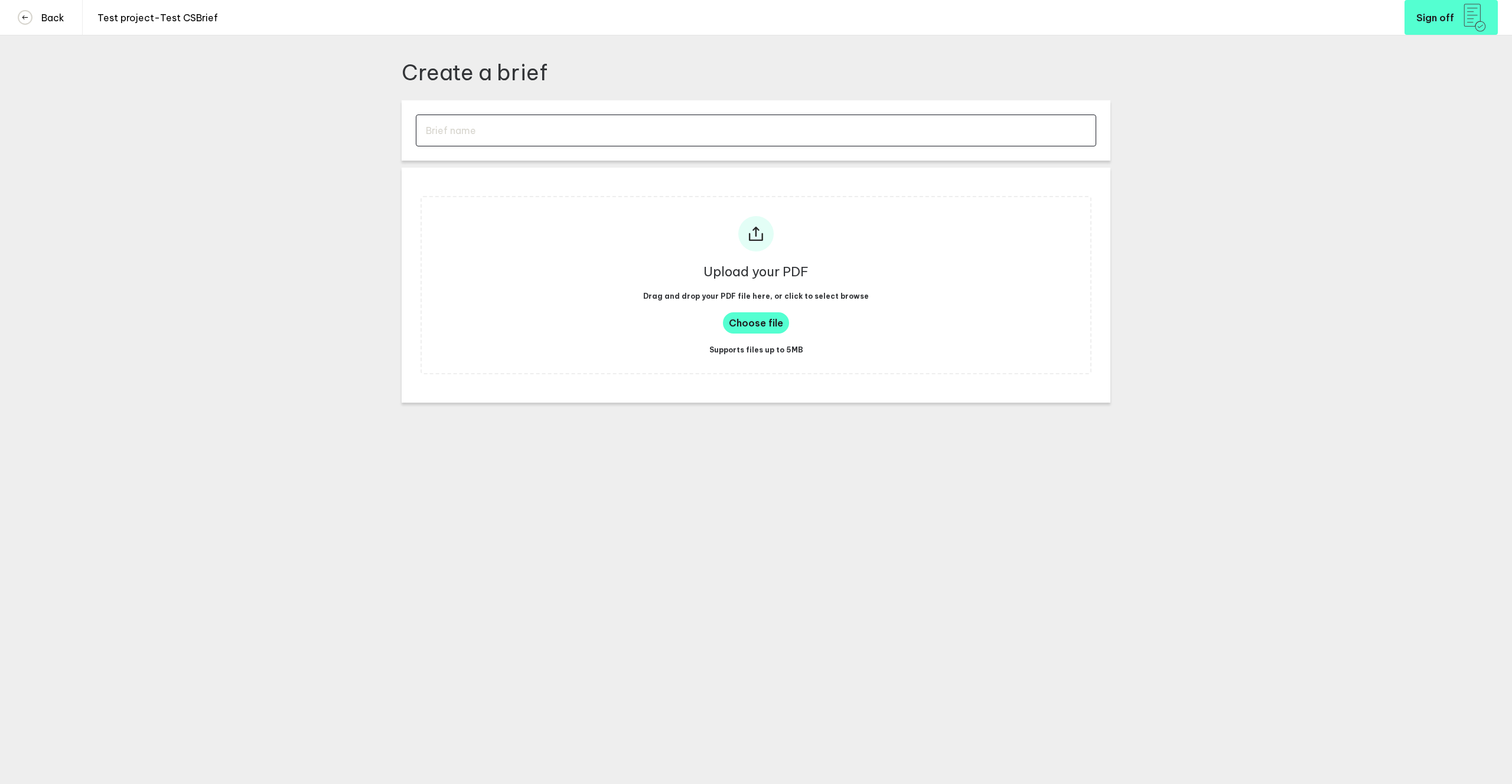
click at [505, 139] on input "text" at bounding box center [756, 131] width 681 height 32
click at [381, 156] on div "Create a brief Upload your PDF Drag and drop your PDF file here, or click to se…" at bounding box center [756, 392] width 1512 height 784
click at [469, 136] on input "text" at bounding box center [756, 131] width 681 height 32
type input "PDF brief"
click at [1444, 21] on span "Sign off" at bounding box center [1435, 17] width 38 height 9
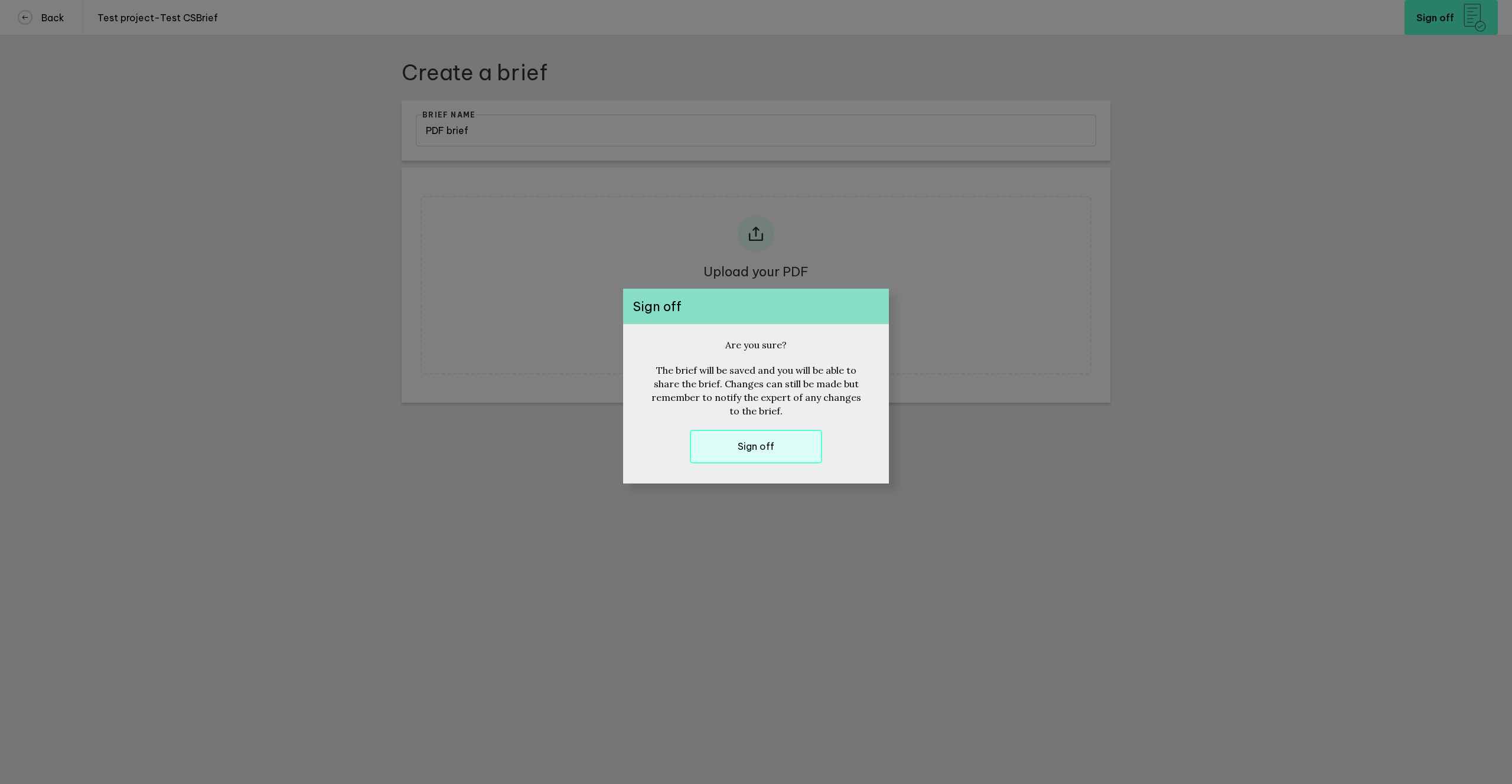
click at [780, 451] on button "Sign off" at bounding box center [756, 446] width 132 height 34
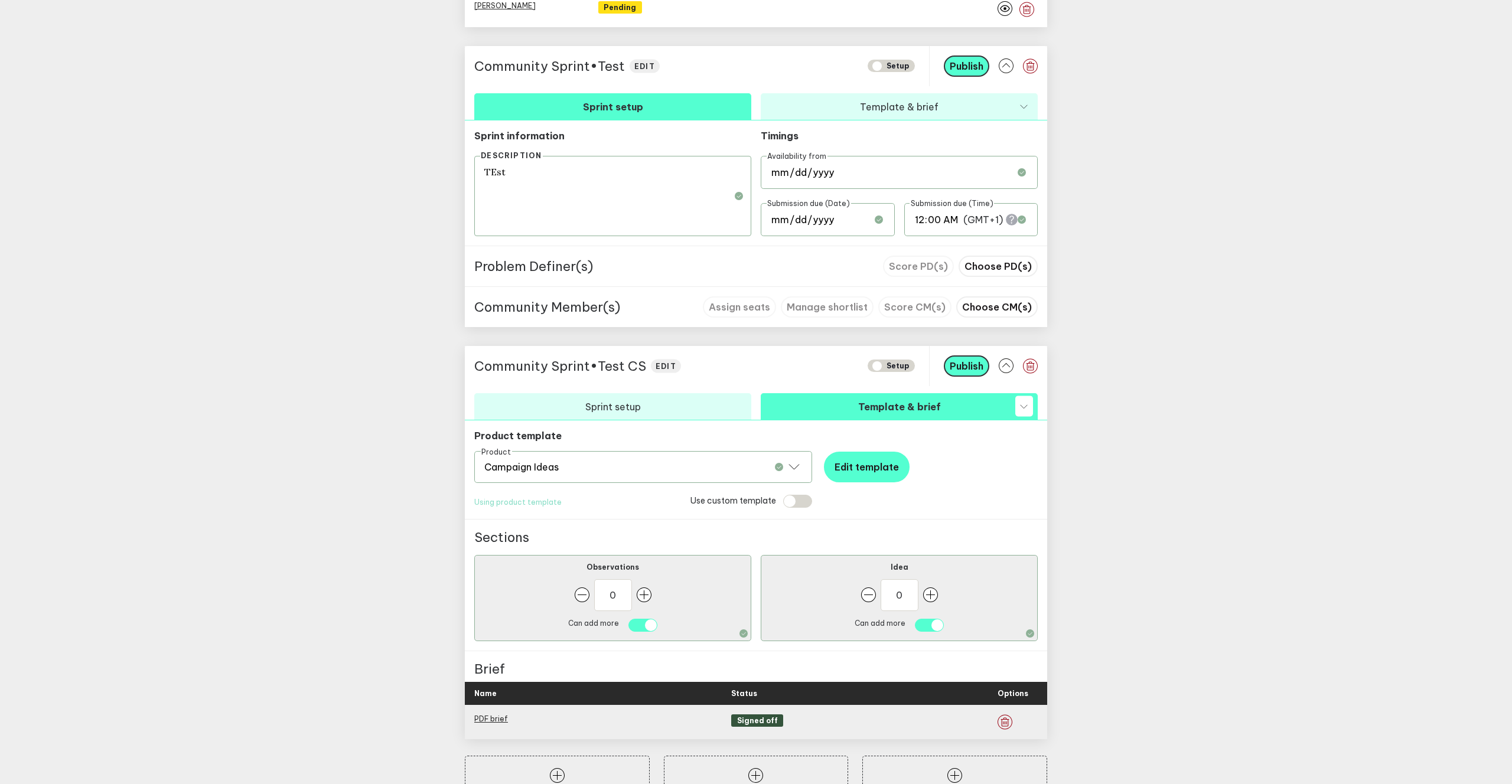
scroll to position [918, 0]
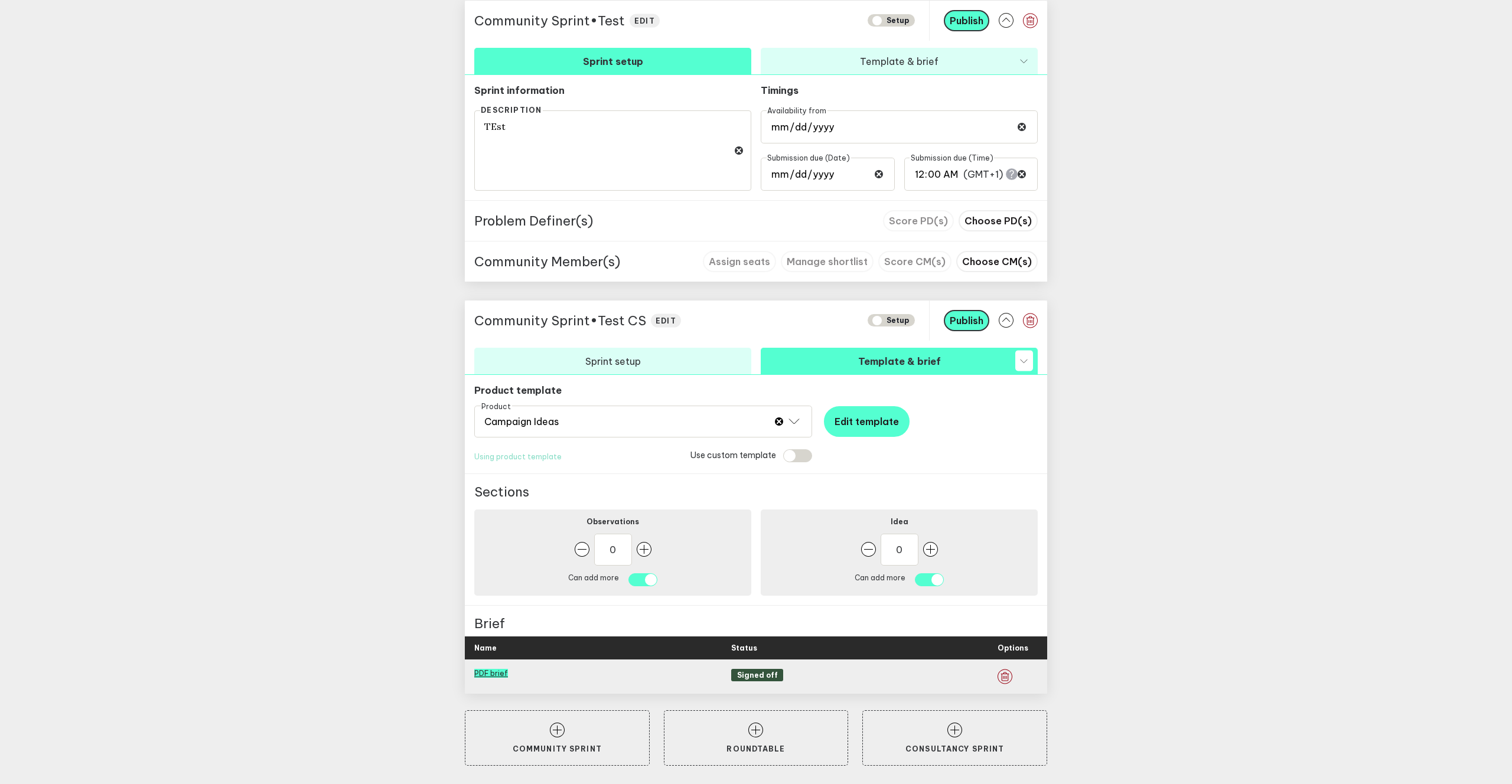
click at [485, 673] on link "PDF brief" at bounding box center [491, 673] width 34 height 9
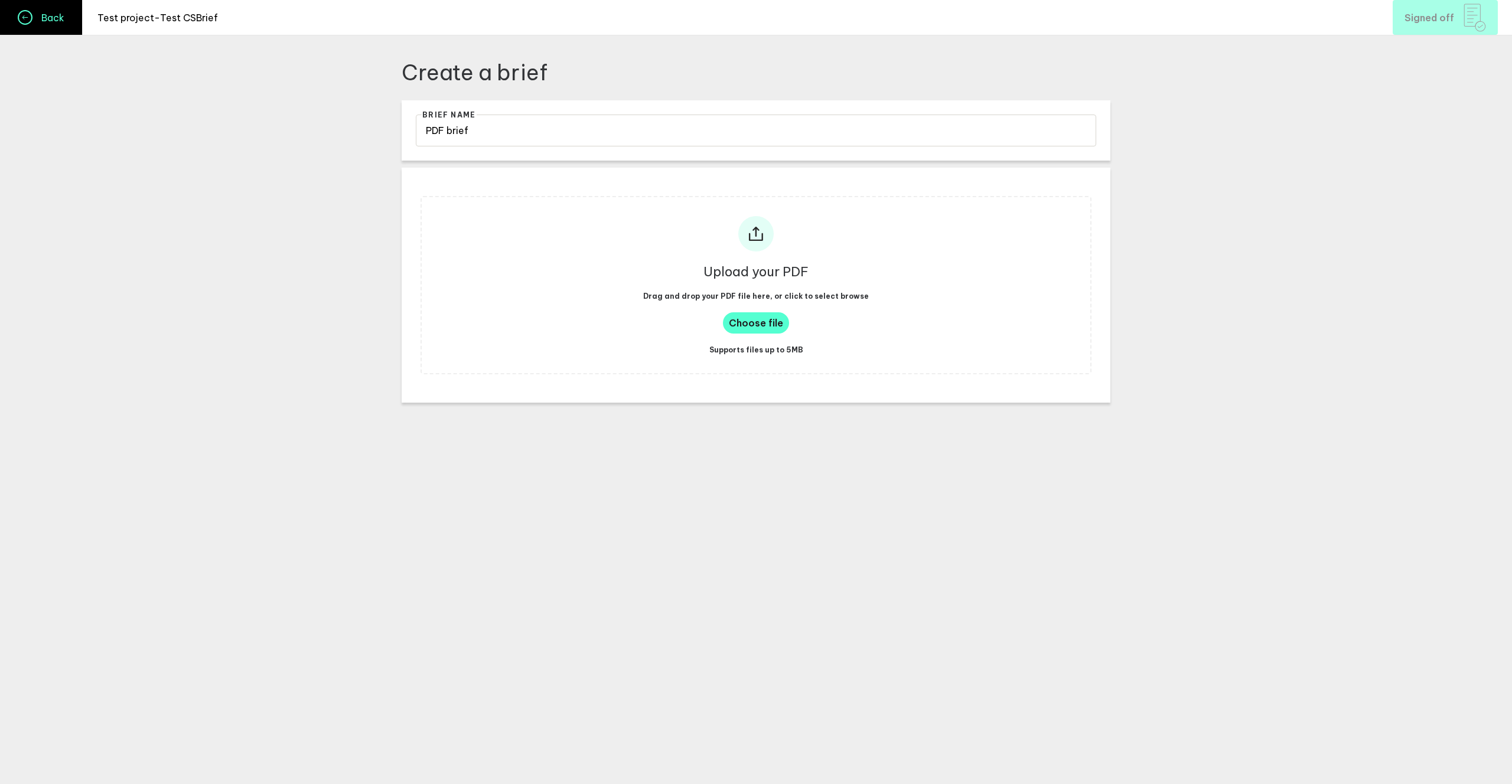
click at [58, 31] on link "Back" at bounding box center [41, 17] width 83 height 35
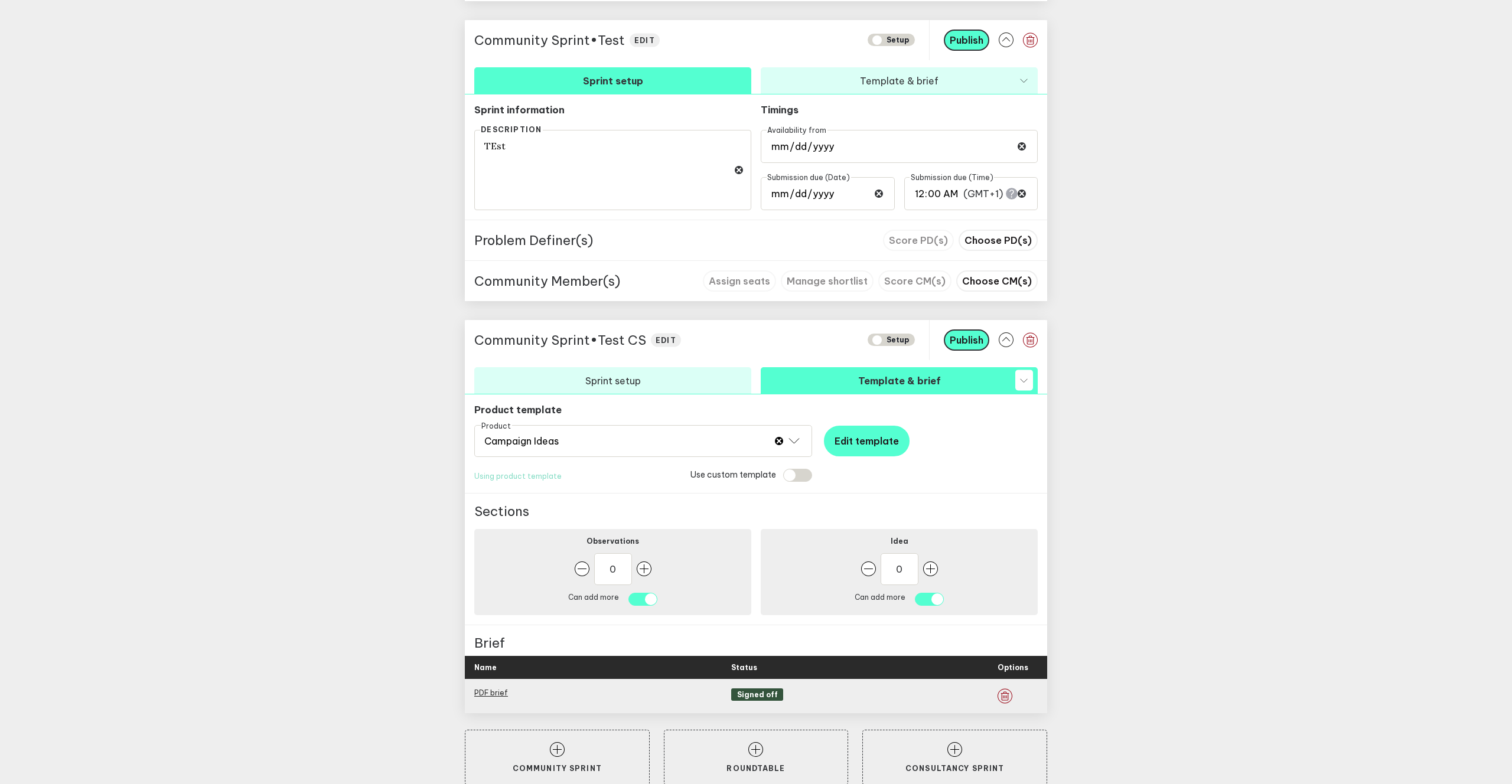
scroll to position [918, 0]
